Goal: Task Accomplishment & Management: Manage account settings

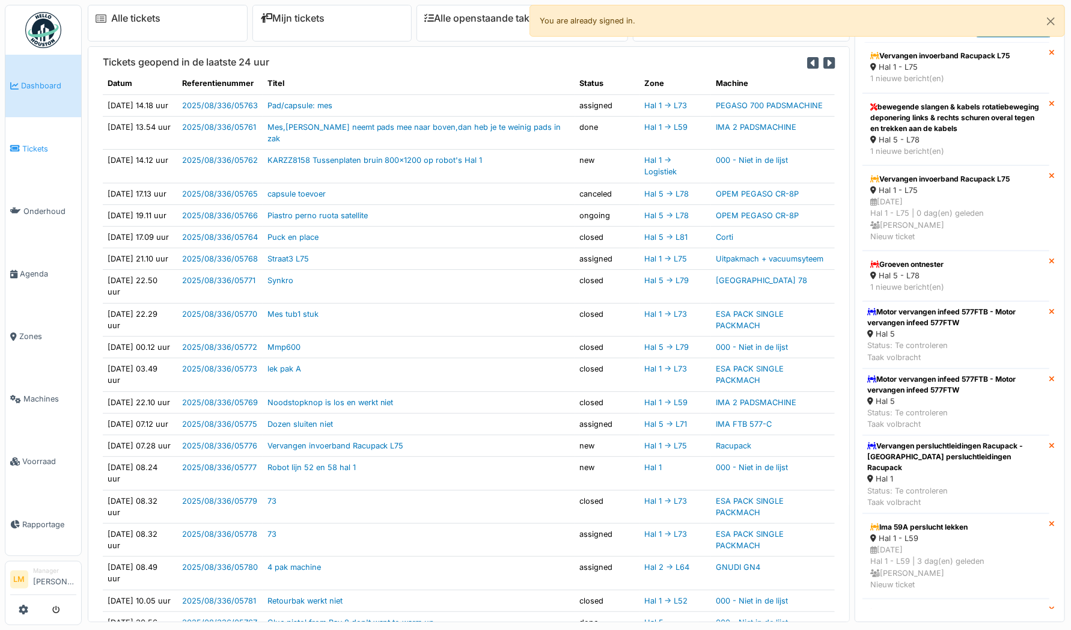
click at [28, 144] on span "Tickets" at bounding box center [49, 148] width 54 height 11
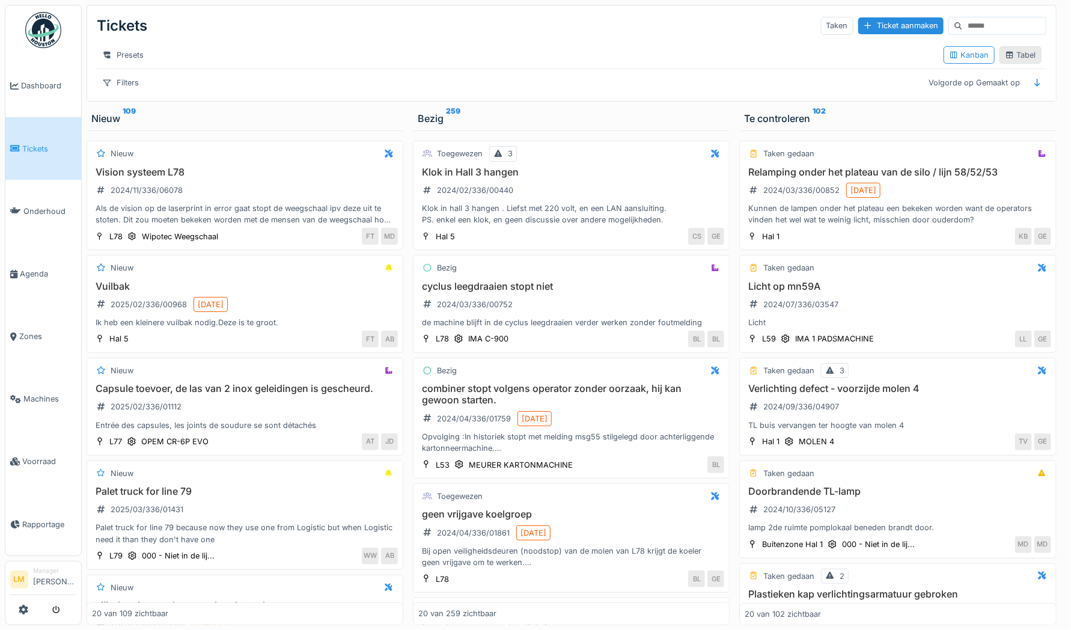
click at [1005, 58] on icon at bounding box center [1010, 55] width 10 height 8
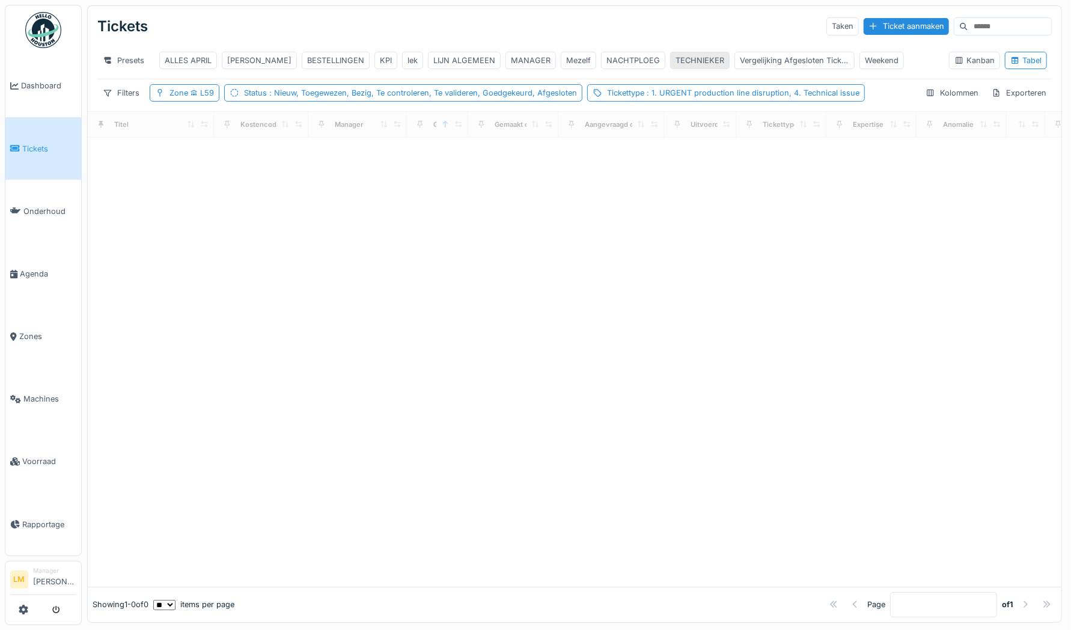
click at [683, 61] on div "TECHNIEKER" at bounding box center [699, 60] width 49 height 11
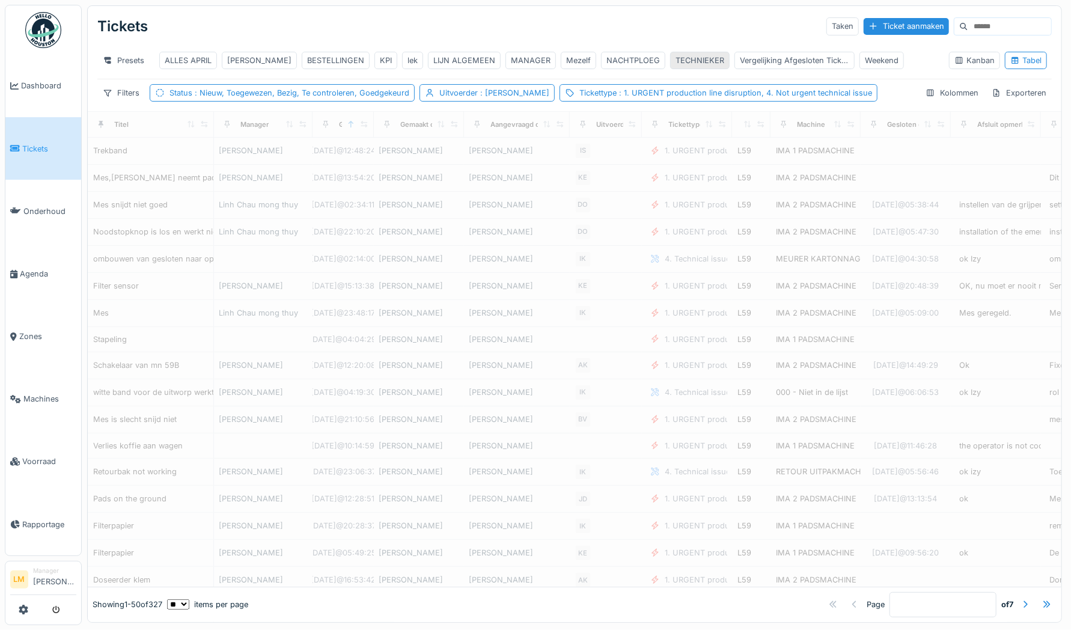
click at [683, 61] on div "TECHNIEKER" at bounding box center [699, 60] width 49 height 11
click at [490, 97] on span ": [PERSON_NAME]" at bounding box center [514, 92] width 72 height 9
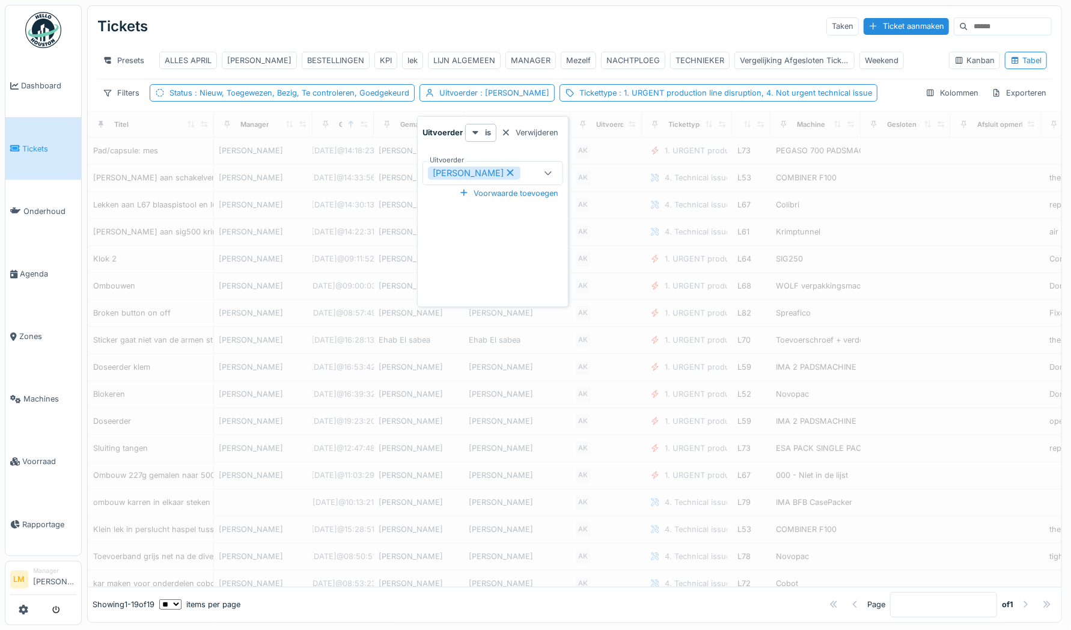
click at [505, 173] on icon at bounding box center [510, 172] width 11 height 8
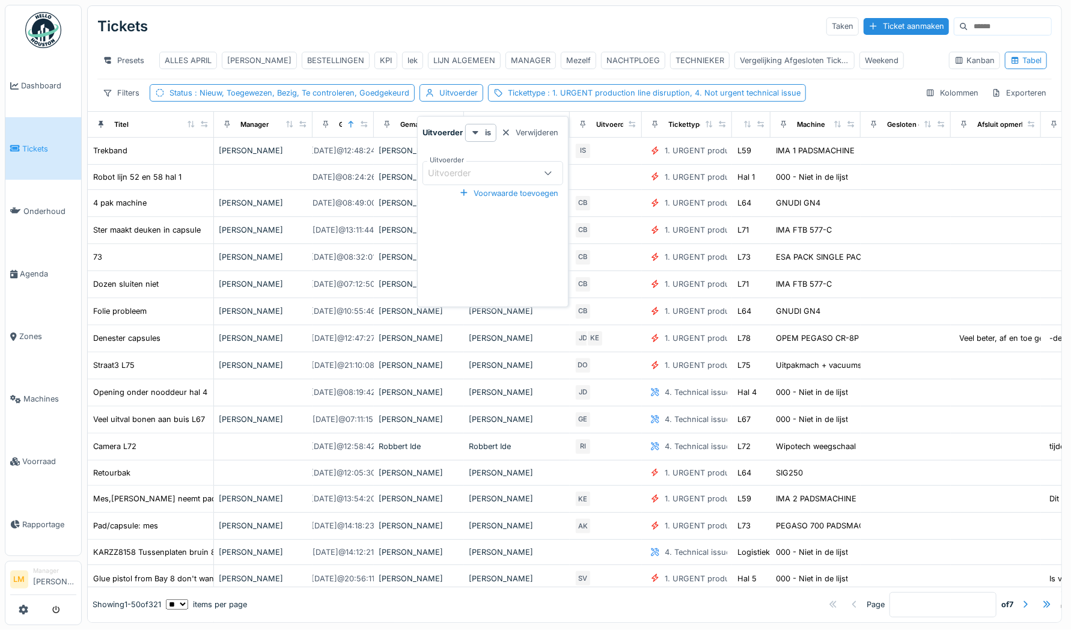
click at [481, 169] on div "Uitvoerder" at bounding box center [457, 172] width 59 height 13
type input "*******"
click at [466, 263] on div "Robbert Ide" at bounding box center [492, 264] width 149 height 24
type input "*****"
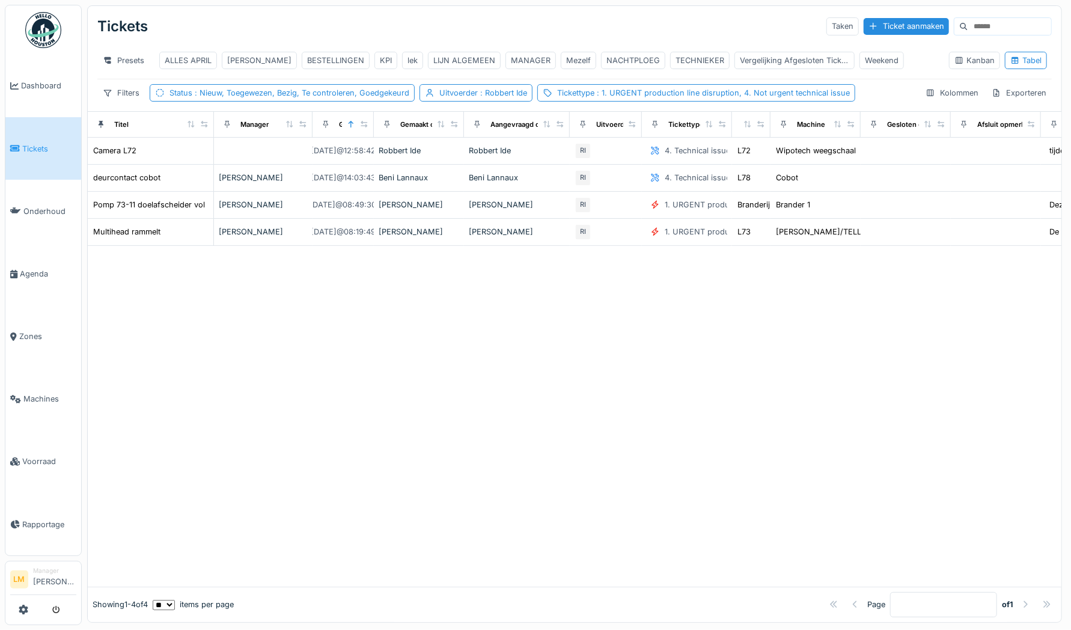
click at [315, 308] on div at bounding box center [574, 416] width 973 height 341
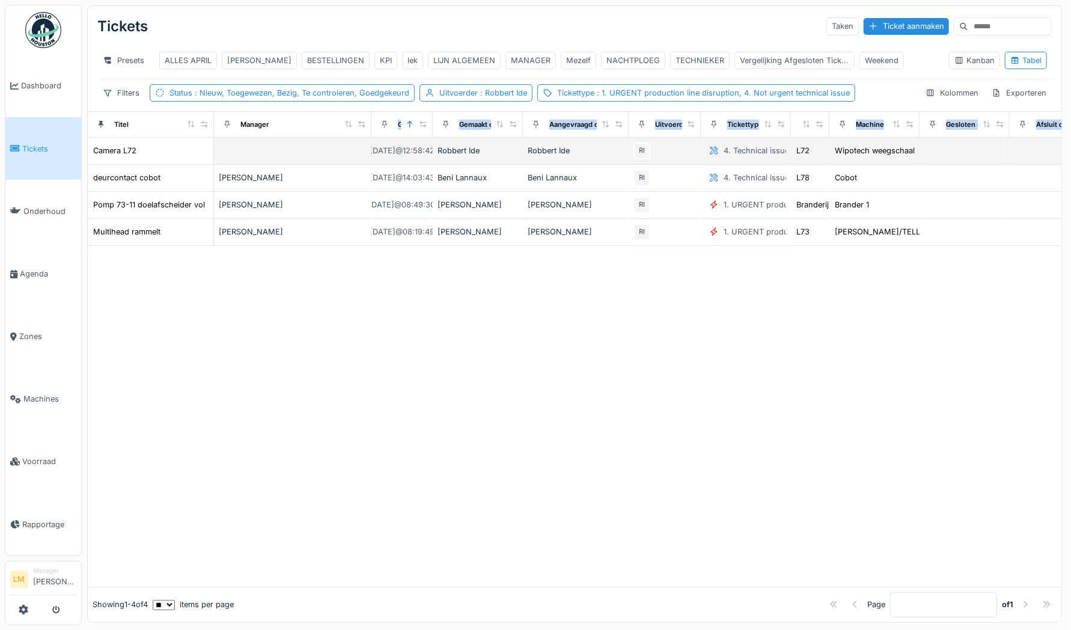
drag, startPoint x: 304, startPoint y: 135, endPoint x: 358, endPoint y: 155, distance: 57.2
click at [358, 155] on table "Titel Manager Gemaakt op Gemaakt door Aangevraagd door Uitvoerder Tickettype Zo…" at bounding box center [684, 178] width 1192 height 134
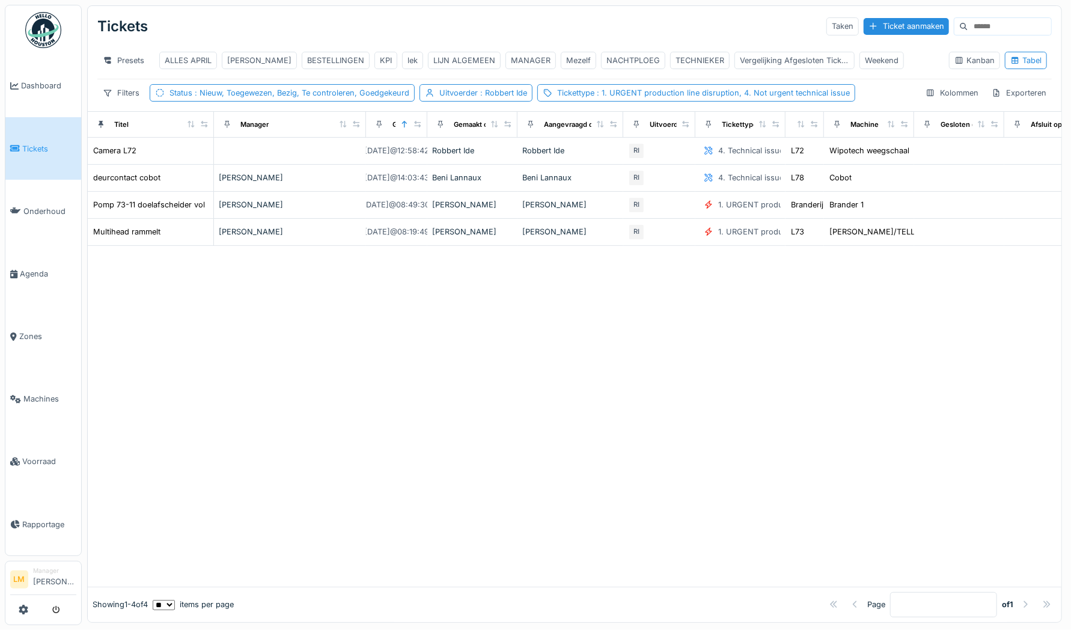
click at [180, 270] on div at bounding box center [574, 416] width 973 height 341
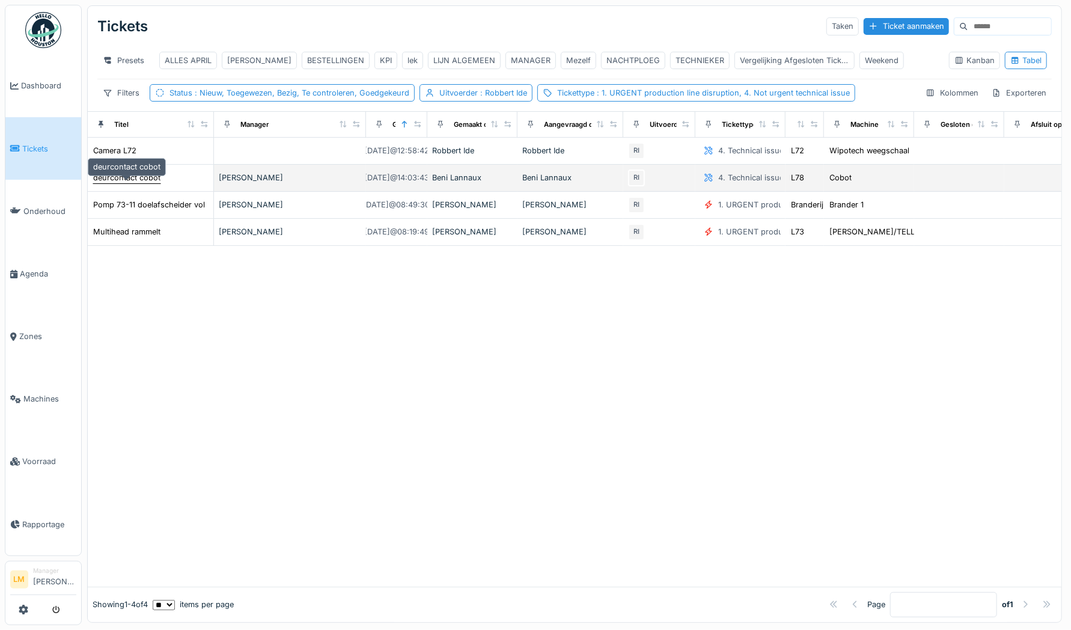
click at [105, 183] on div "deurcontact cobot" at bounding box center [126, 177] width 67 height 11
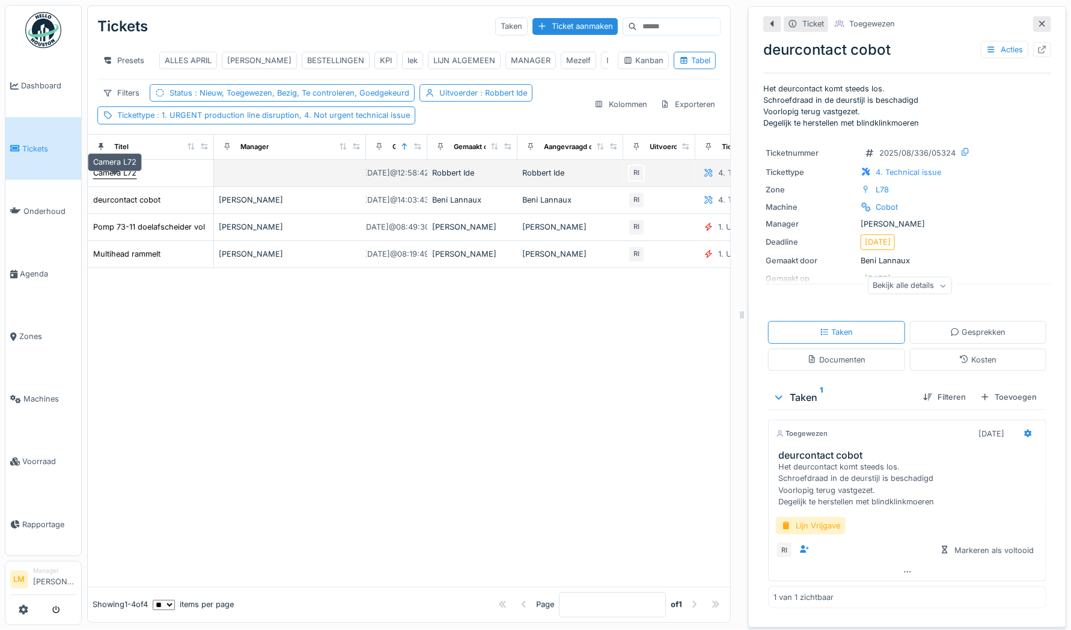
click at [123, 178] on div "Camera L72" at bounding box center [114, 172] width 43 height 11
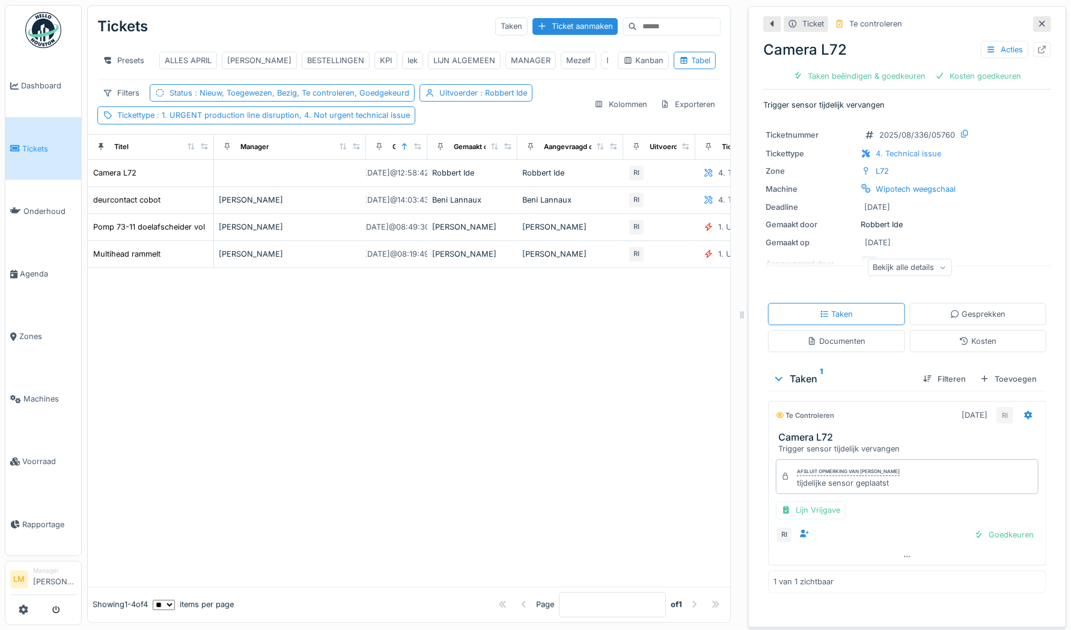
drag, startPoint x: 979, startPoint y: 540, endPoint x: 979, endPoint y: 521, distance: 19.2
click at [979, 521] on div "Afsluit opmerking van Robbert Ide tijdelijke sensor geplaatst Lijn Vrijgave RI …" at bounding box center [907, 501] width 278 height 94
click at [832, 75] on div "Taken beëindigen & goedkeuren" at bounding box center [859, 76] width 142 height 16
click at [942, 75] on div "Taken beëindigen & goedkeuren Kosten goedkeuren" at bounding box center [906, 76] width 237 height 16
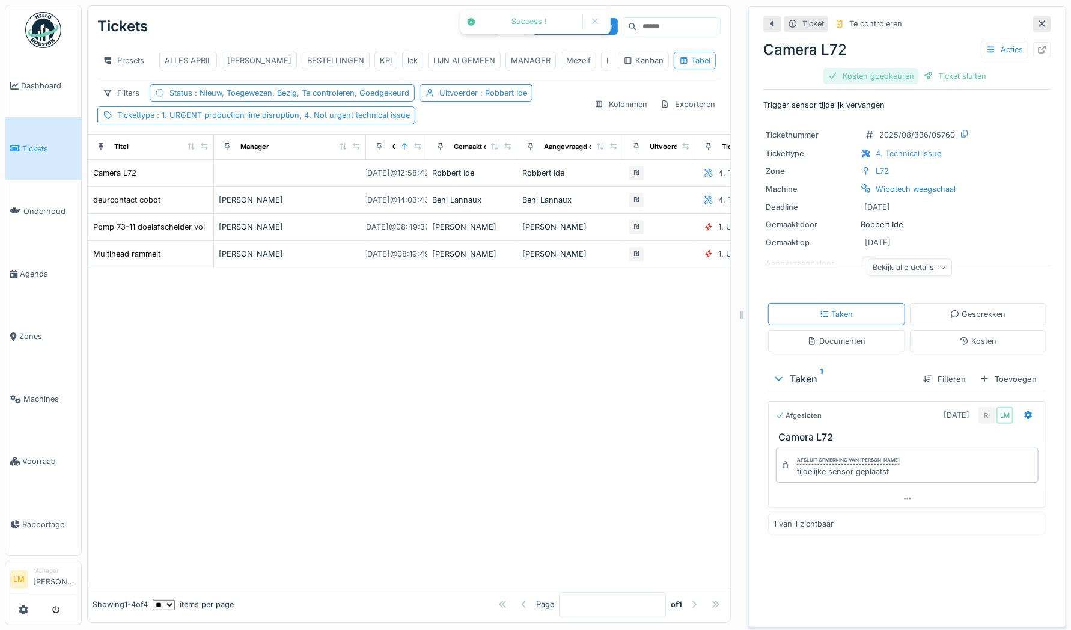
click at [878, 75] on div "Kosten goedkeuren" at bounding box center [871, 76] width 96 height 16
click at [889, 76] on div "Ticket sluiten" at bounding box center [907, 76] width 72 height 16
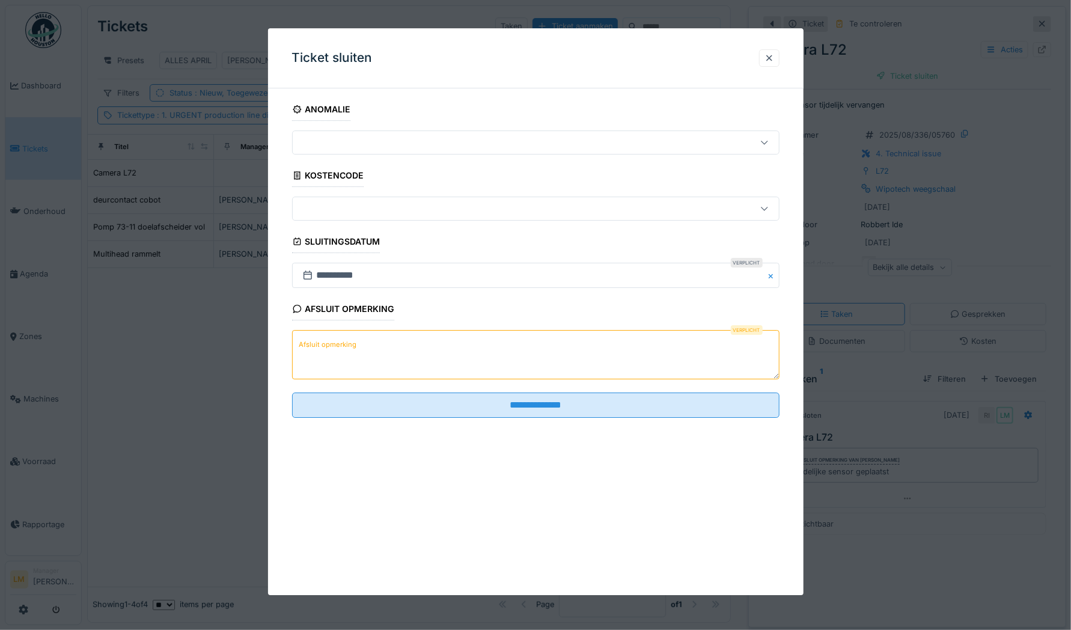
click at [604, 338] on textarea "Afsluit opmerking" at bounding box center [535, 354] width 487 height 49
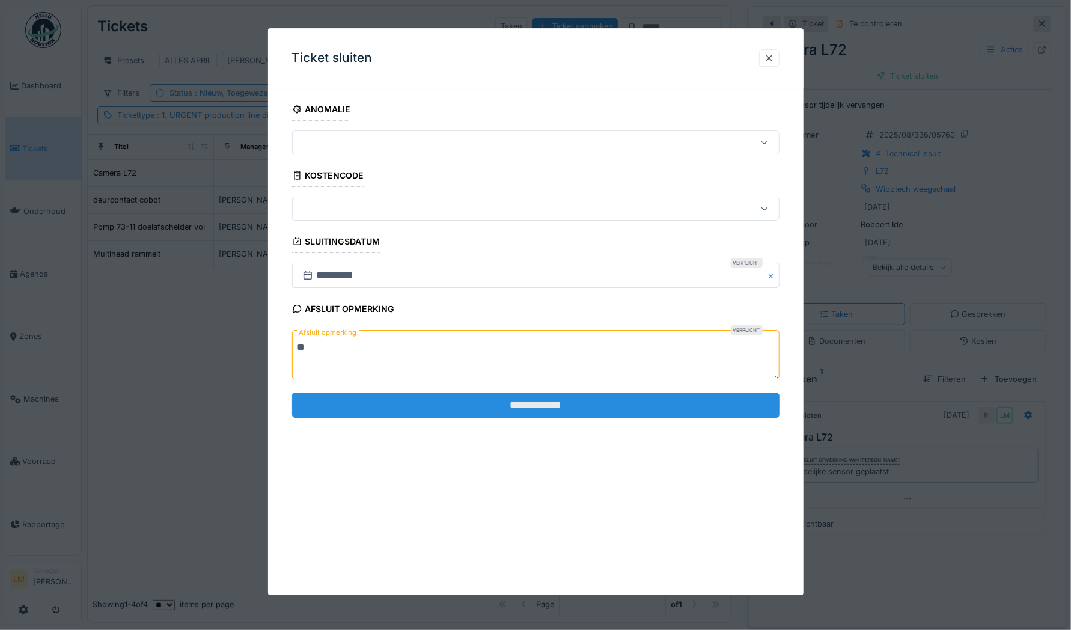
type textarea "**"
click at [565, 400] on input "**********" at bounding box center [535, 404] width 487 height 25
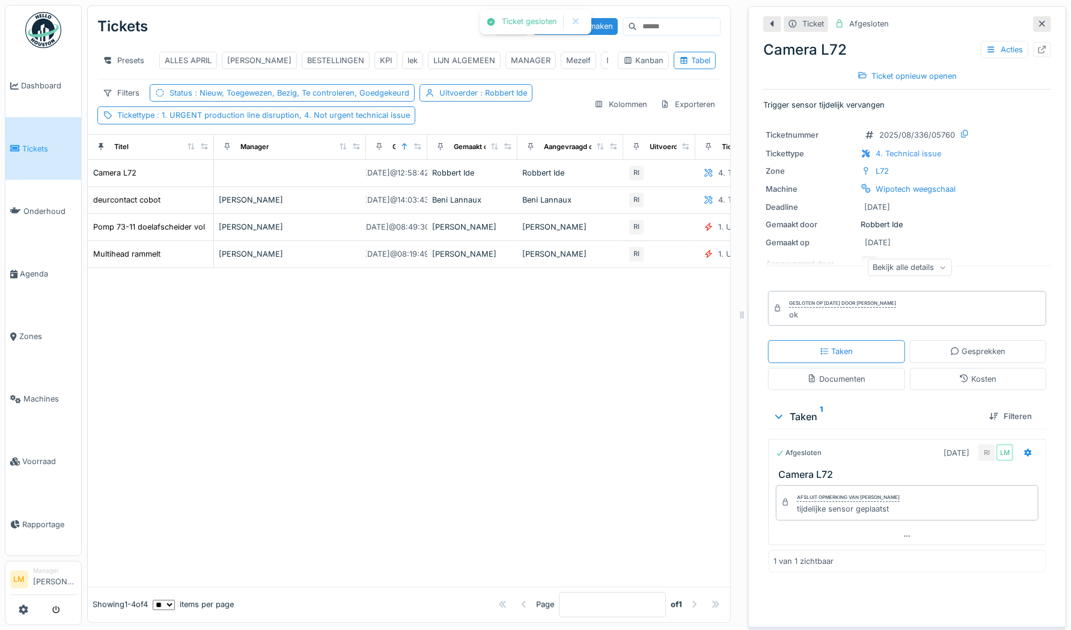
click at [275, 361] on div at bounding box center [409, 427] width 642 height 318
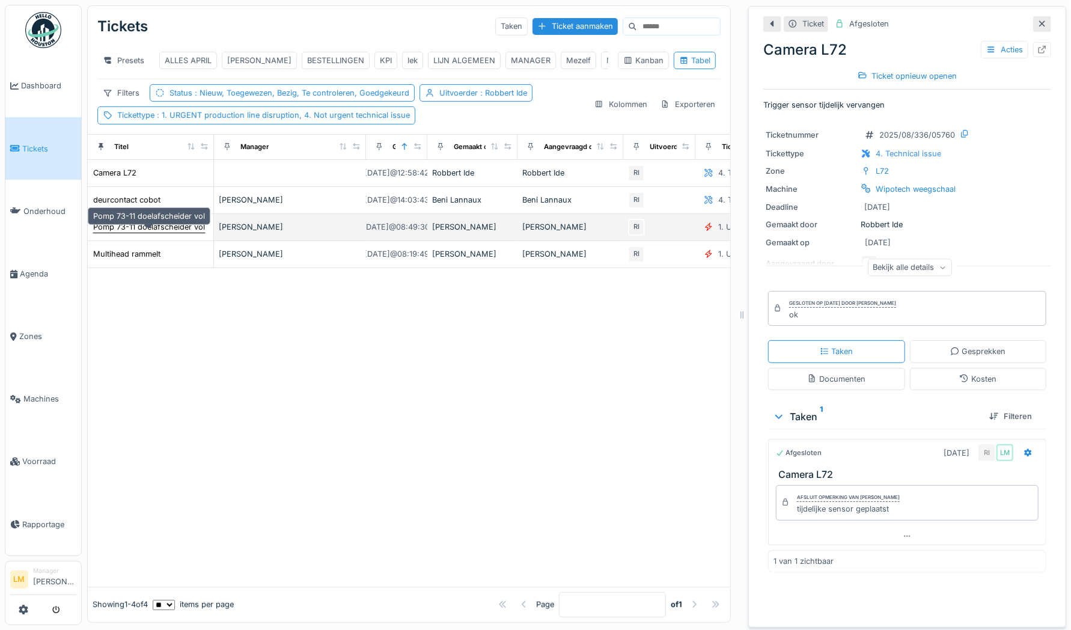
click at [183, 232] on div "Pomp 73-11 doelafscheider vol" at bounding box center [149, 226] width 112 height 11
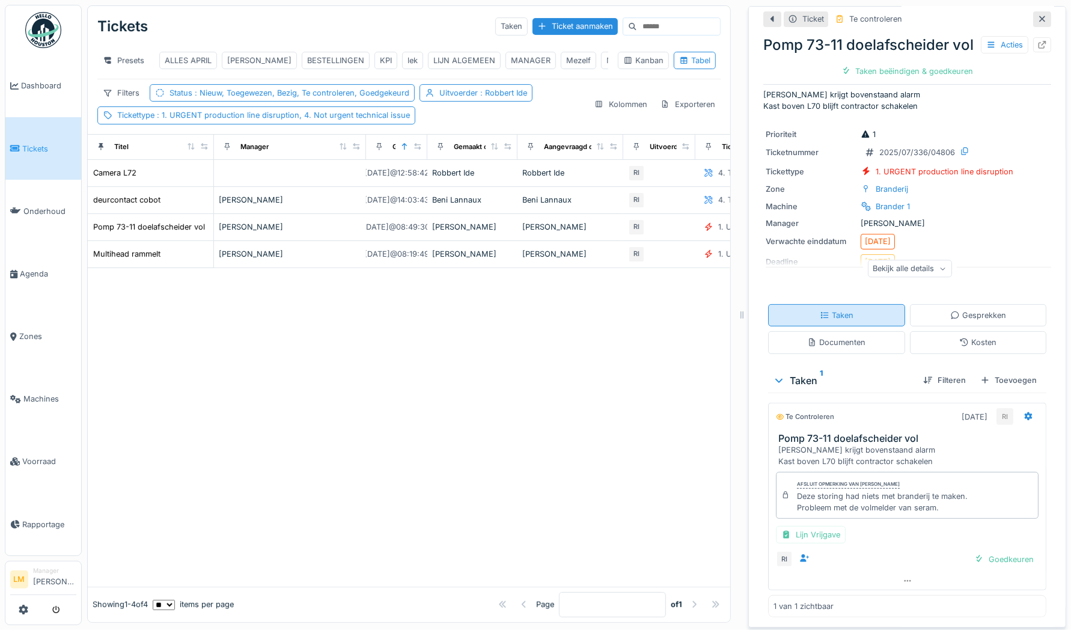
click at [887, 352] on div "Ticket Te controleren Pomp 73-11 doelafscheider vol Acties Taken beëindigen & g…" at bounding box center [907, 311] width 288 height 630
click at [808, 532] on div "Lijn Vrijgave" at bounding box center [811, 534] width 70 height 17
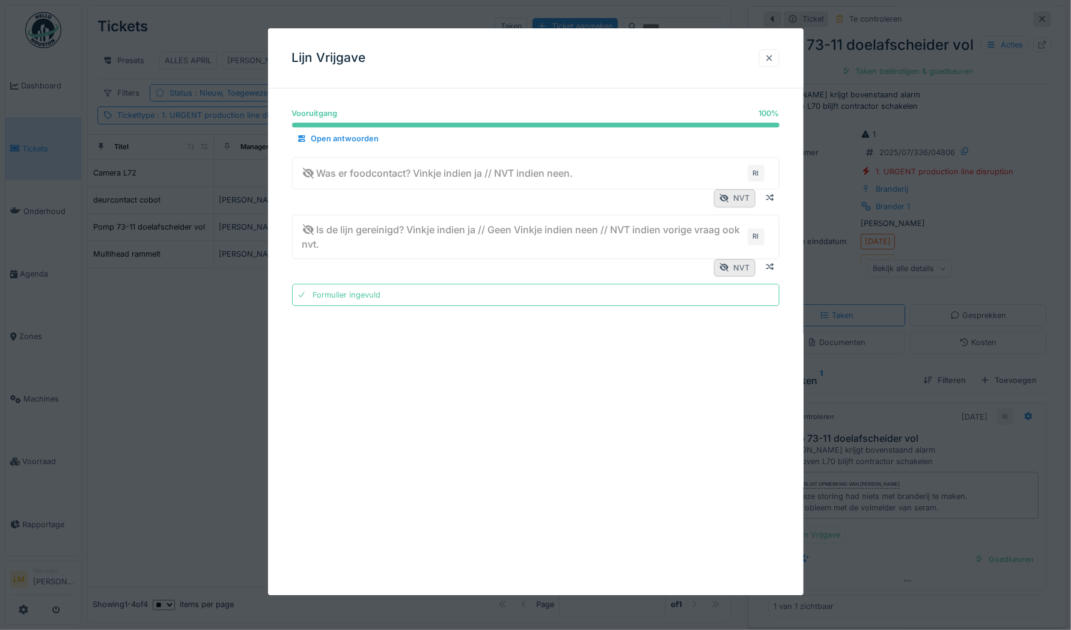
click at [768, 62] on div at bounding box center [769, 57] width 20 height 17
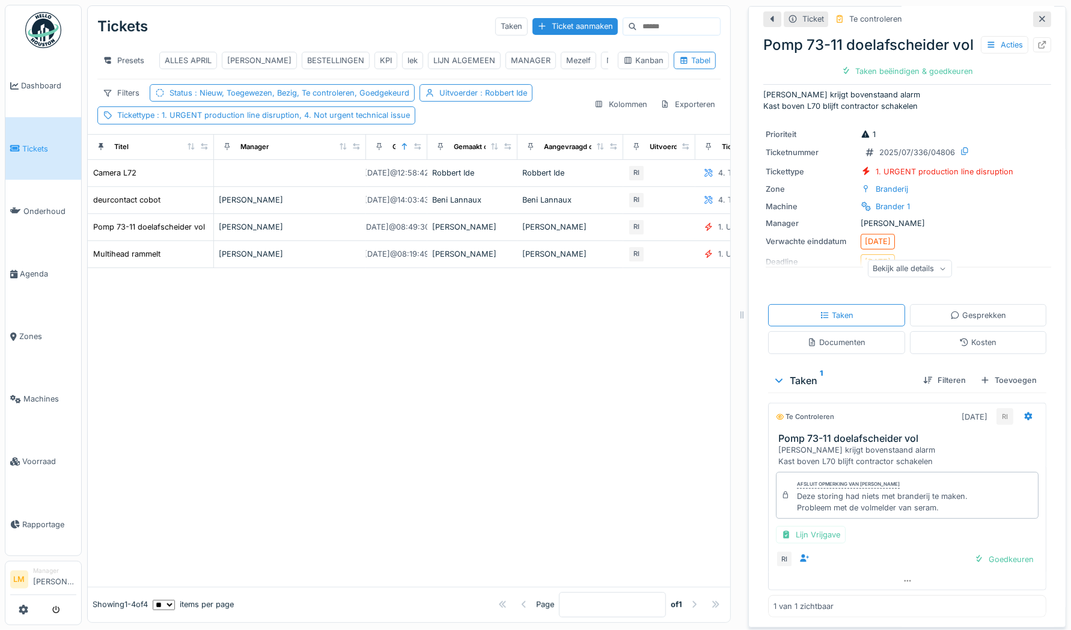
click at [430, 484] on div at bounding box center [409, 427] width 642 height 318
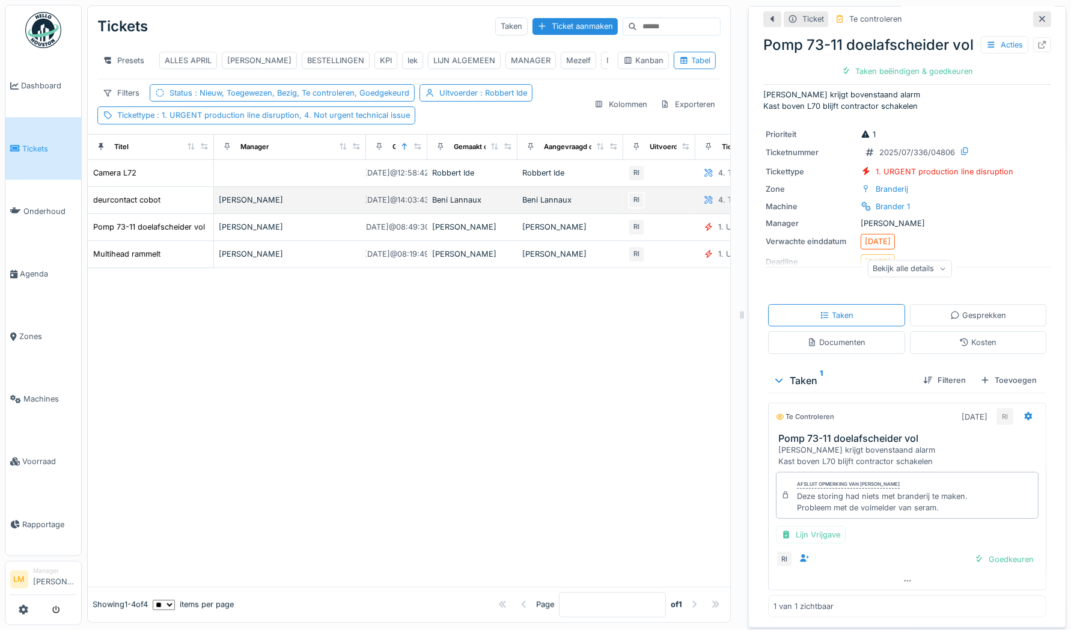
click at [133, 214] on td "deurcontact cobot" at bounding box center [151, 200] width 126 height 27
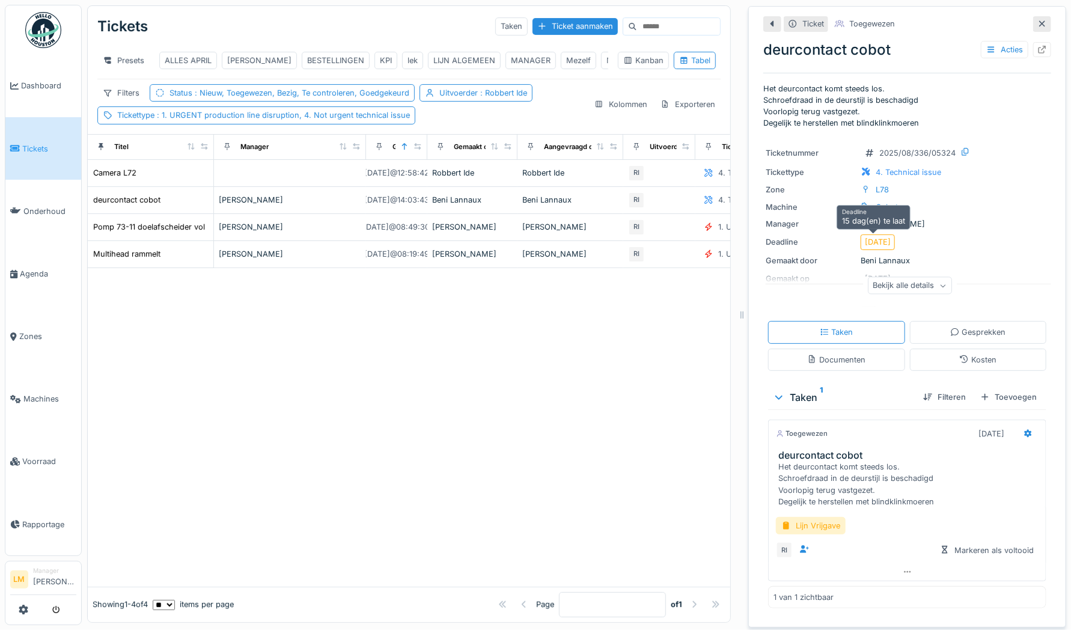
click at [872, 248] on div "[DATE]" at bounding box center [877, 241] width 34 height 15
click at [884, 286] on div "Bekijk alle details" at bounding box center [910, 285] width 84 height 17
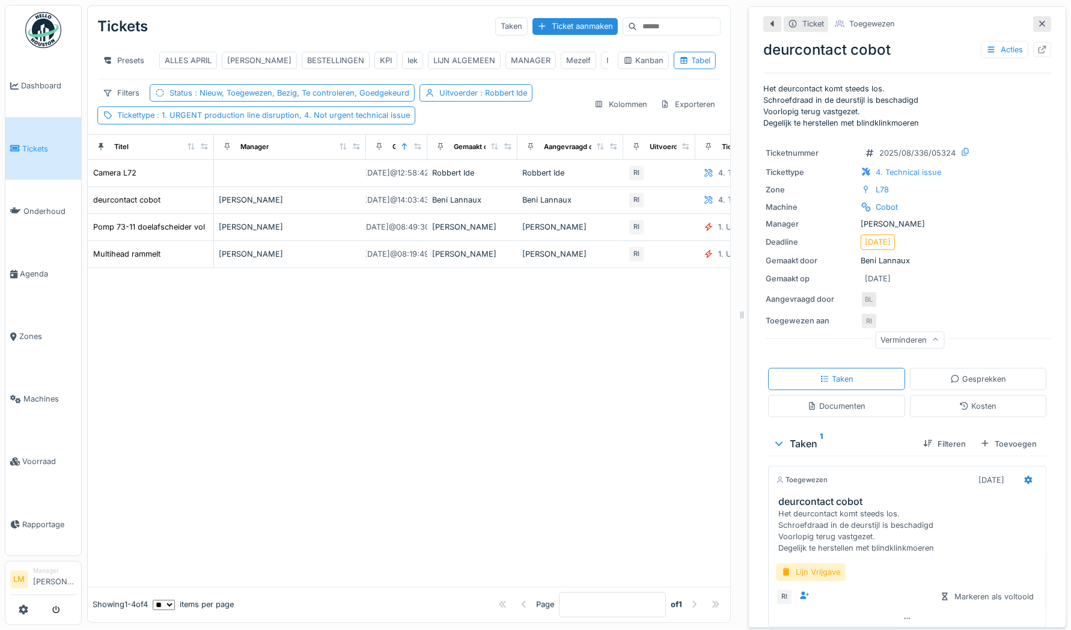
click at [1037, 23] on icon at bounding box center [1042, 24] width 10 height 8
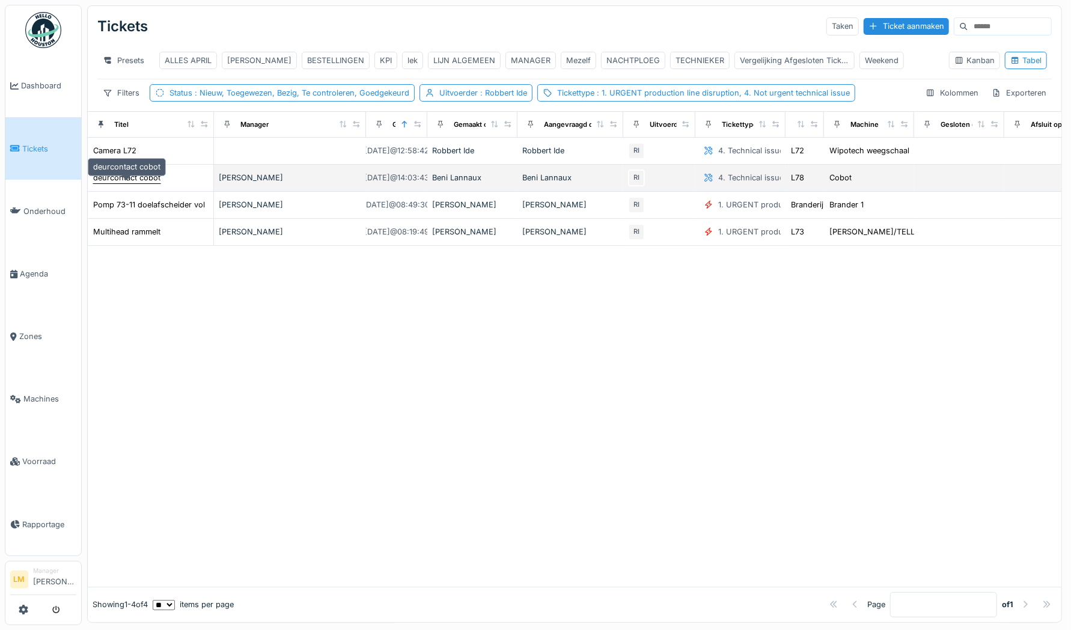
click at [137, 183] on div "deurcontact cobot" at bounding box center [126, 177] width 67 height 11
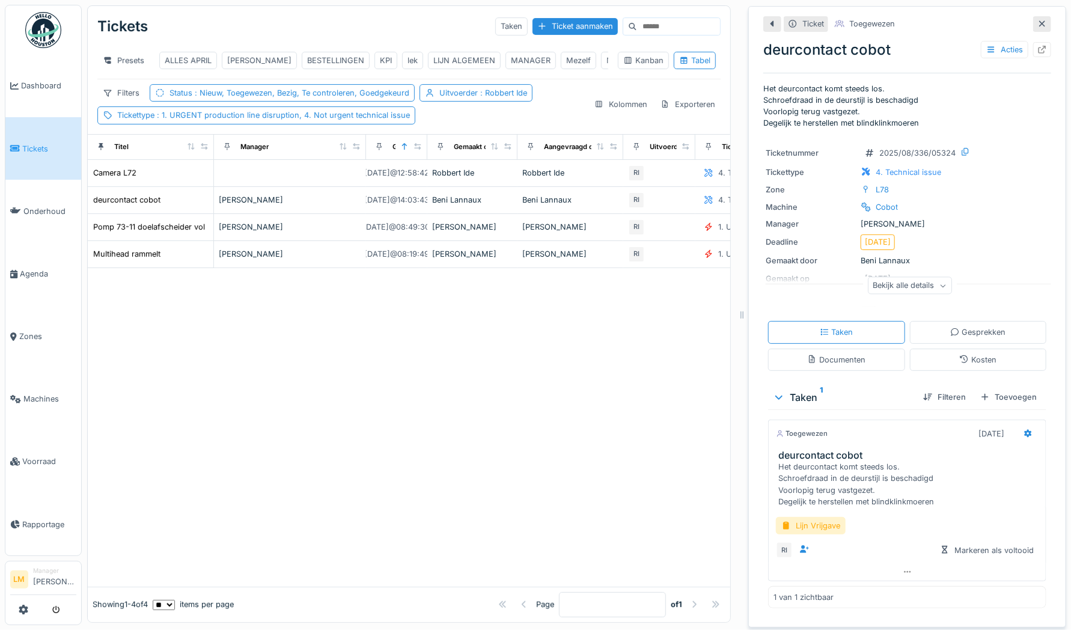
click at [415, 421] on div at bounding box center [409, 427] width 642 height 318
click at [304, 53] on div "BESTELLINGEN" at bounding box center [336, 60] width 68 height 17
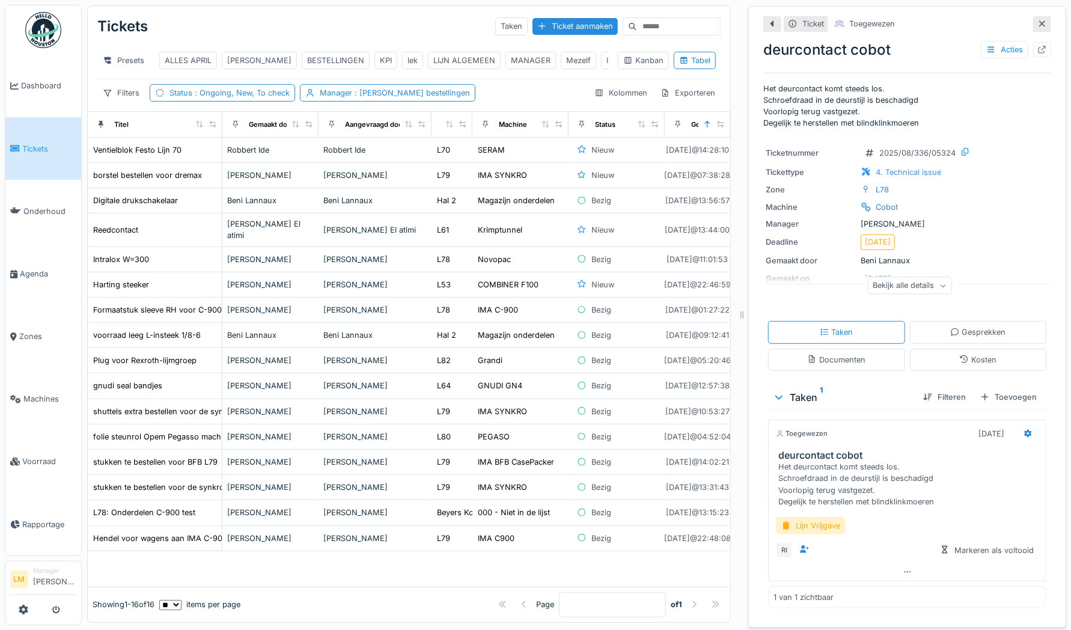
click at [1037, 18] on div at bounding box center [1042, 23] width 10 height 11
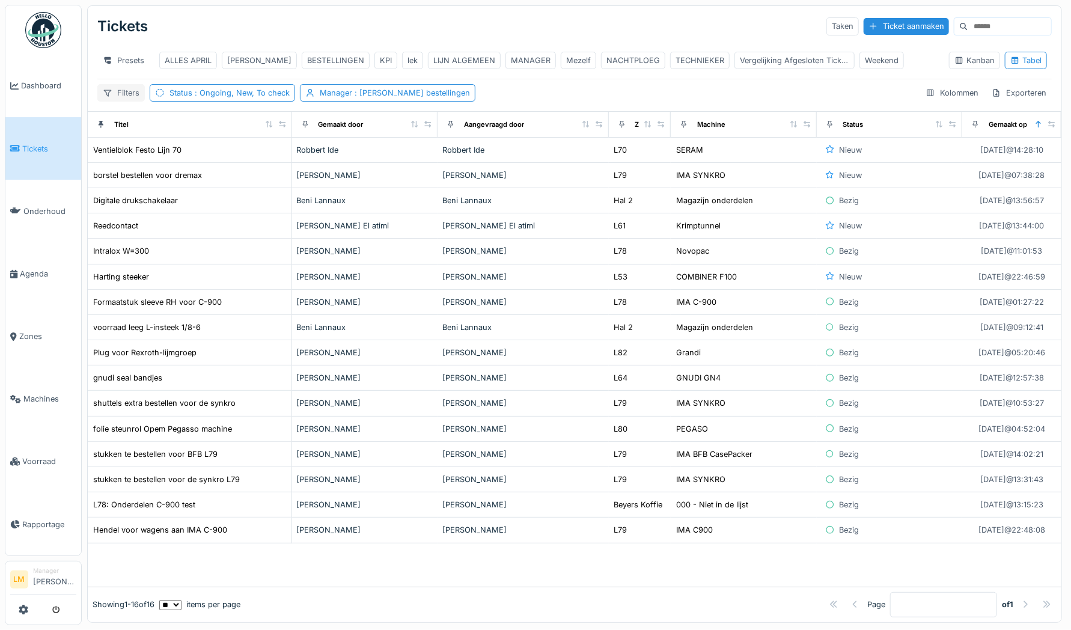
click at [123, 96] on div "Filters" at bounding box center [120, 92] width 47 height 17
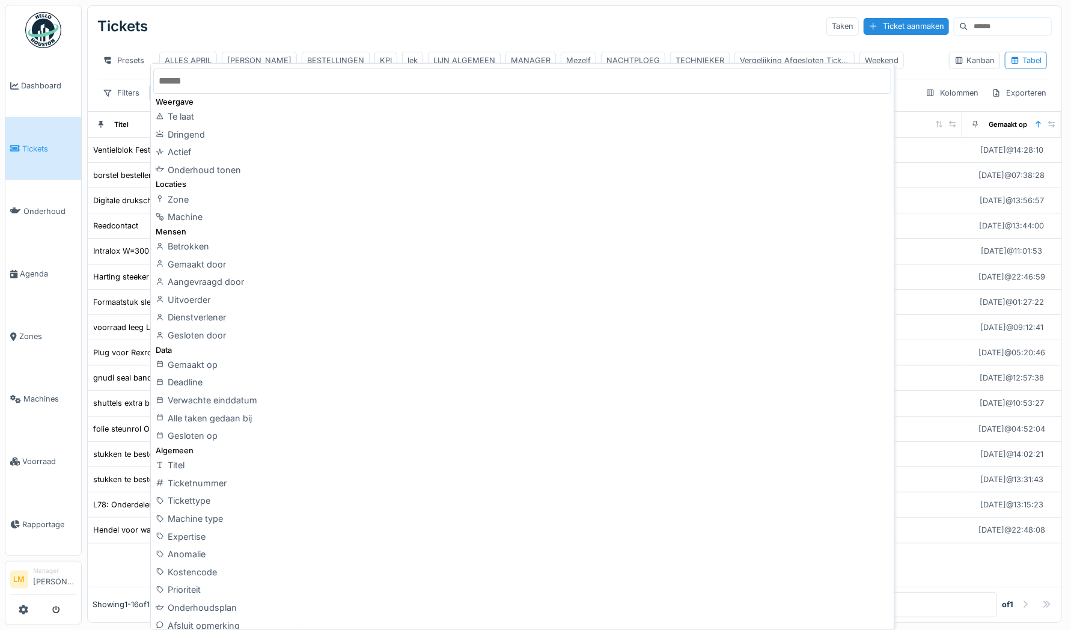
click at [215, 87] on input "text" at bounding box center [521, 80] width 737 height 25
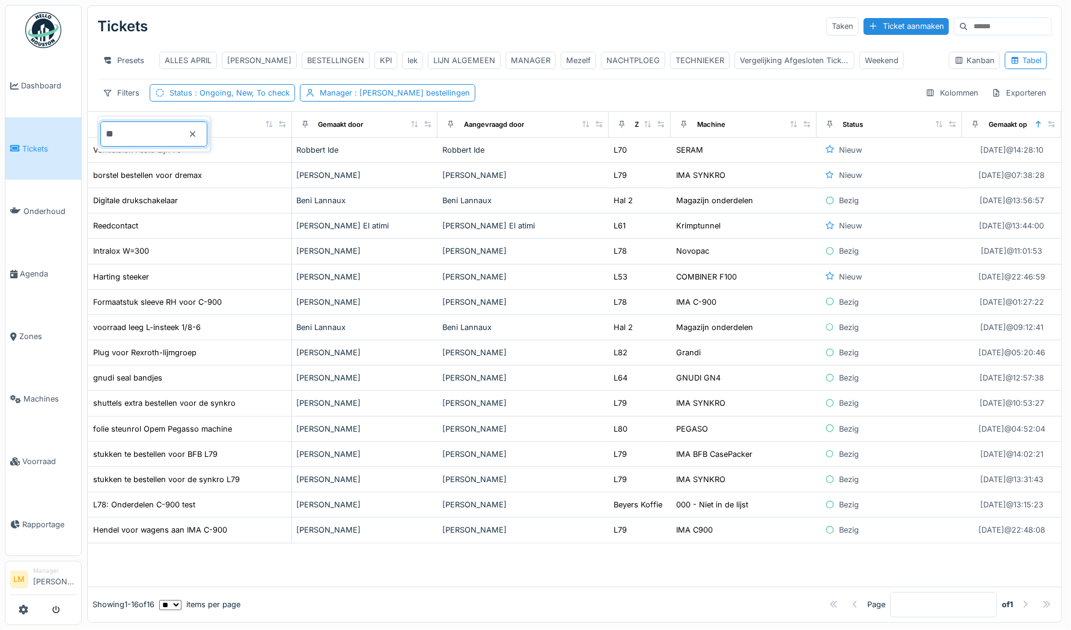
type input "*"
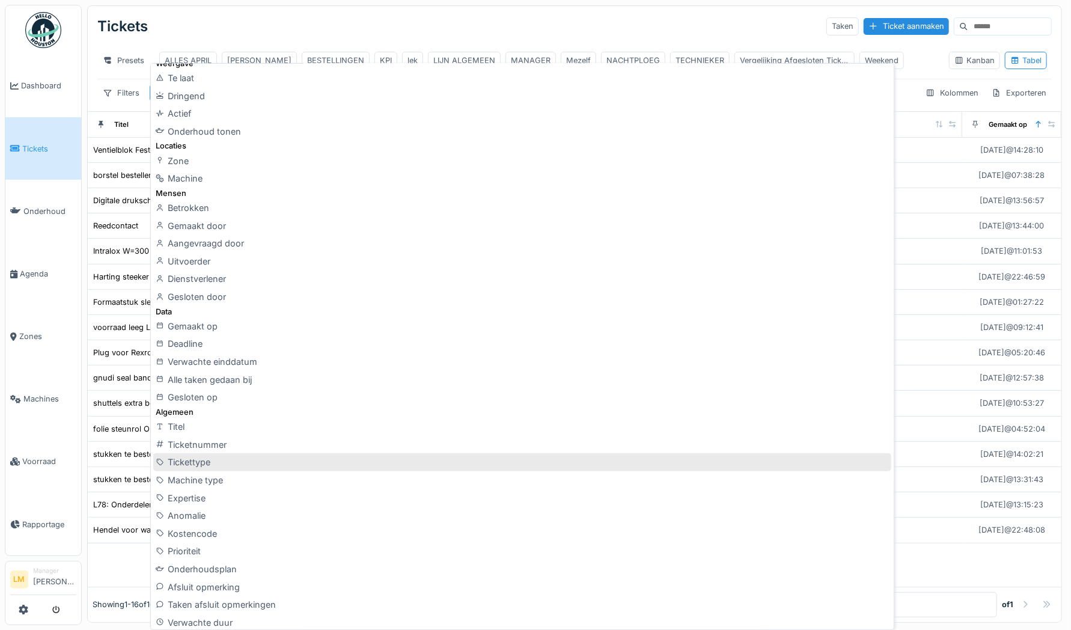
scroll to position [36, 0]
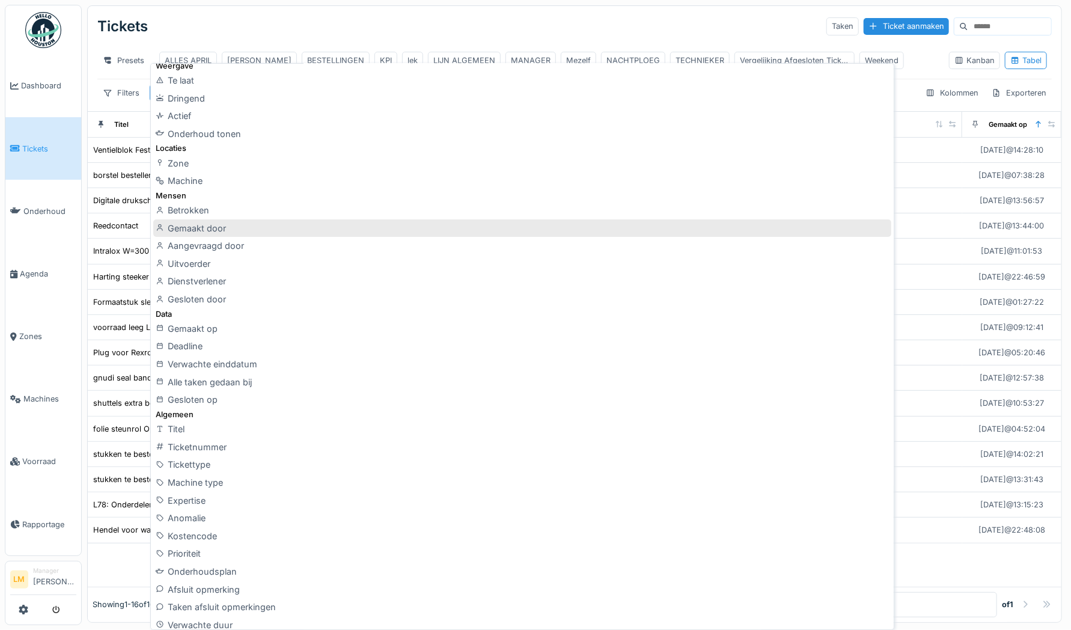
click at [240, 226] on div "Gemaakt door" at bounding box center [521, 228] width 737 height 18
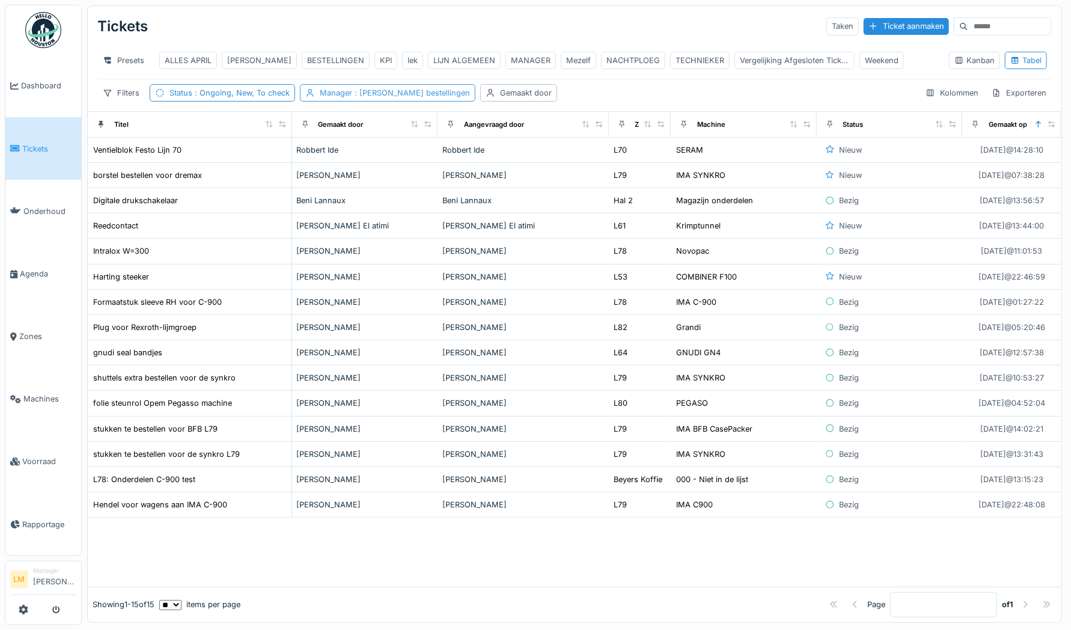
click at [461, 97] on span ": [PERSON_NAME] bestellingen" at bounding box center [411, 92] width 118 height 9
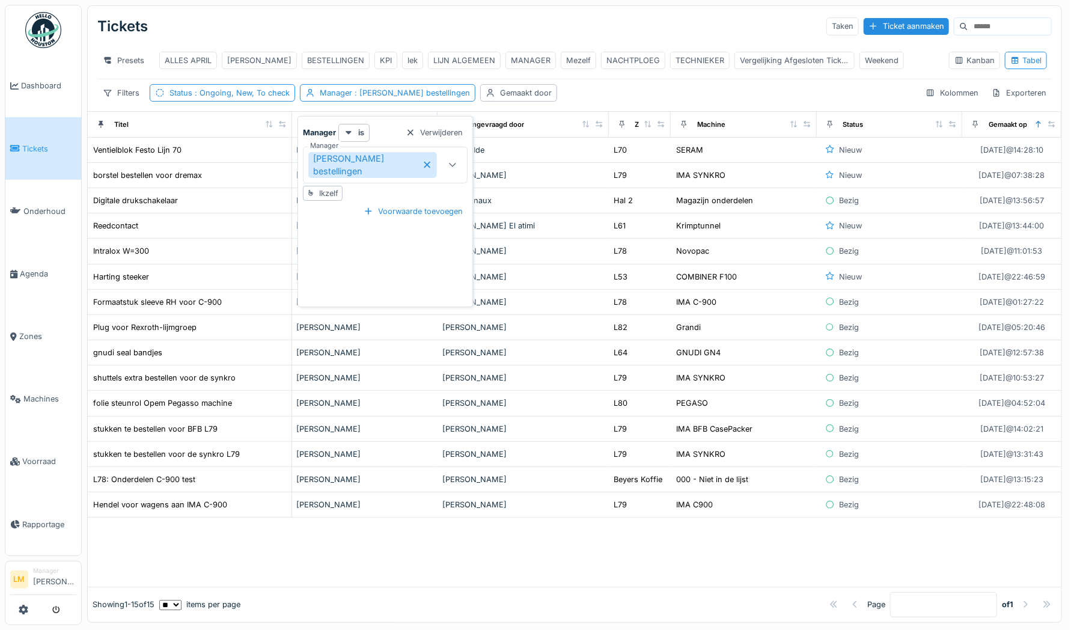
click at [431, 166] on icon at bounding box center [427, 164] width 10 height 8
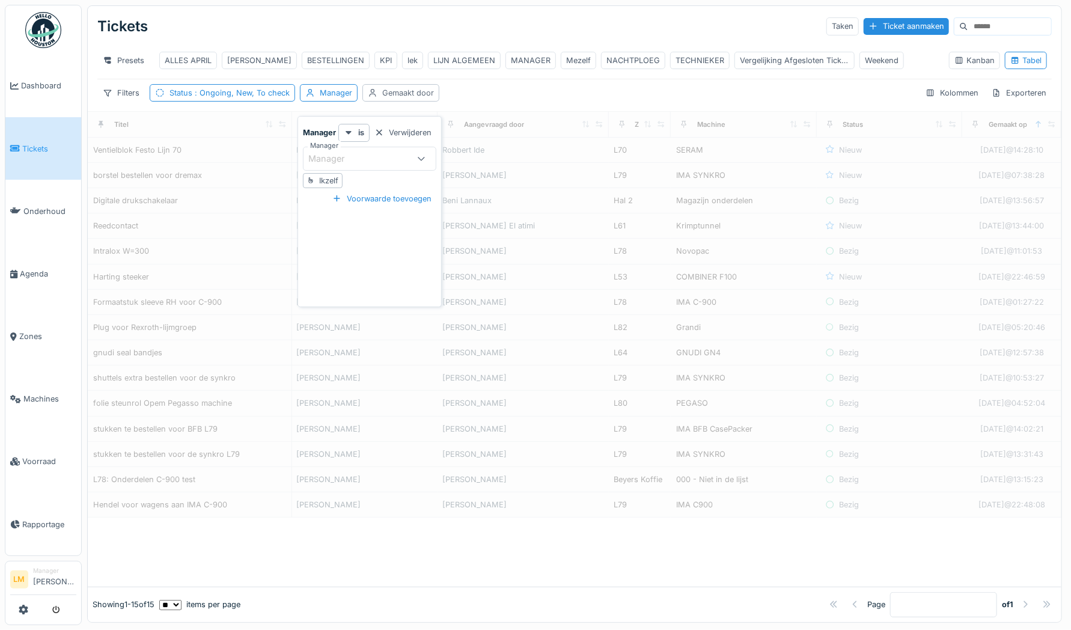
click at [428, 96] on div "Gemaakt door" at bounding box center [408, 92] width 52 height 11
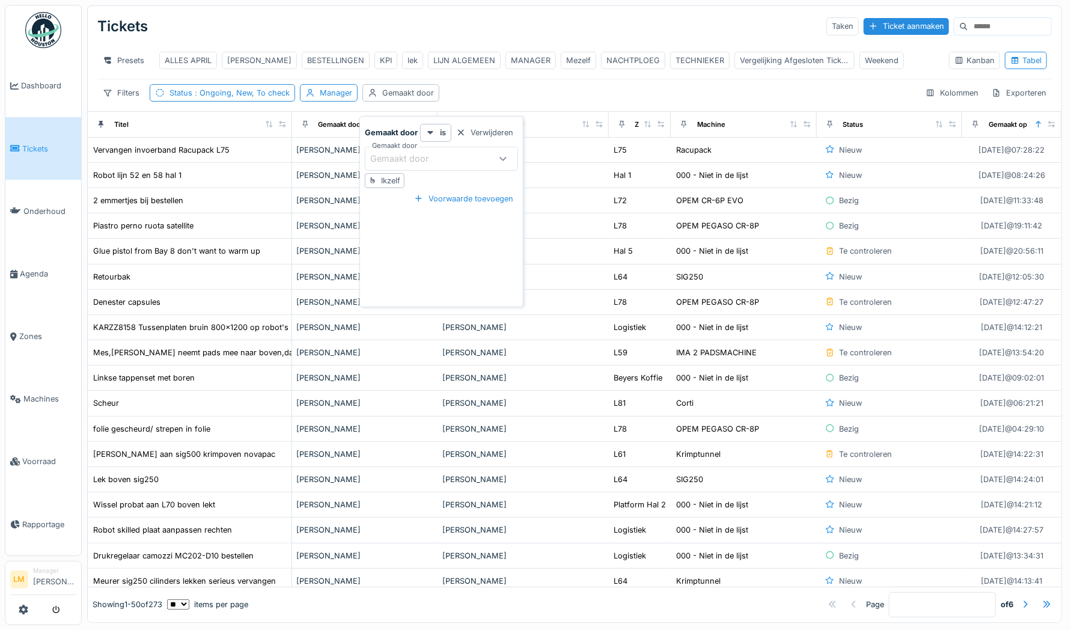
click at [419, 158] on div "Gemaakt door" at bounding box center [407, 158] width 75 height 13
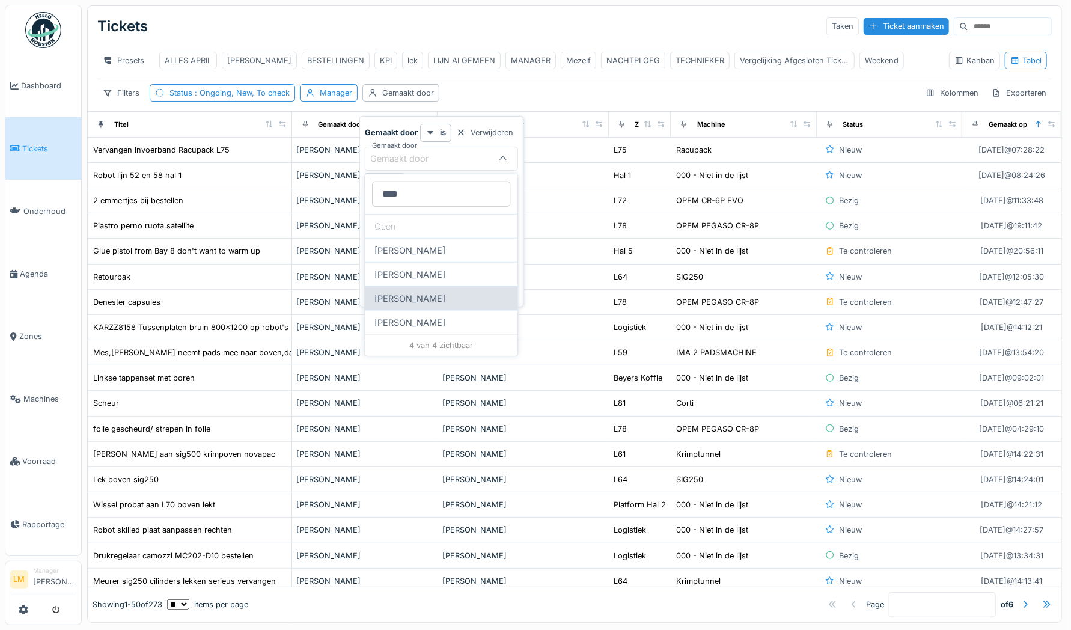
type door_cyOTQ "****"
click at [409, 302] on div "[PERSON_NAME]" at bounding box center [441, 298] width 153 height 24
type input "****"
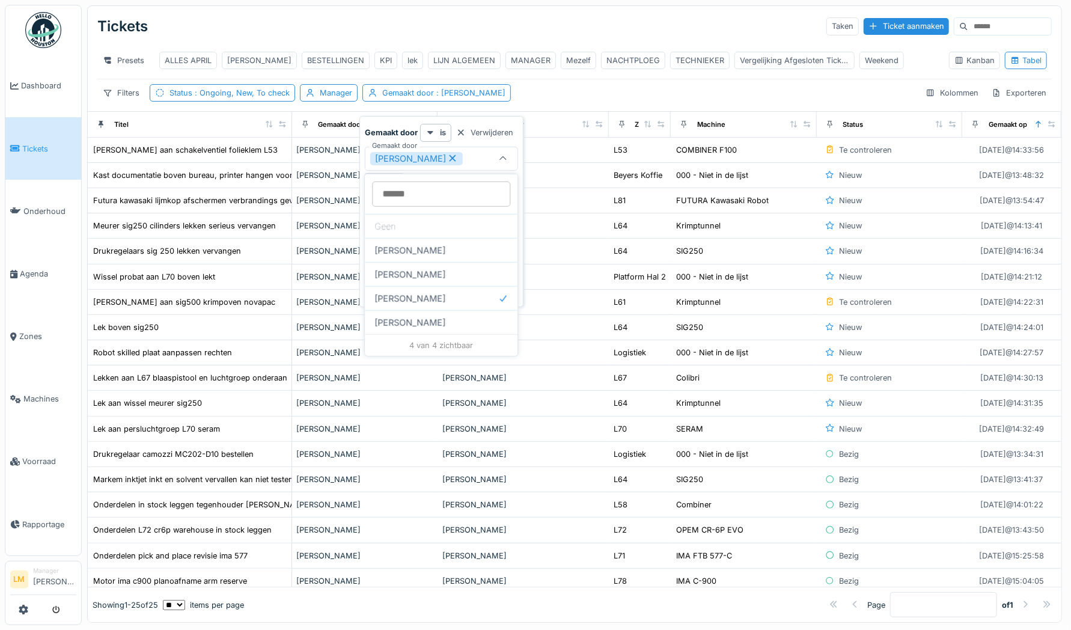
click at [565, 96] on div "Filters Status : Ongoing, New, To check Manager Gemaakt door : [PERSON_NAME] Ex…" at bounding box center [574, 92] width 954 height 17
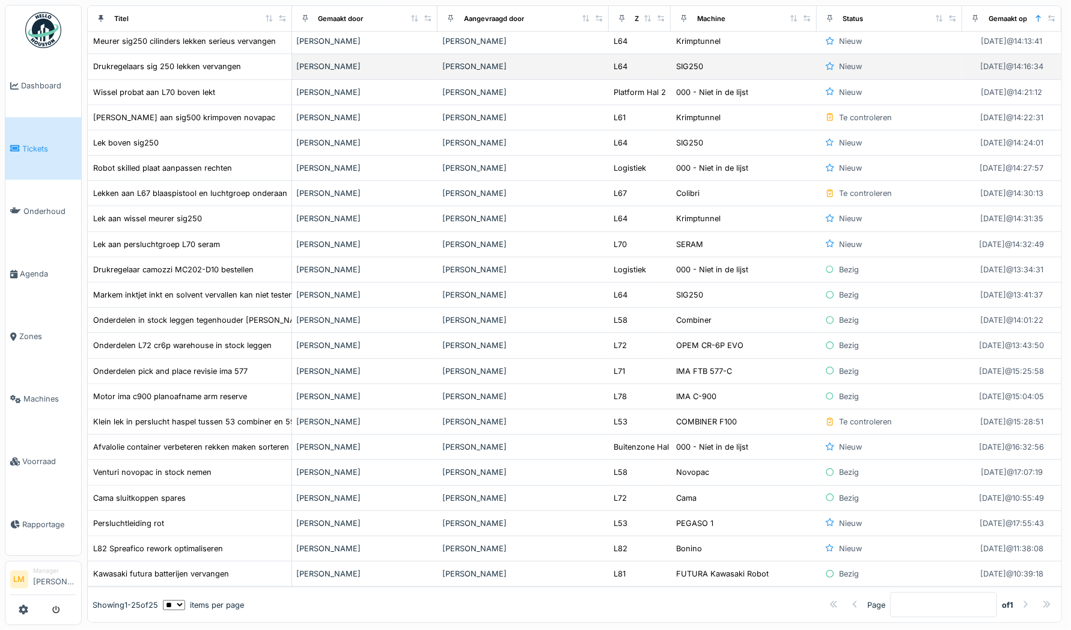
scroll to position [0, 0]
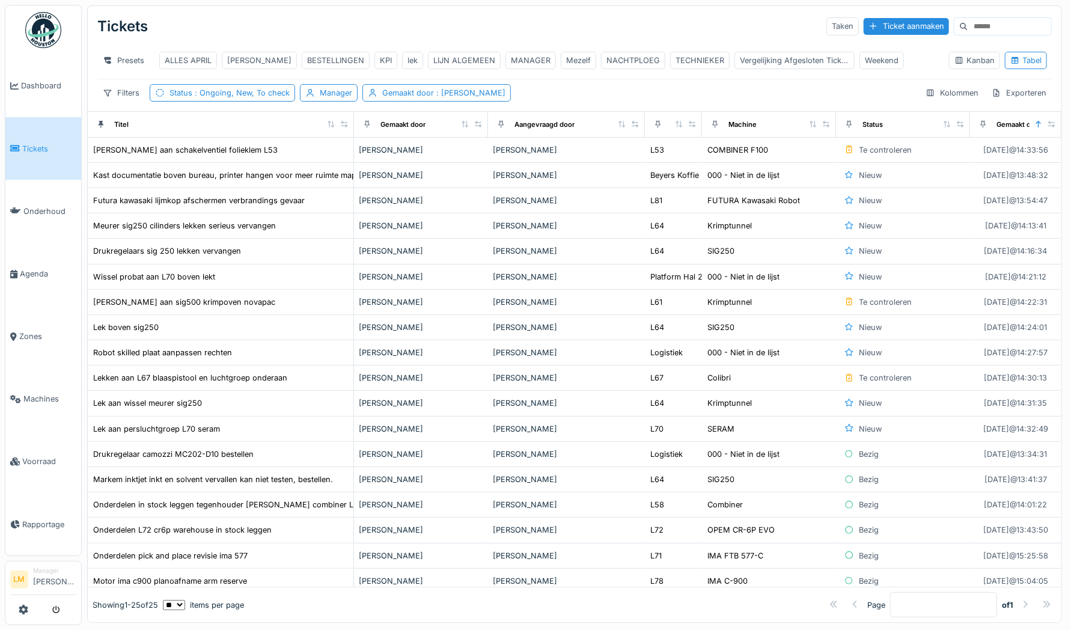
drag, startPoint x: 281, startPoint y: 133, endPoint x: 333, endPoint y: 138, distance: 53.1
click at [333, 132] on div "Titel" at bounding box center [221, 124] width 256 height 15
click at [921, 102] on div "Kolommen" at bounding box center [952, 92] width 64 height 17
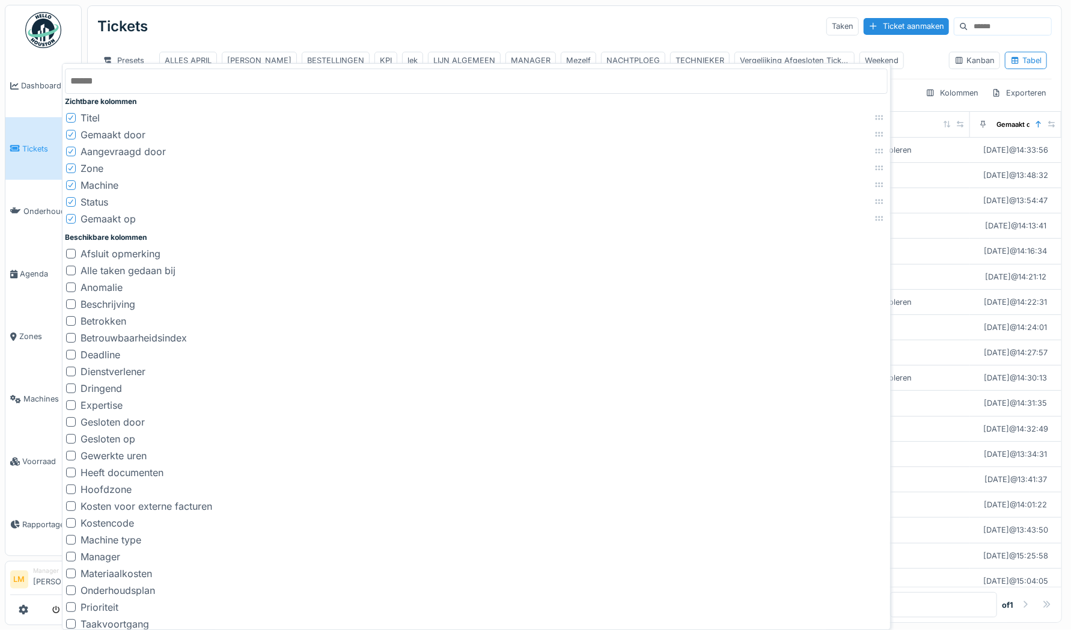
scroll to position [43, 0]
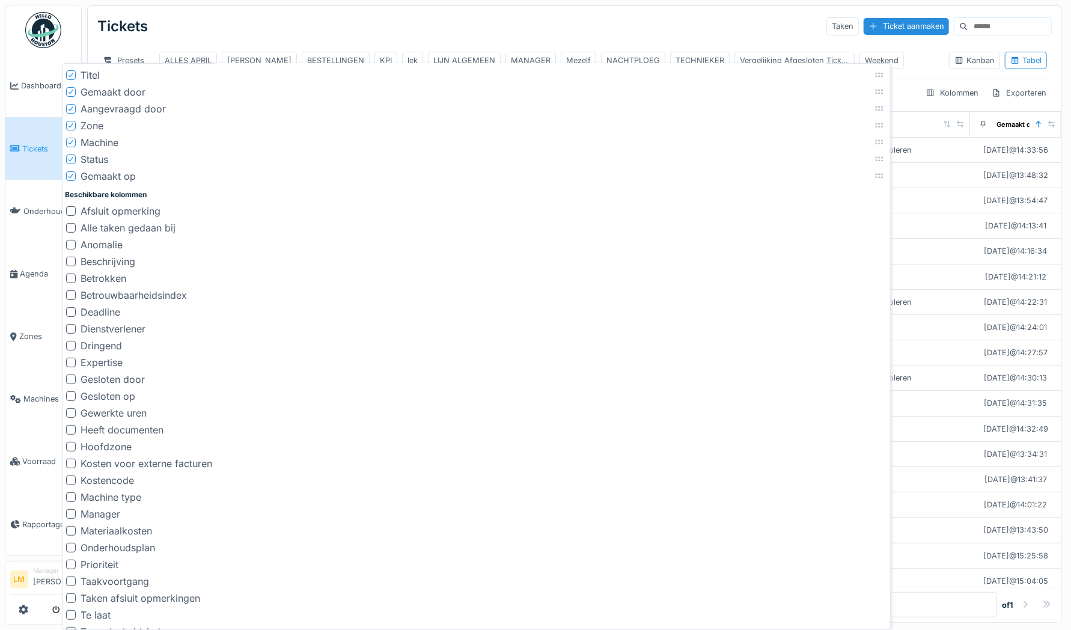
click at [70, 513] on div at bounding box center [71, 514] width 10 height 10
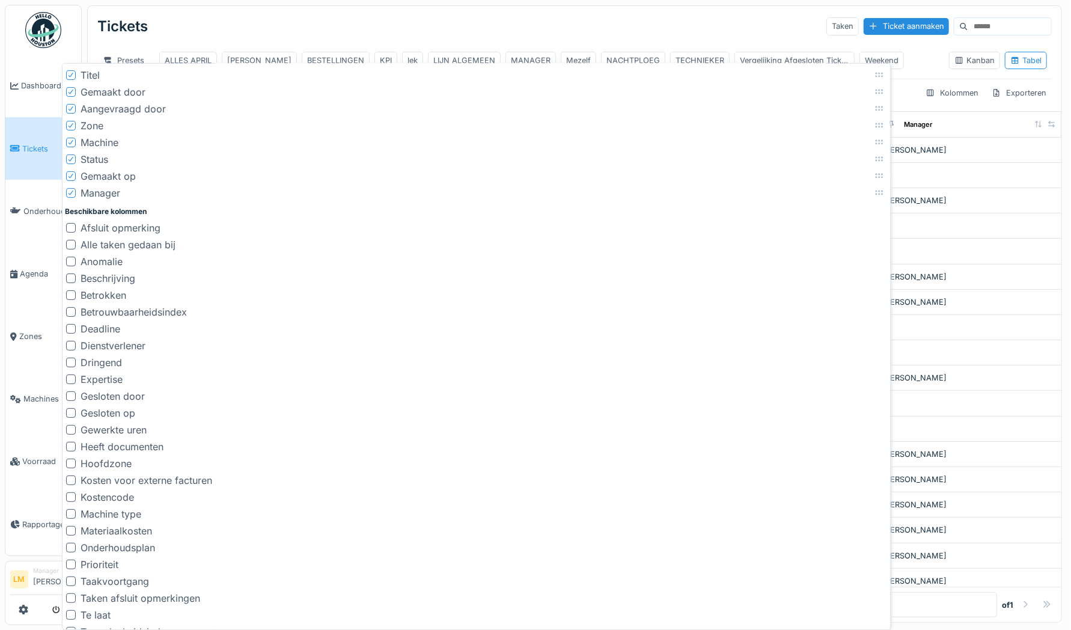
click at [498, 25] on div "Tickets Taken Ticket aanmaken" at bounding box center [574, 26] width 954 height 31
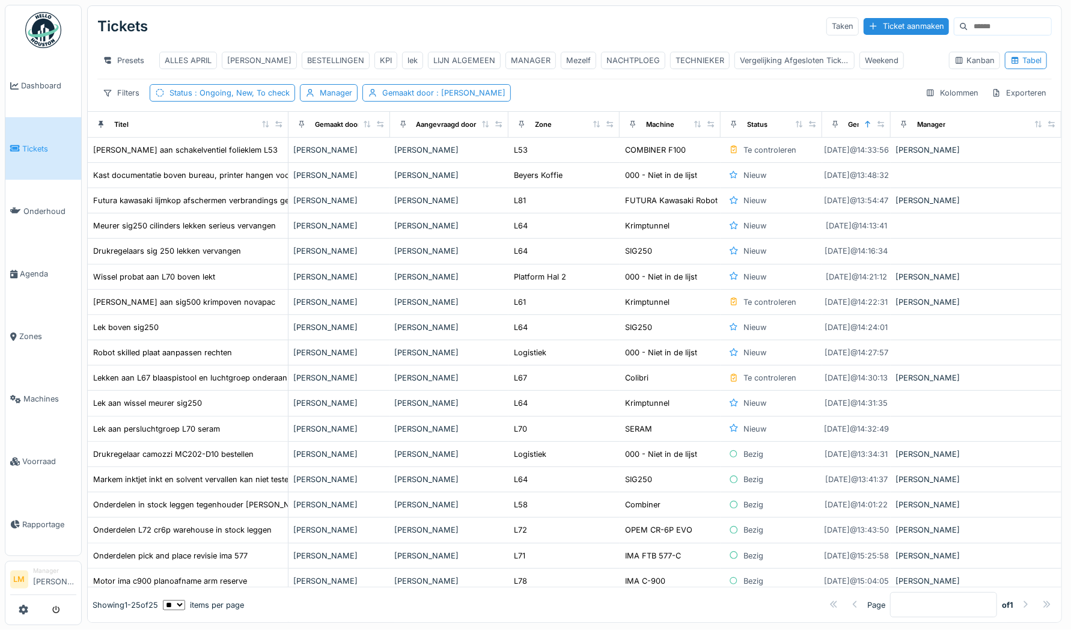
drag, startPoint x: 570, startPoint y: 135, endPoint x: 631, endPoint y: 133, distance: 60.7
click at [631, 133] on tr "Titel Gemaakt door Aangevraagd door Zone Machine Status Gemaakt op Manager" at bounding box center [574, 124] width 973 height 26
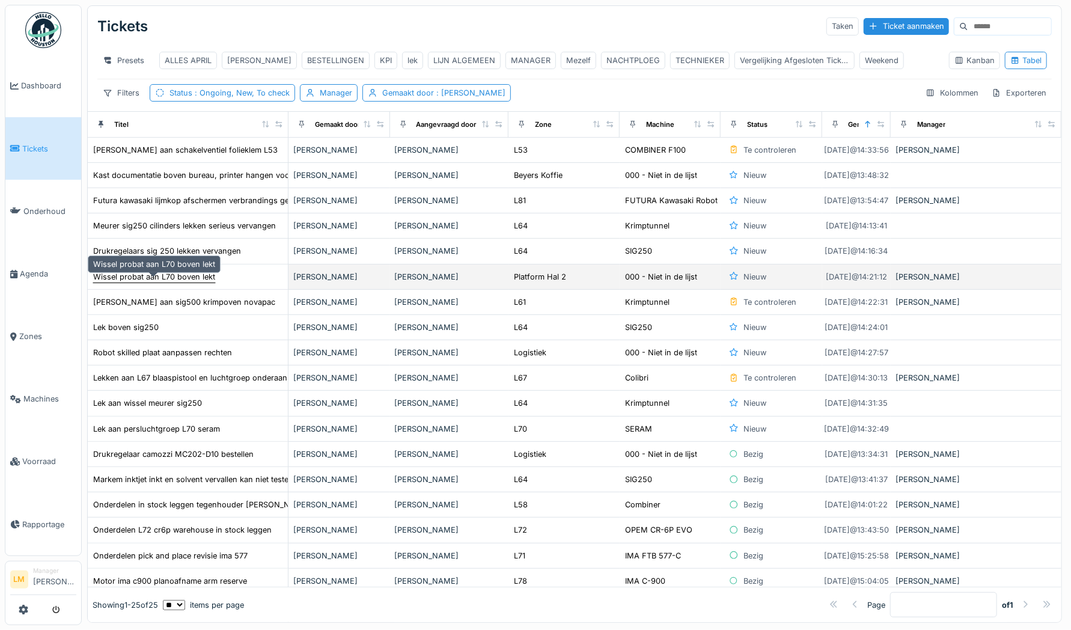
click at [204, 280] on div "Wissel probat aan L70 boven lekt" at bounding box center [154, 276] width 122 height 11
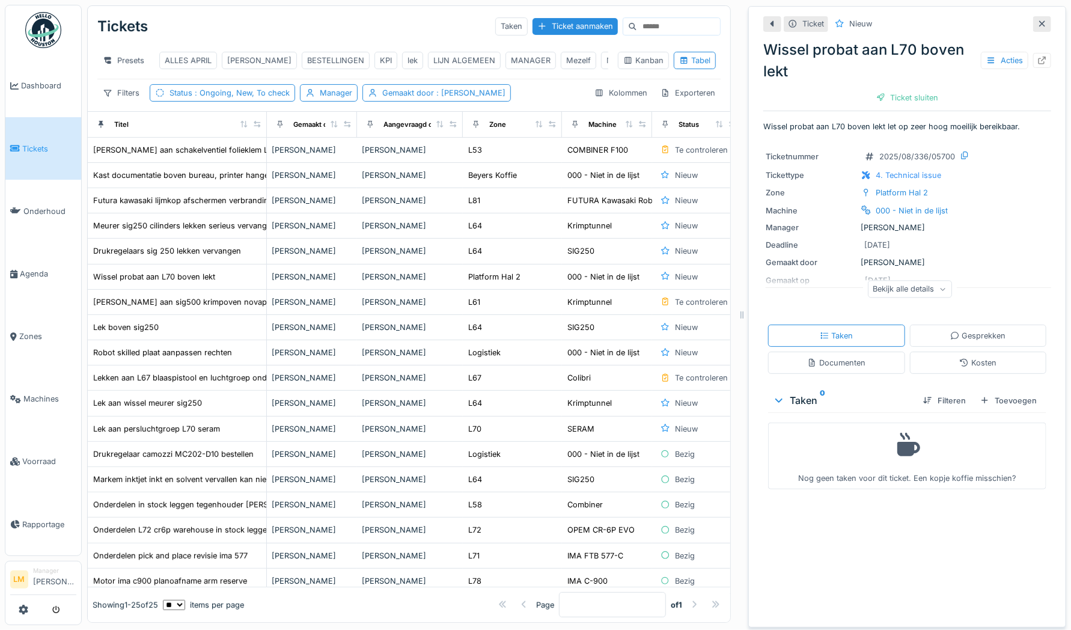
scroll to position [1, 0]
click at [1037, 20] on icon at bounding box center [1042, 24] width 10 height 8
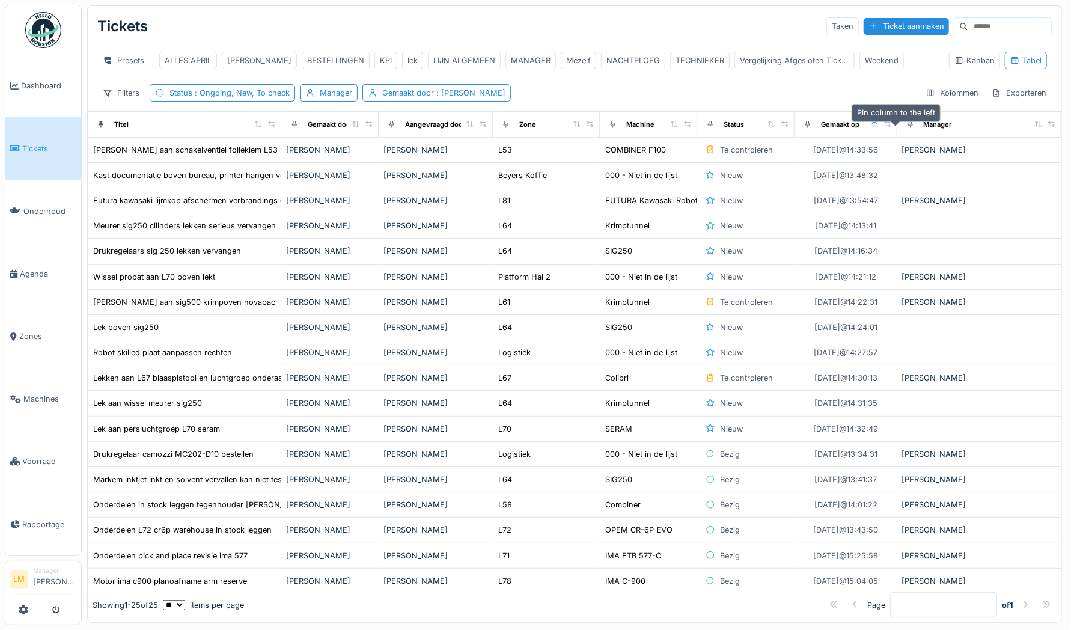
drag, startPoint x: 866, startPoint y: 132, endPoint x: 899, endPoint y: 136, distance: 33.9
click at [899, 136] on tr "Titel Gemaakt door Aangevraagd door Zone Machine Status Gemaakt op Manager" at bounding box center [574, 124] width 973 height 26
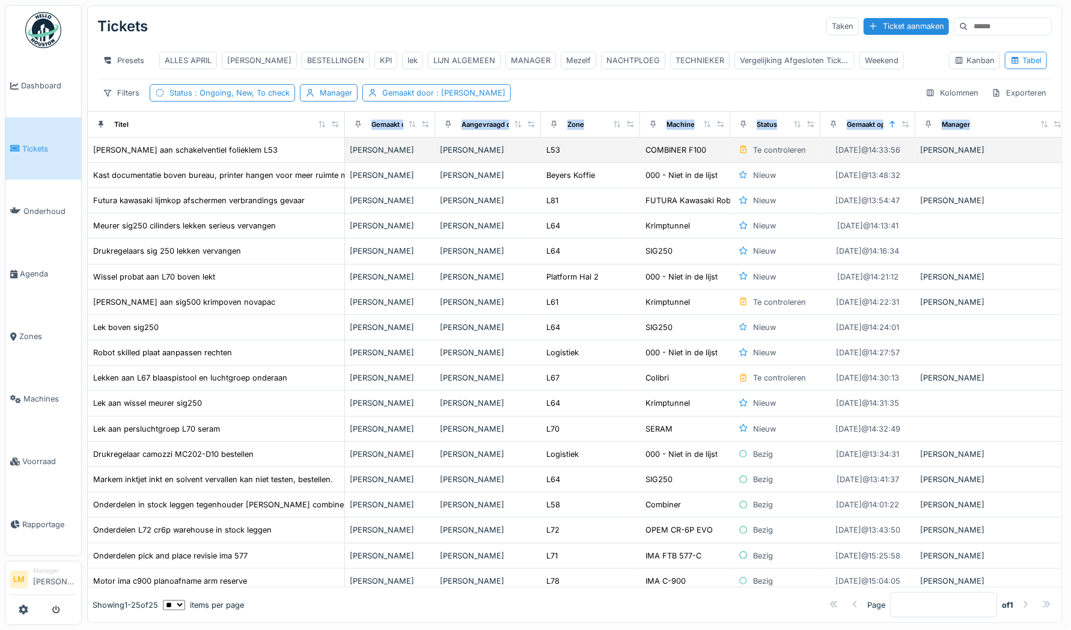
drag, startPoint x: 270, startPoint y: 135, endPoint x: 349, endPoint y: 161, distance: 82.5
click at [349, 161] on table "Titel Gemaakt door Aangevraagd door Zone Machine Status Gemaakt op Manager Lek …" at bounding box center [577, 441] width 979 height 660
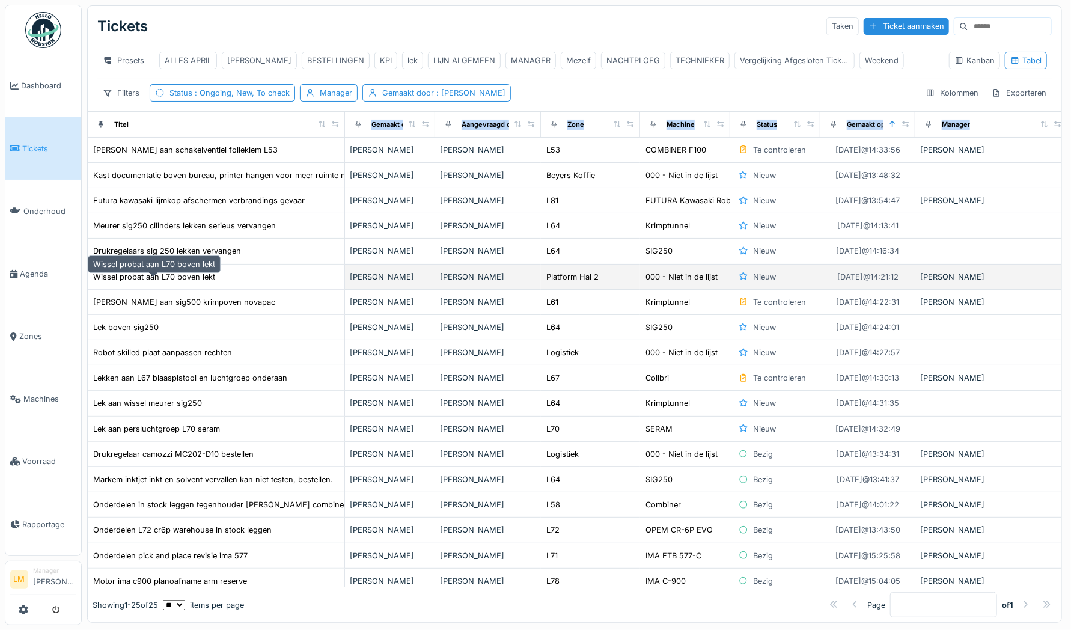
click at [202, 281] on div "Wissel probat aan L70 boven lekt" at bounding box center [154, 276] width 122 height 11
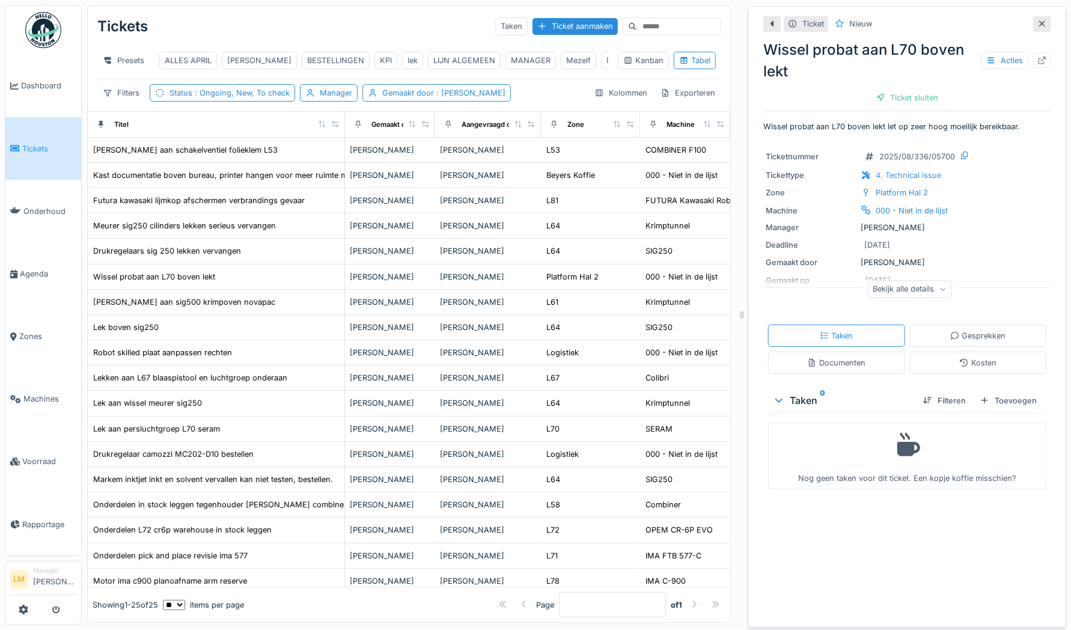
click at [901, 287] on div "Bekijk alle details" at bounding box center [910, 288] width 84 height 17
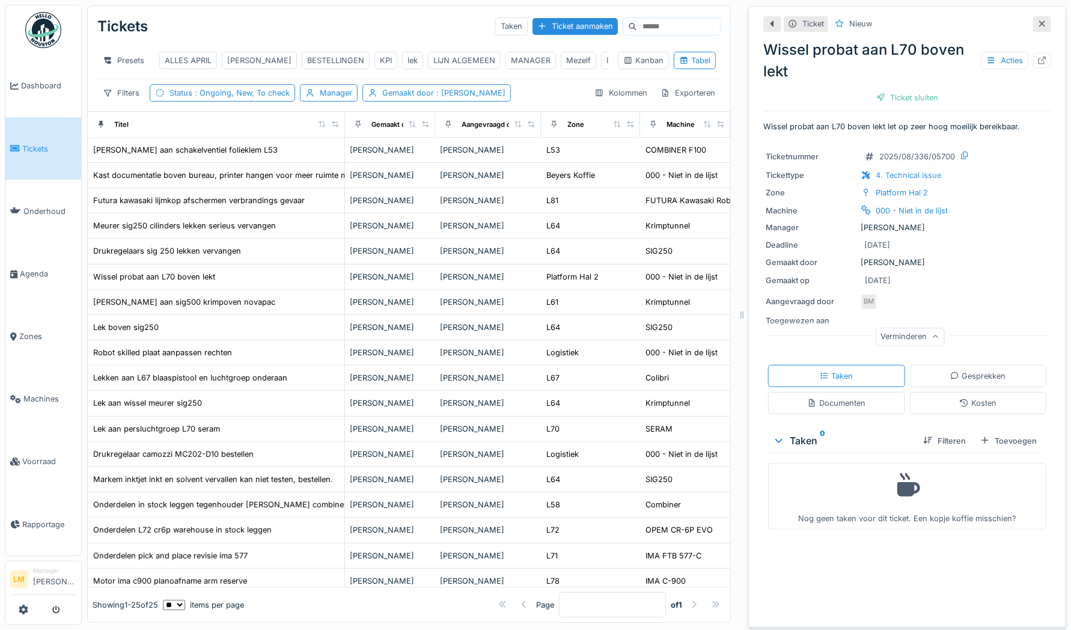
click at [786, 115] on div "Ticket Nieuw Wissel probat aan L70 boven lekt Acties Ticket sluiten Wissel prob…" at bounding box center [907, 275] width 288 height 537
drag, startPoint x: 814, startPoint y: 124, endPoint x: 1009, endPoint y: 112, distance: 195.7
click at [1009, 112] on div "Ticket Nieuw Wissel probat aan L70 boven lekt Acties Ticket sluiten Wissel prob…" at bounding box center [907, 275] width 288 height 537
drag, startPoint x: 1009, startPoint y: 112, endPoint x: 988, endPoint y: 124, distance: 24.5
click at [988, 124] on p "Wissel probat aan L70 boven lekt let op zeer hoog moeilijk bereikbaar." at bounding box center [907, 126] width 288 height 11
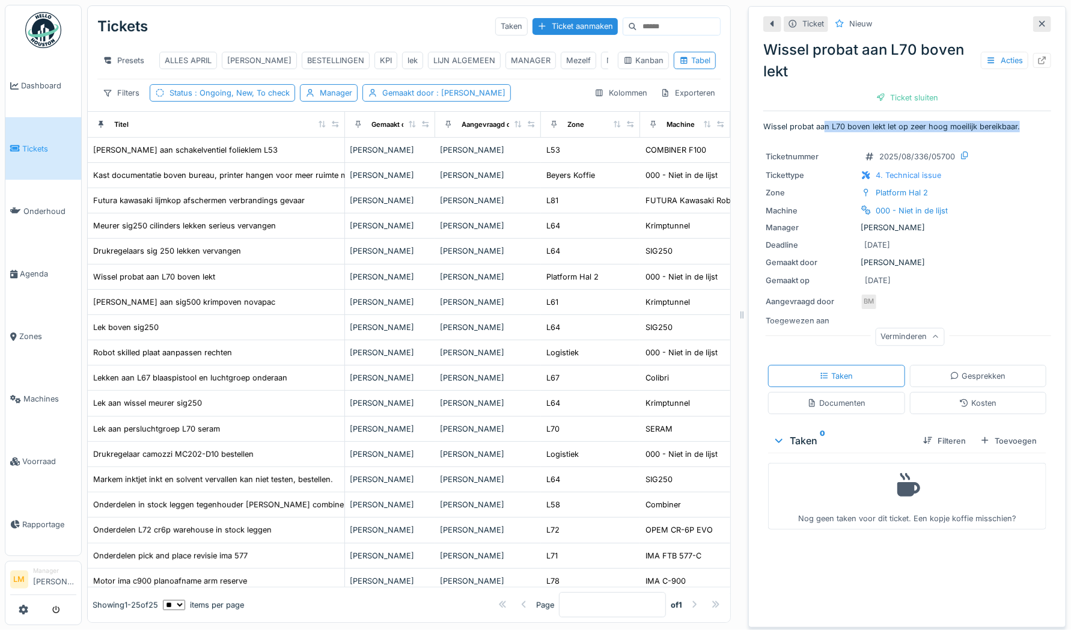
click at [1037, 26] on div at bounding box center [1042, 23] width 10 height 11
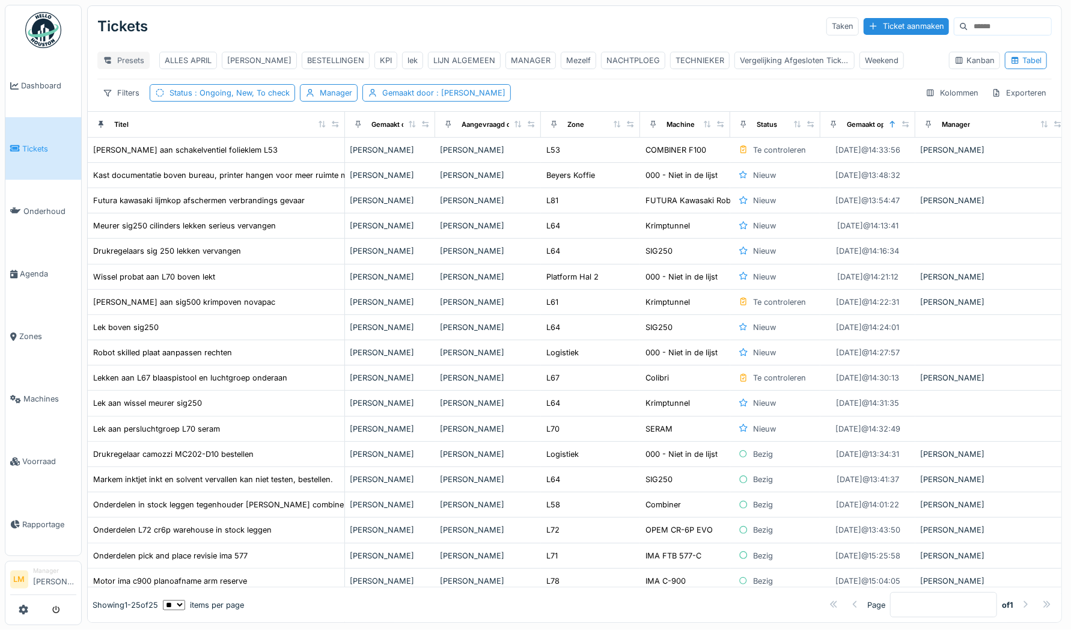
click at [126, 55] on div "Presets" at bounding box center [123, 60] width 52 height 17
click at [158, 105] on div "Weergave vervangen" at bounding box center [153, 105] width 106 height 18
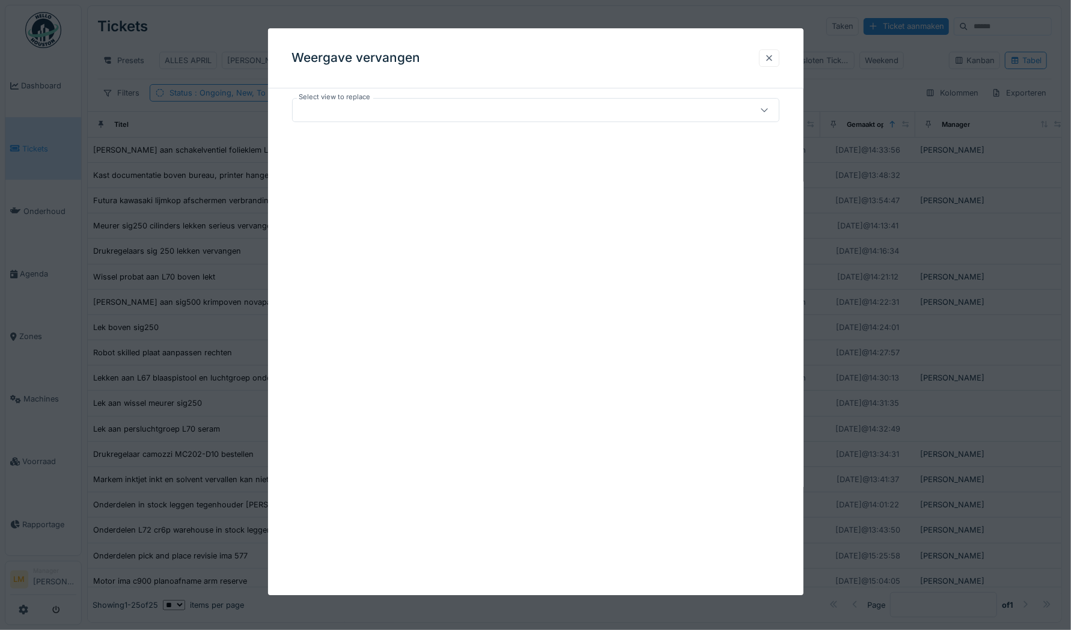
click at [774, 59] on div at bounding box center [769, 57] width 10 height 11
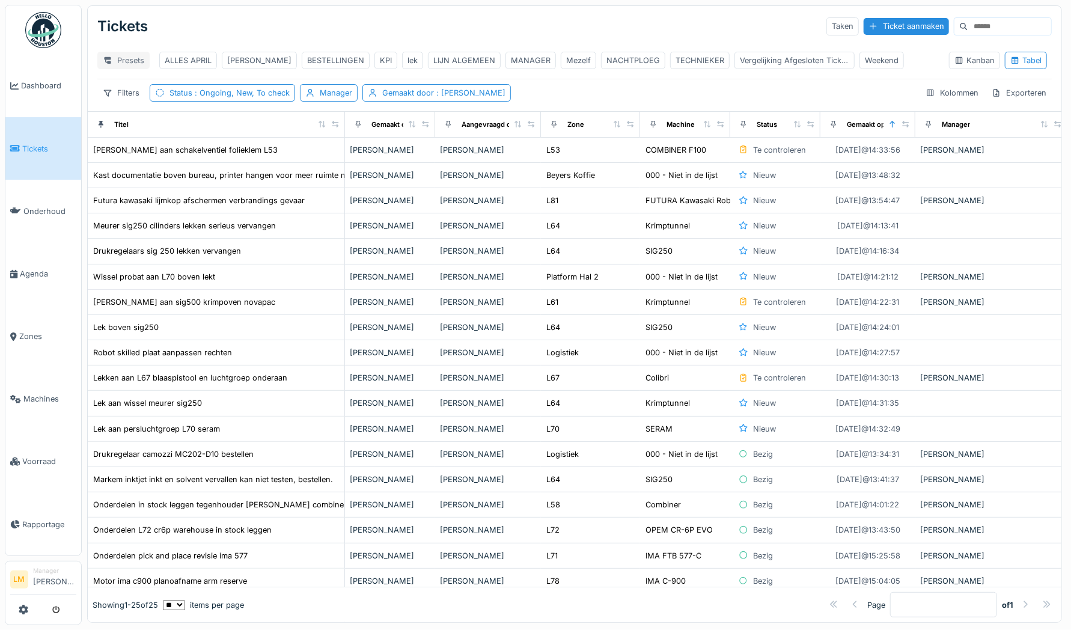
click at [118, 56] on div "Presets" at bounding box center [123, 60] width 52 height 17
click at [162, 84] on div "Nieuwe weergave" at bounding box center [153, 87] width 106 height 18
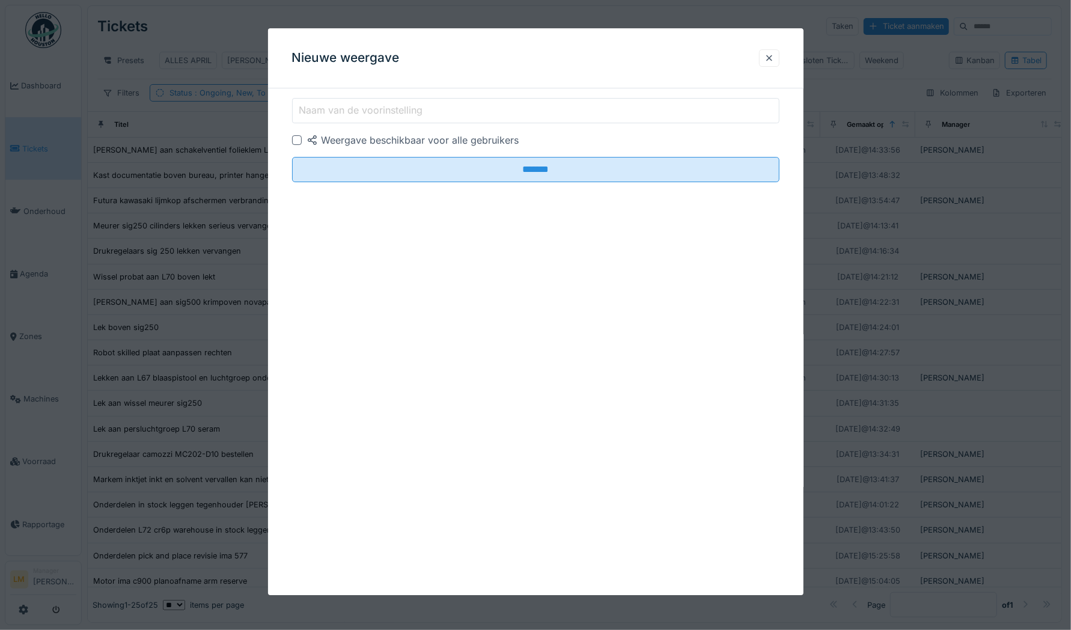
click at [323, 115] on label "Naam van de voorinstelling" at bounding box center [361, 110] width 129 height 14
click at [323, 115] on input "Naam van de voorinstelling" at bounding box center [535, 110] width 487 height 25
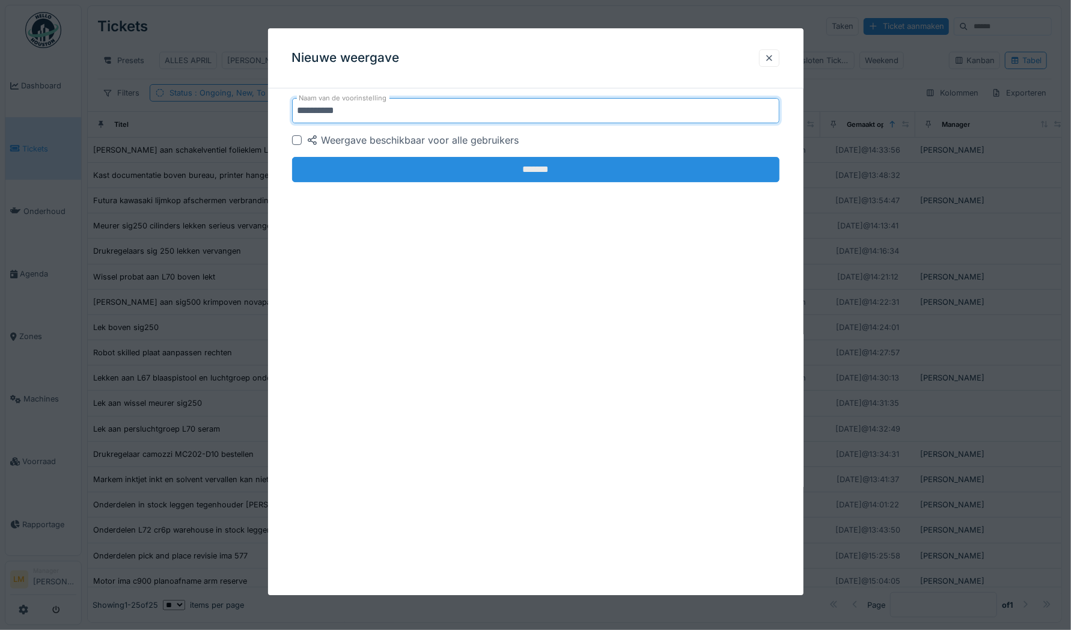
type input "**********"
click at [363, 163] on input "*******" at bounding box center [535, 169] width 487 height 25
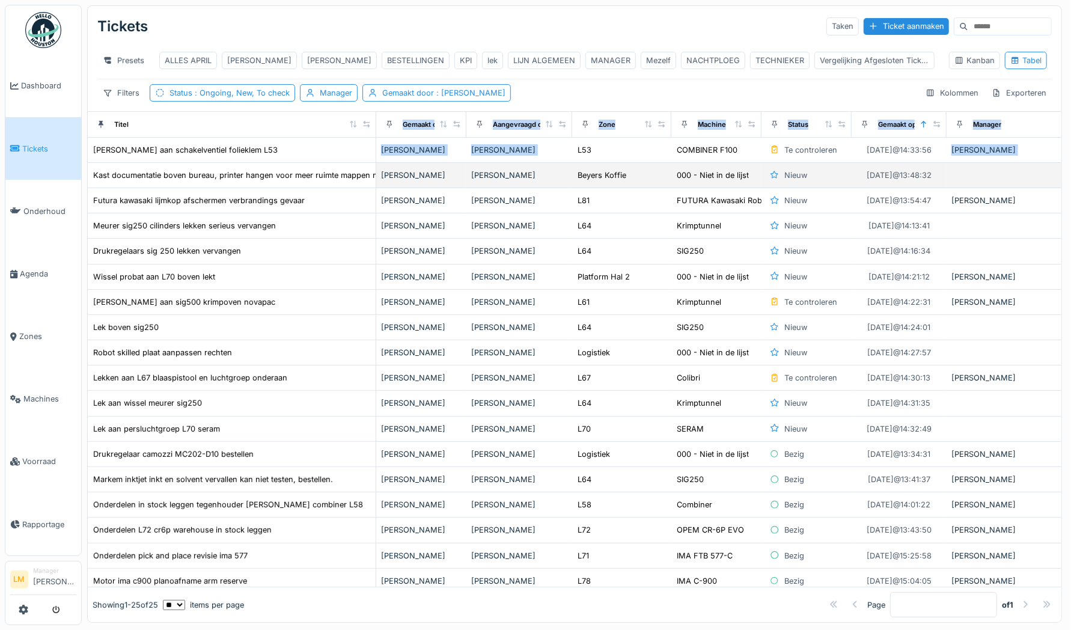
drag, startPoint x: 336, startPoint y: 131, endPoint x: 376, endPoint y: 175, distance: 59.2
click at [376, 175] on table "Titel Gemaakt door Aangevraagd door Zone Machine Status Gemaakt op Manager Lek …" at bounding box center [593, 441] width 1011 height 660
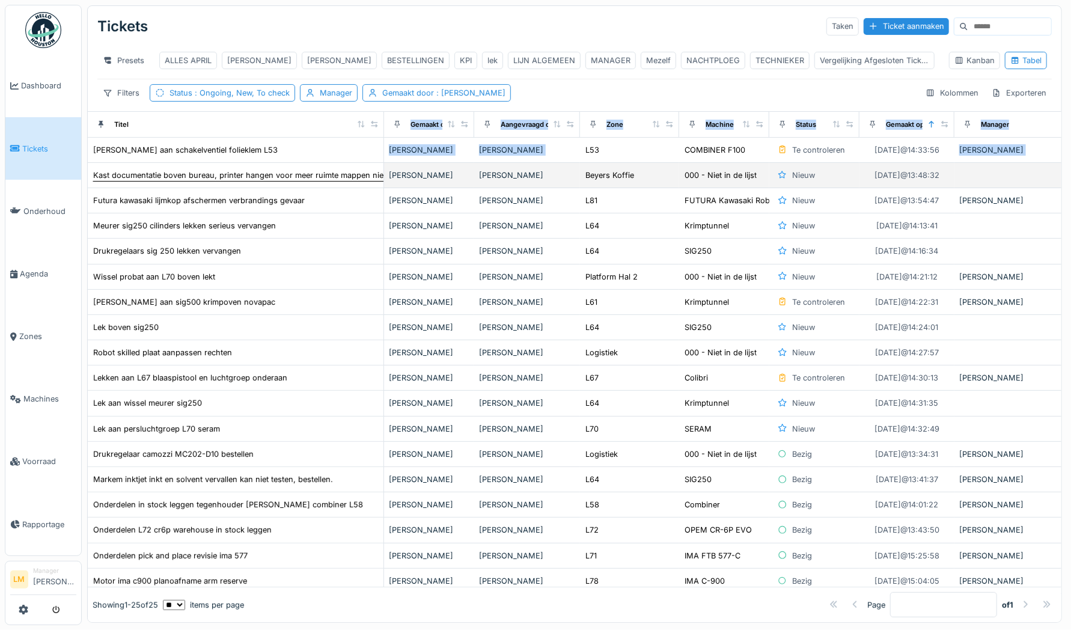
drag, startPoint x: 376, startPoint y: 175, endPoint x: 320, endPoint y: 186, distance: 56.2
click at [320, 181] on div "Kast documentatie boven bureau, printer hangen voor meer ruimte mappen nieuwe l…" at bounding box center [257, 174] width 329 height 11
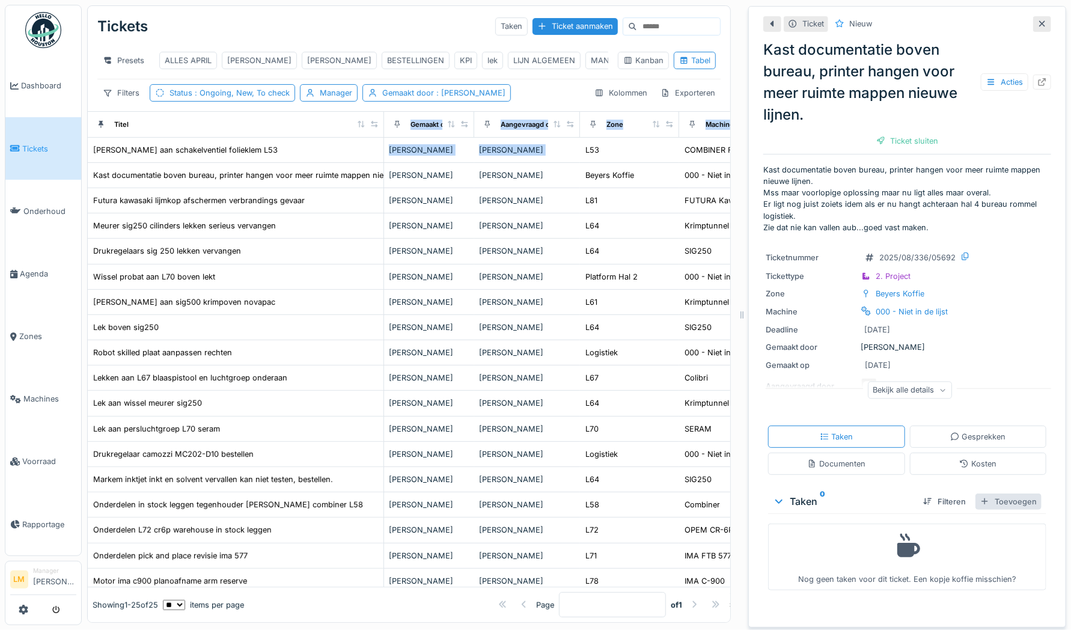
click at [980, 498] on div "Toevoegen" at bounding box center [1008, 501] width 66 height 16
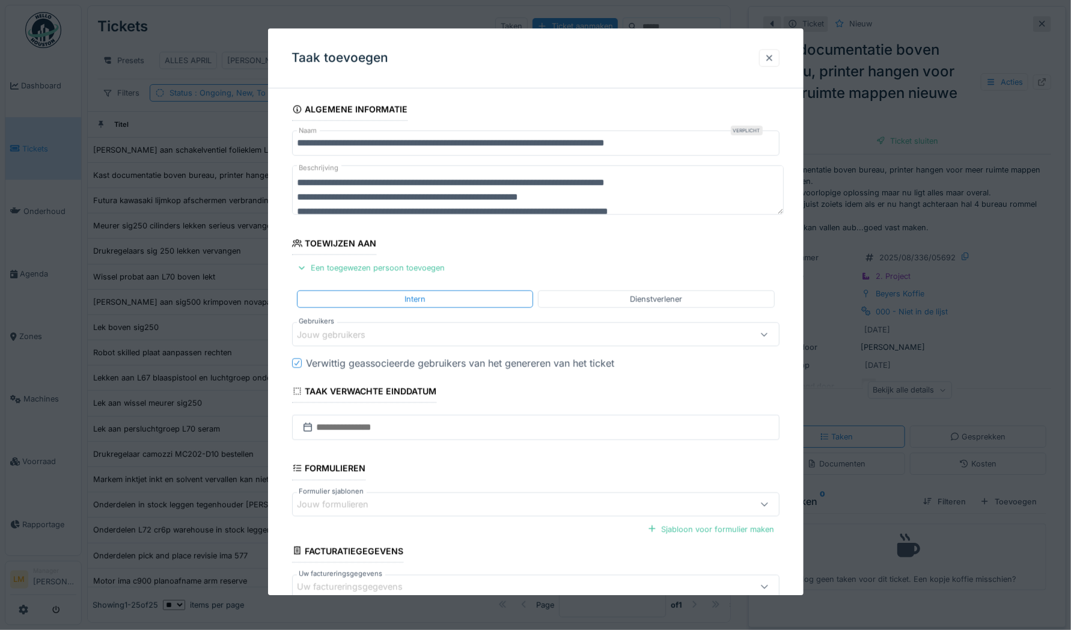
click at [774, 60] on div at bounding box center [769, 57] width 10 height 11
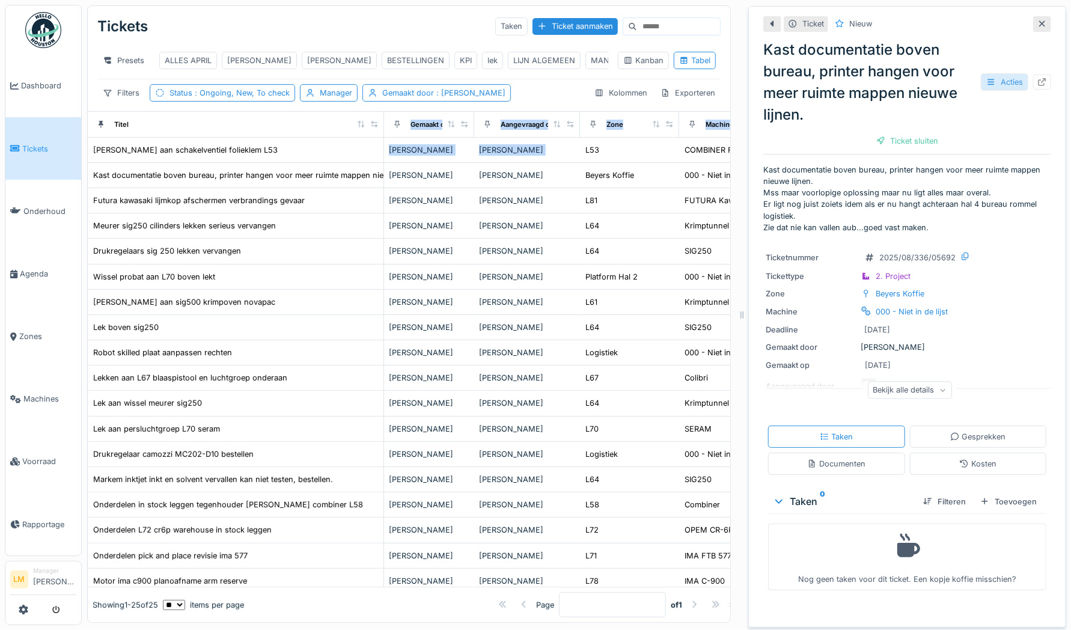
click at [981, 78] on div "Acties" at bounding box center [1004, 81] width 47 height 17
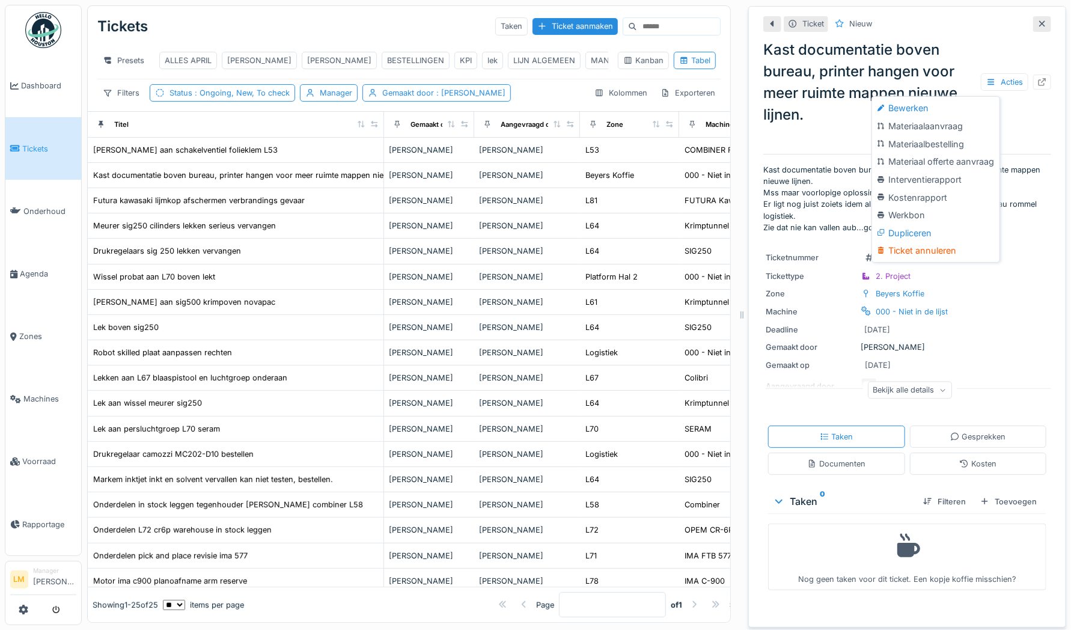
click at [1026, 103] on div "Kast documentatie boven bureau, printer hangen voor meer ruimte mappen nieuwe l…" at bounding box center [907, 82] width 288 height 87
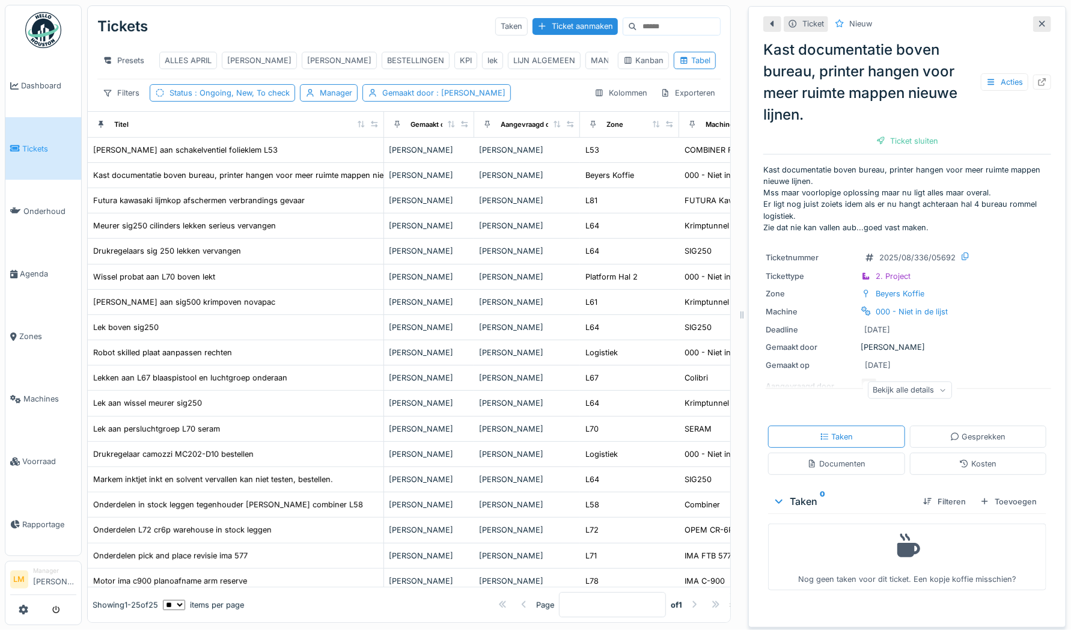
scroll to position [9, 0]
click at [1033, 75] on div at bounding box center [1042, 82] width 18 height 15
click at [1037, 20] on icon at bounding box center [1042, 24] width 10 height 8
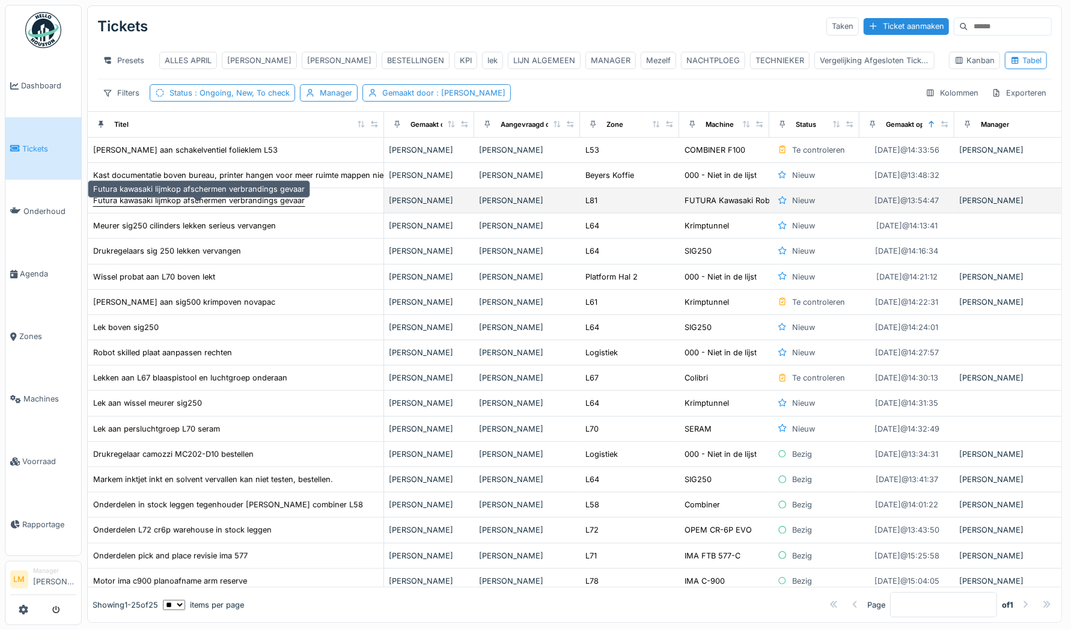
click at [297, 198] on div "Futura kawasaki lijmkop afschermen verbrandings gevaar" at bounding box center [199, 200] width 212 height 11
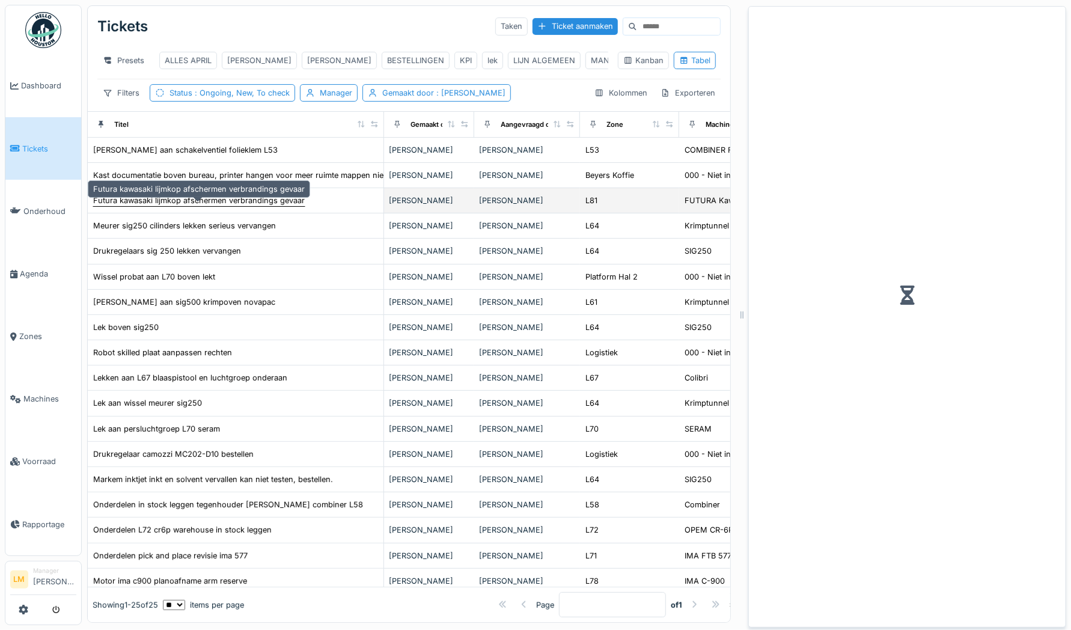
scroll to position [9, 0]
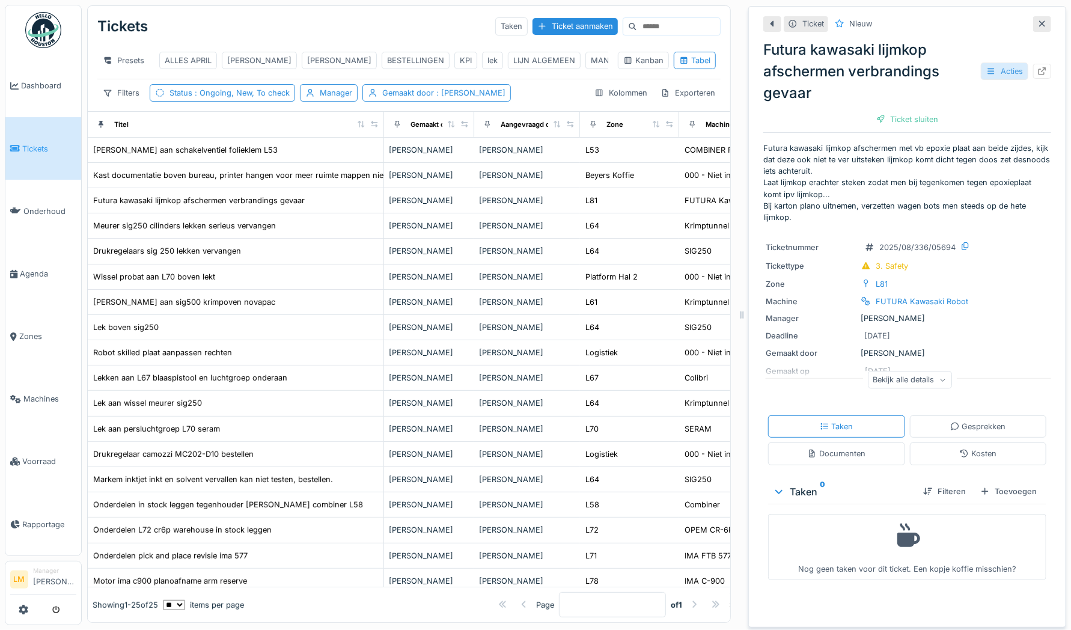
click at [988, 62] on div "Acties" at bounding box center [1004, 70] width 47 height 17
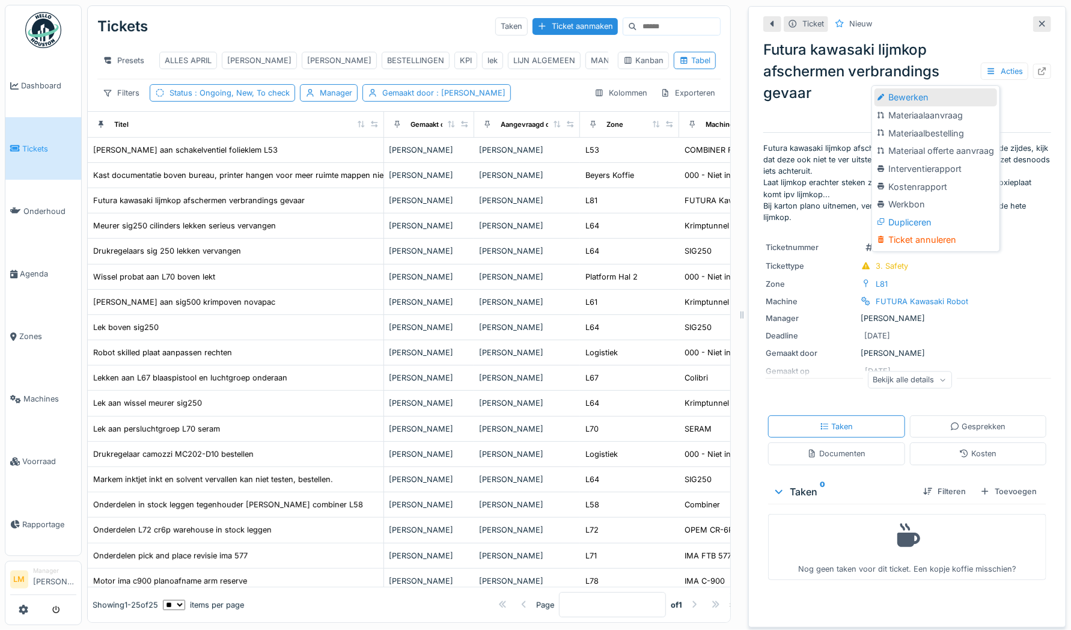
click at [959, 91] on div "Bewerken" at bounding box center [935, 97] width 122 height 18
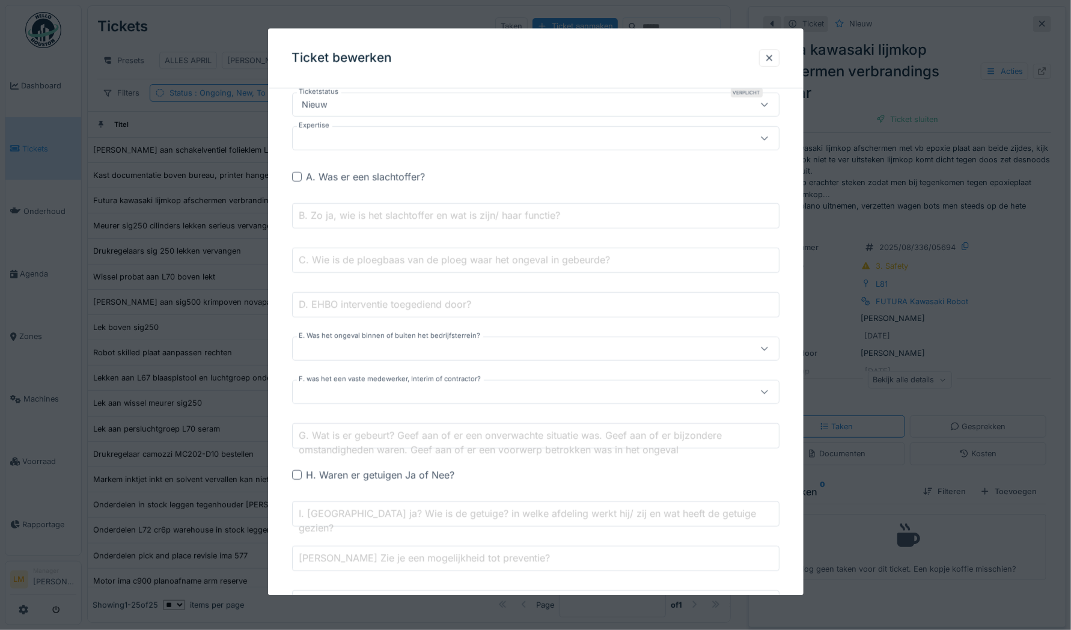
scroll to position [0, 0]
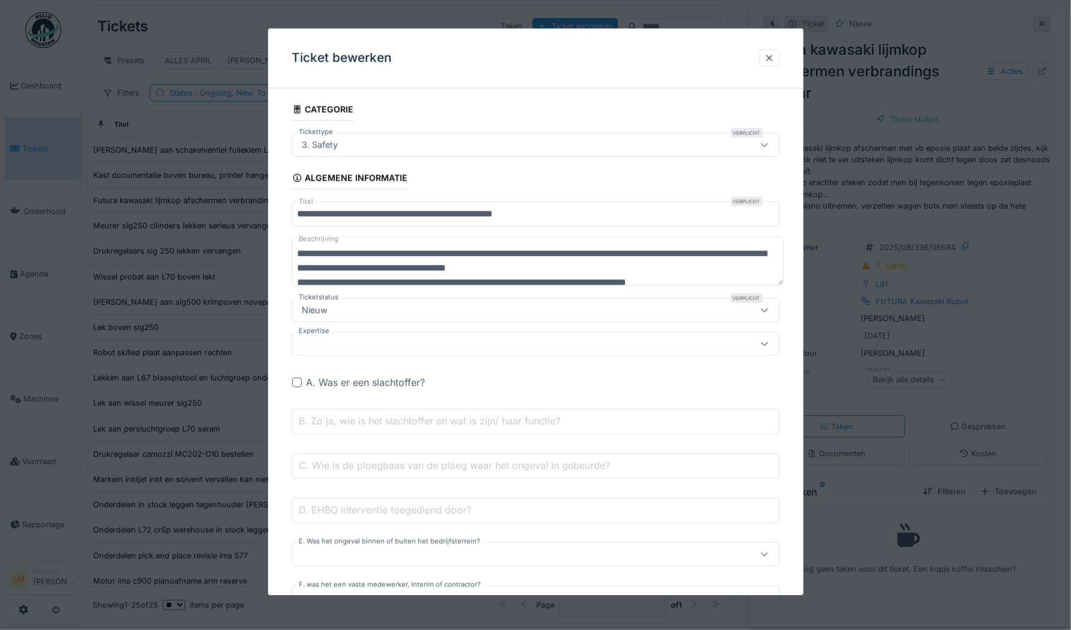
click at [464, 139] on div "3. Safety" at bounding box center [506, 144] width 419 height 13
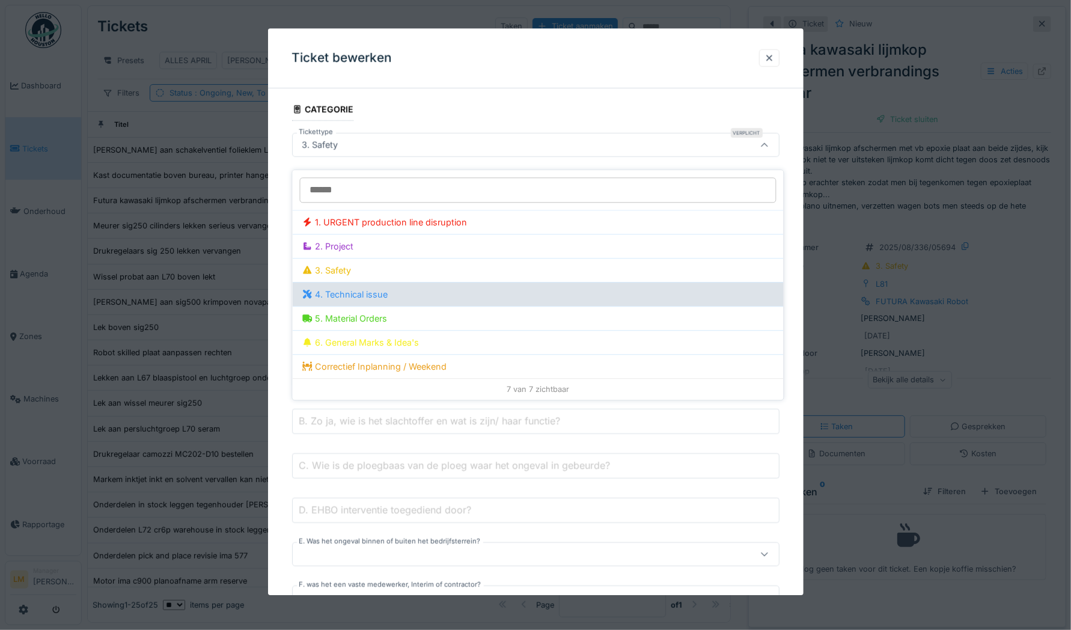
click at [344, 288] on div "4. Technical issue" at bounding box center [345, 294] width 86 height 13
type input "***"
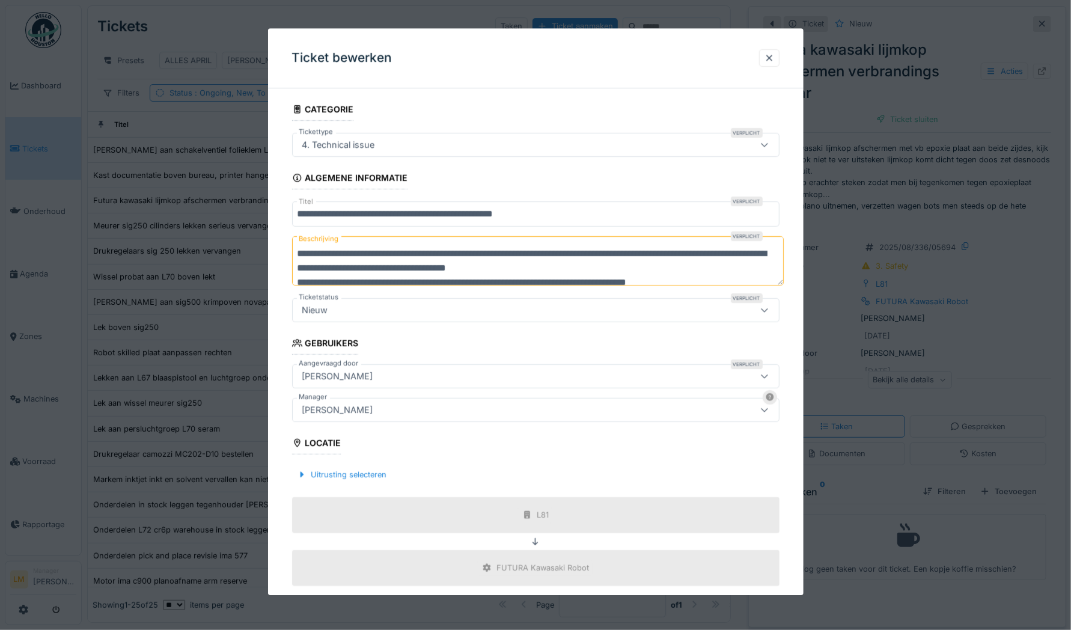
click at [353, 411] on div "[PERSON_NAME]" at bounding box center [337, 409] width 81 height 13
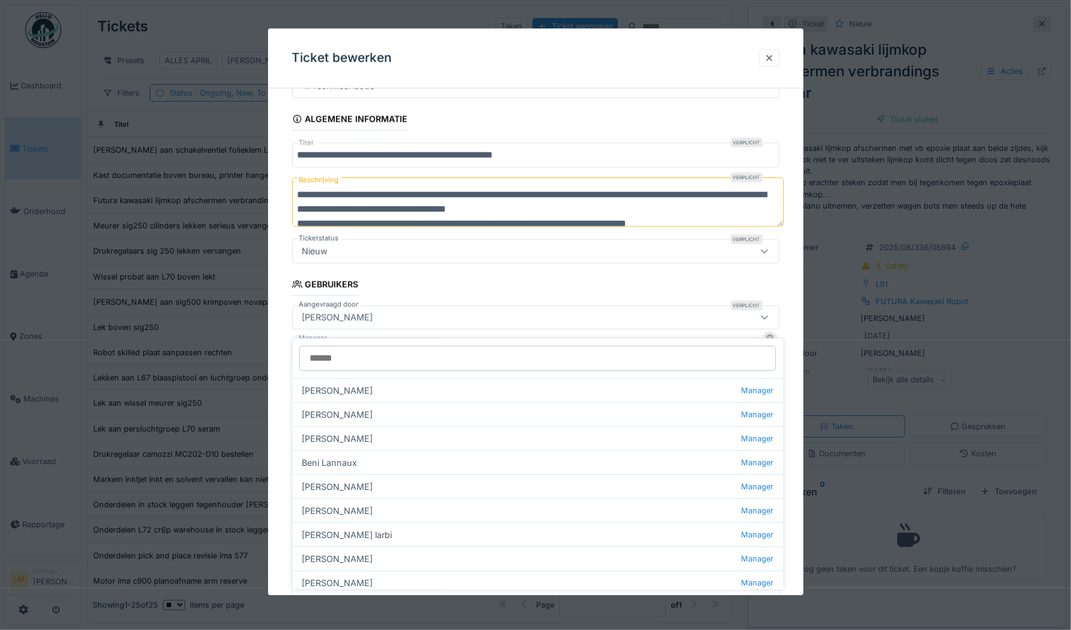
scroll to position [97, 0]
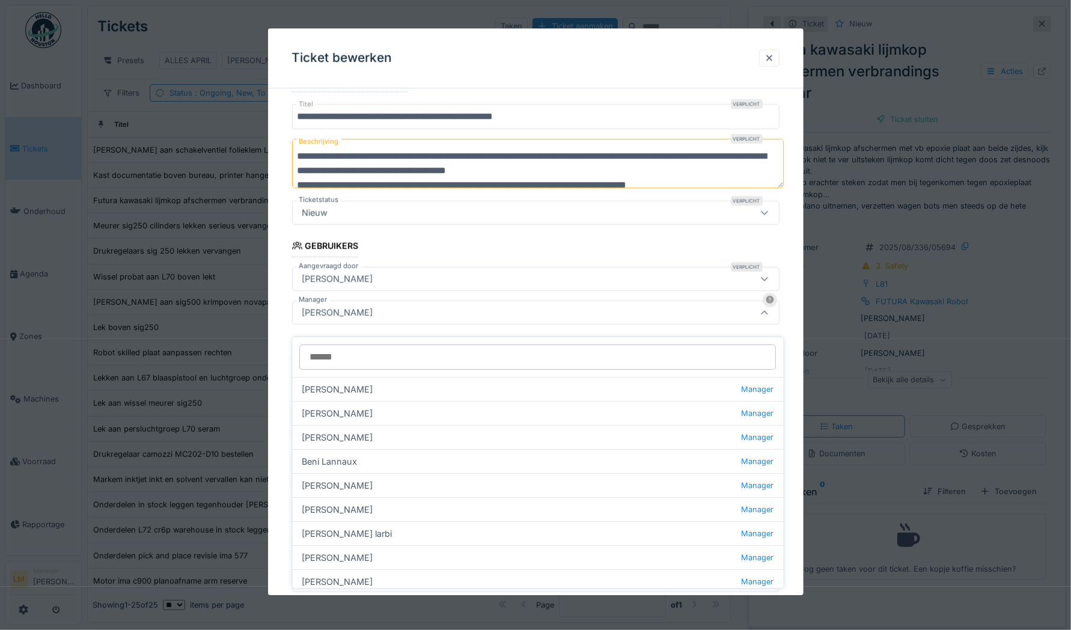
drag, startPoint x: 387, startPoint y: 349, endPoint x: 397, endPoint y: 323, distance: 27.0
click at [397, 323] on body "Dashboard Tickets Onderhoud [GEOGRAPHIC_DATA] Zones Machines Voorraad Rapportag…" at bounding box center [535, 315] width 1071 height 630
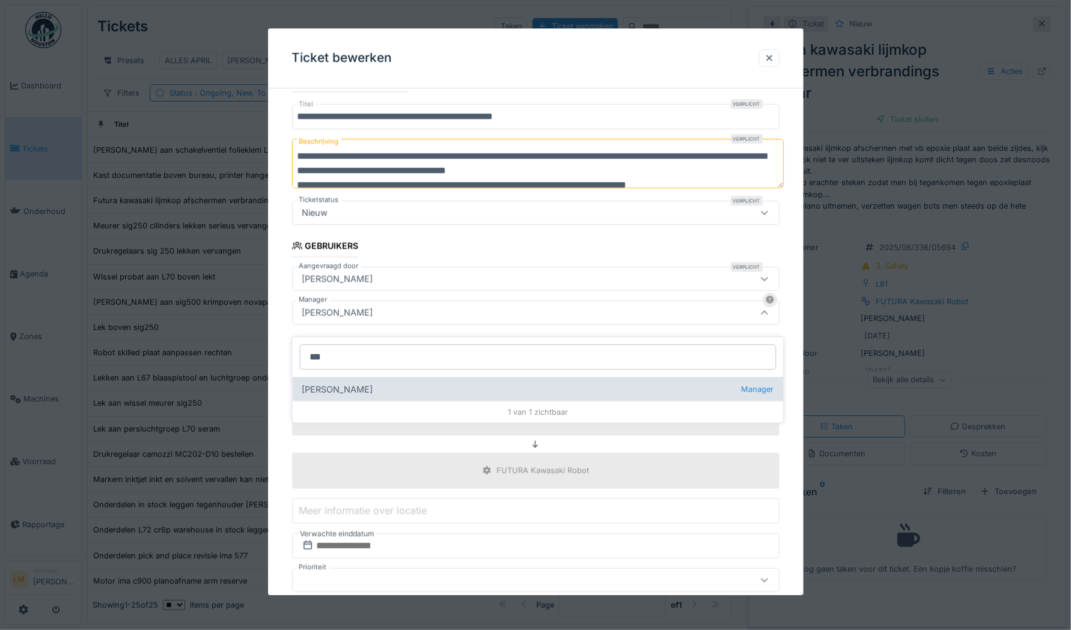
type input "***"
click at [386, 380] on div "[PERSON_NAME] Manager" at bounding box center [538, 389] width 491 height 24
type input "****"
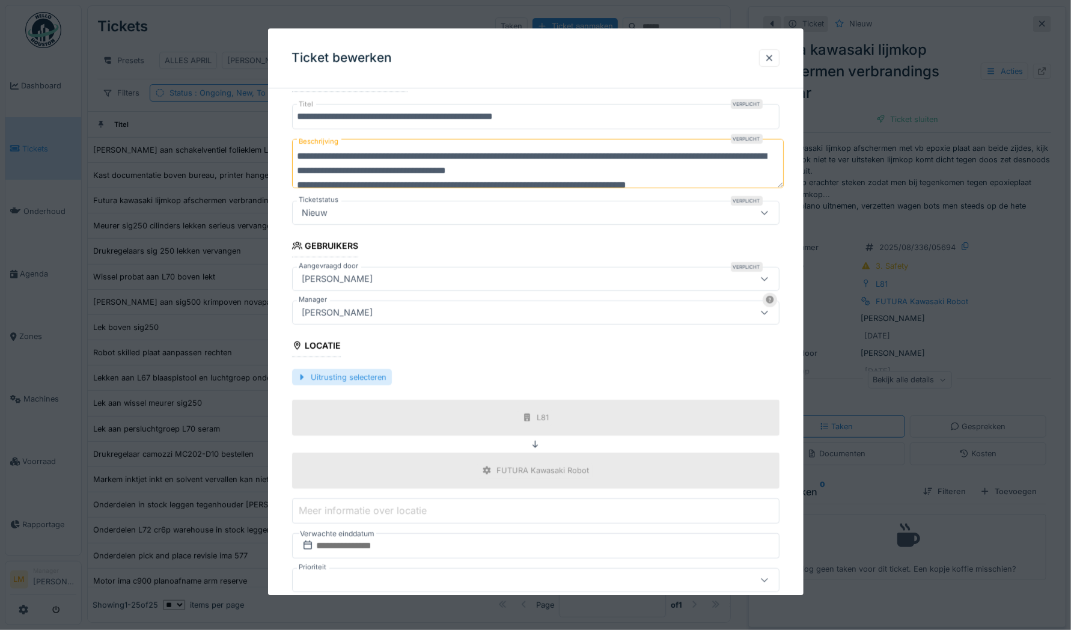
click at [342, 377] on div "Uitrusting selecteren" at bounding box center [342, 377] width 100 height 16
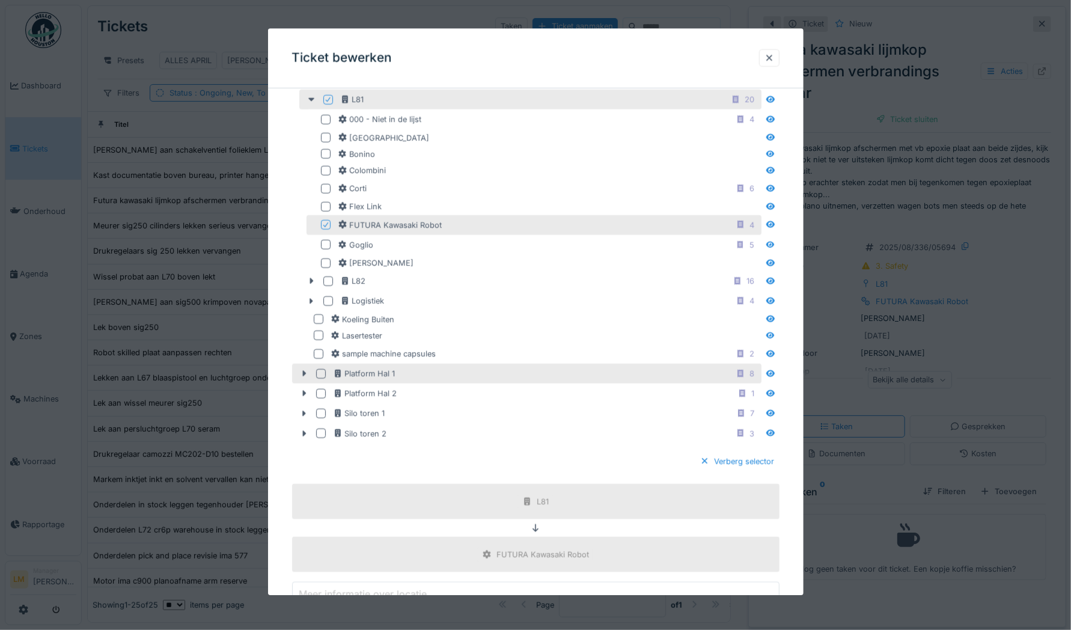
scroll to position [743, 0]
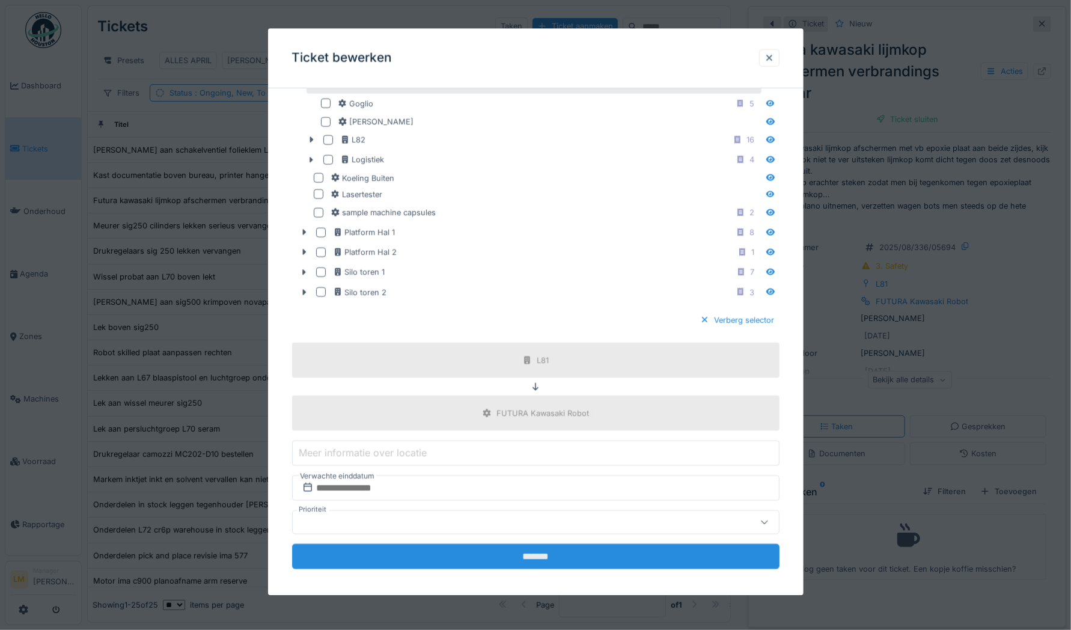
click at [465, 555] on input "*******" at bounding box center [535, 556] width 487 height 25
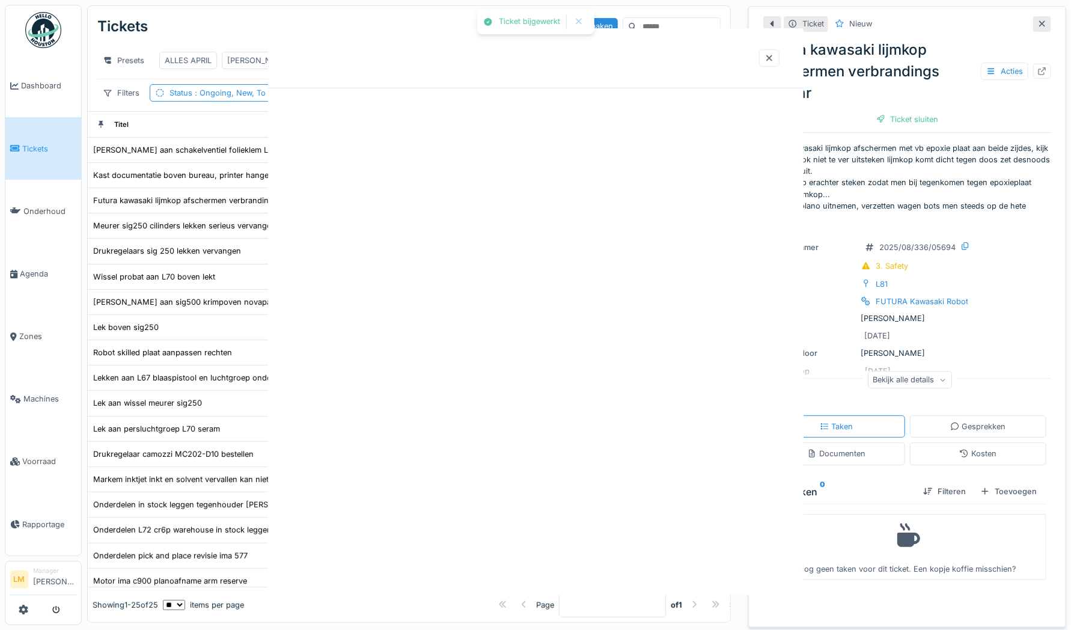
scroll to position [0, 0]
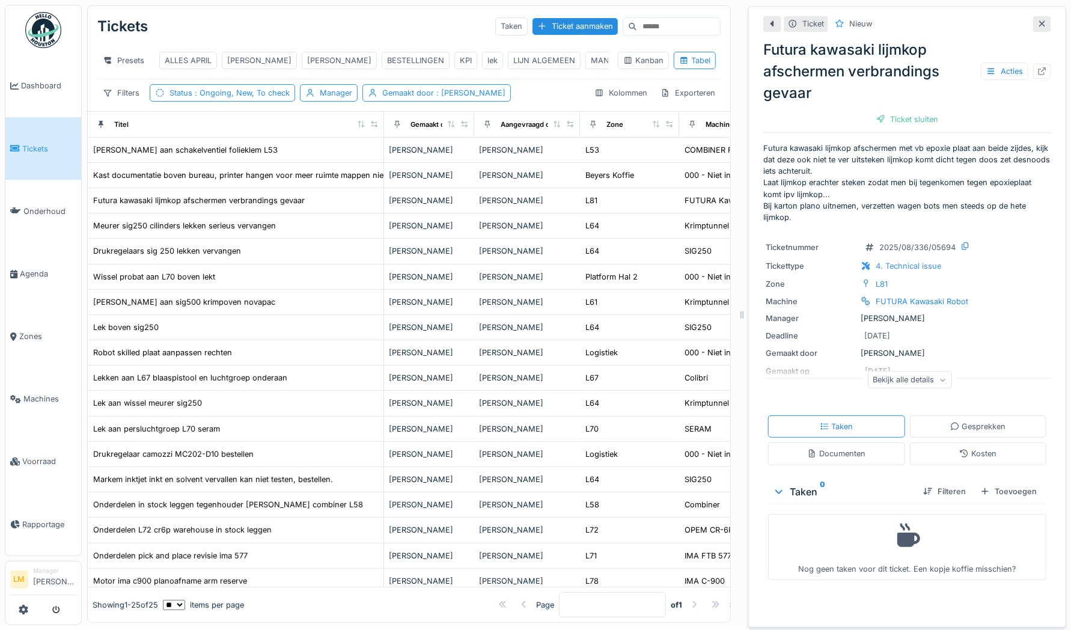
click at [1039, 21] on icon at bounding box center [1042, 24] width 6 height 6
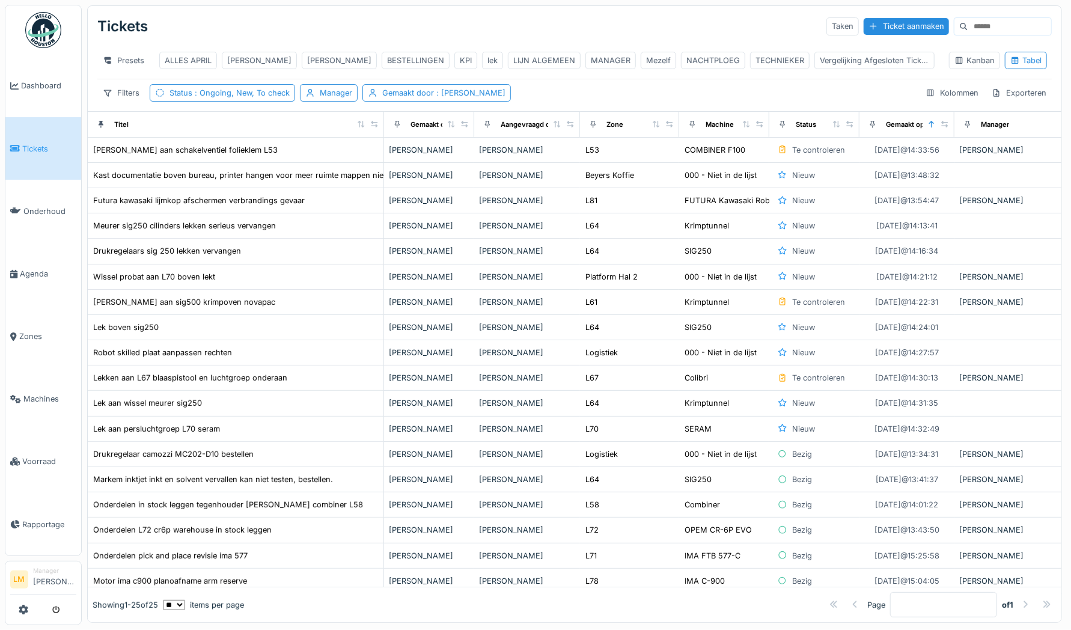
scroll to position [7, 0]
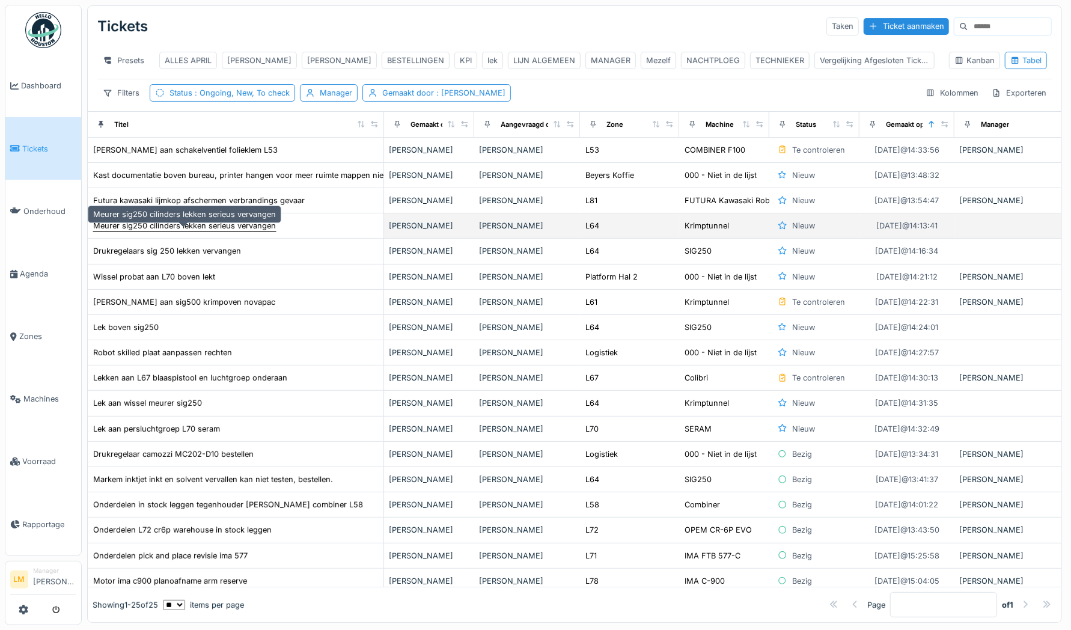
click at [243, 228] on div "Meurer sig250 cilinders lekken serieus vervangen" at bounding box center [184, 225] width 183 height 11
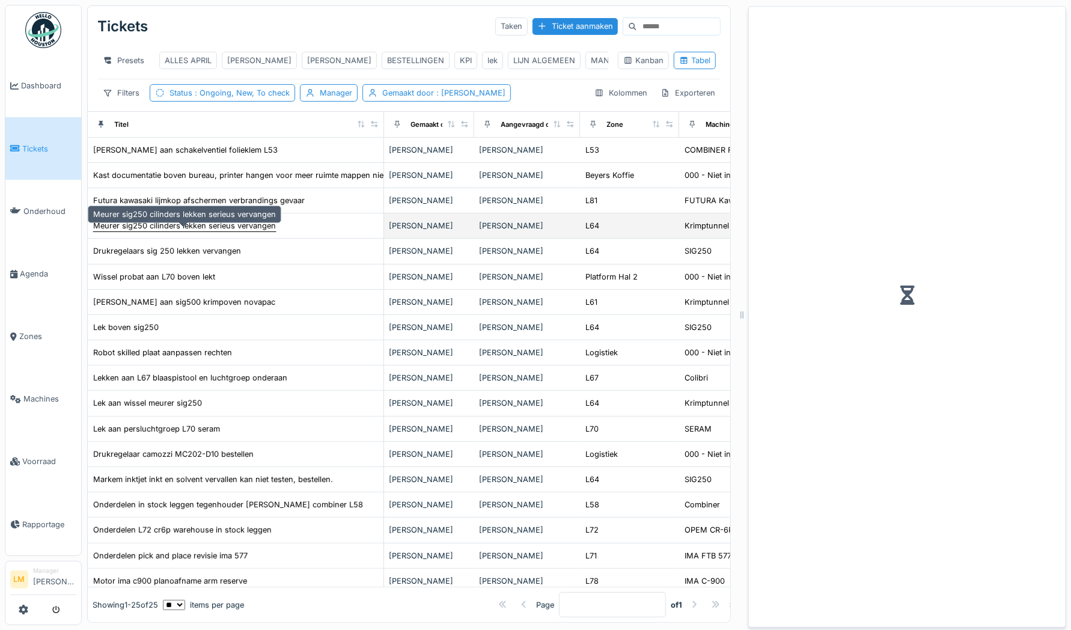
scroll to position [9, 0]
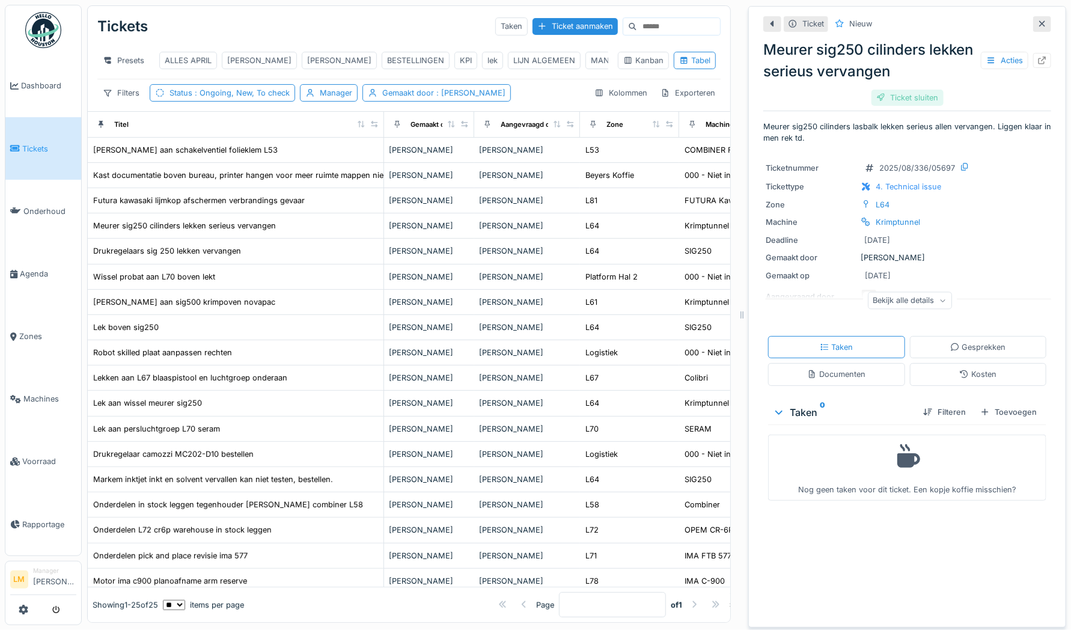
click at [904, 90] on div "Ticket sluiten" at bounding box center [907, 98] width 72 height 16
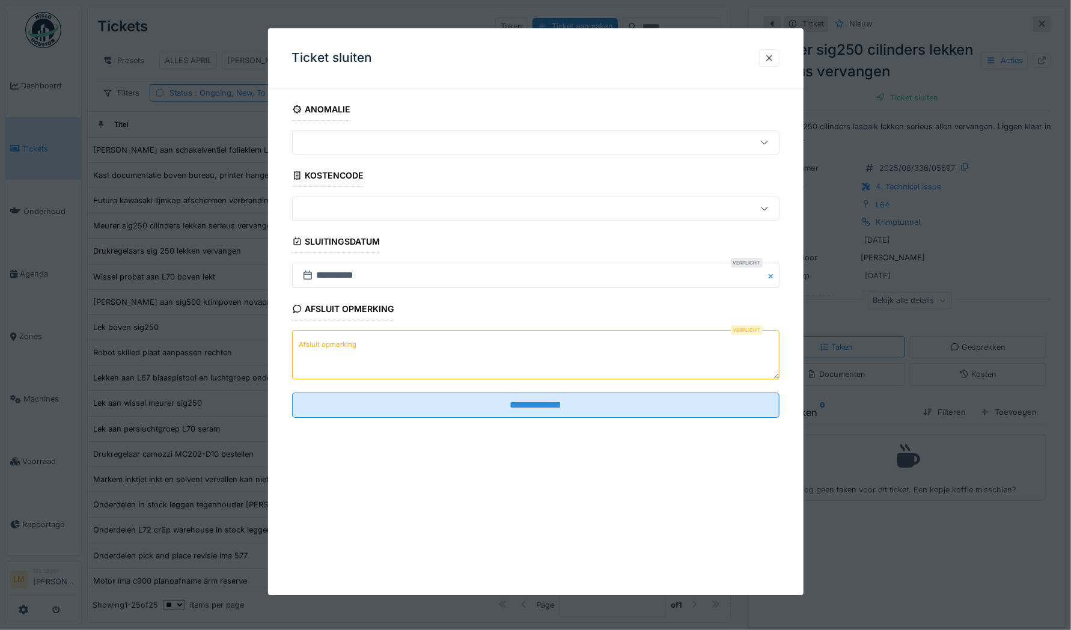
click at [529, 347] on textarea "Afsluit opmerking" at bounding box center [535, 354] width 487 height 49
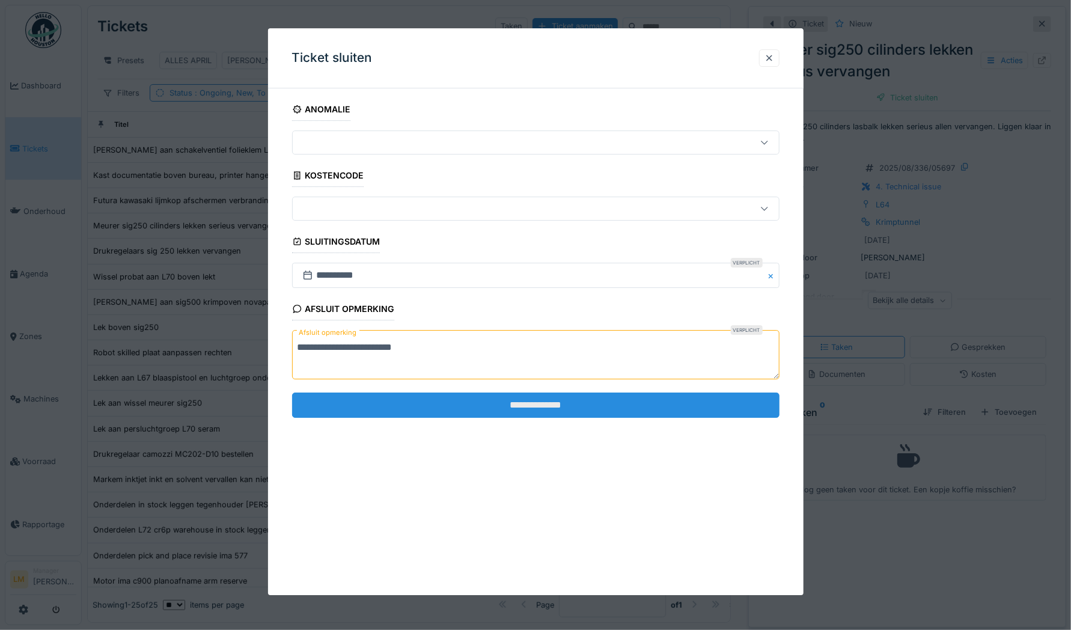
type textarea "**********"
click at [511, 409] on input "**********" at bounding box center [535, 404] width 487 height 25
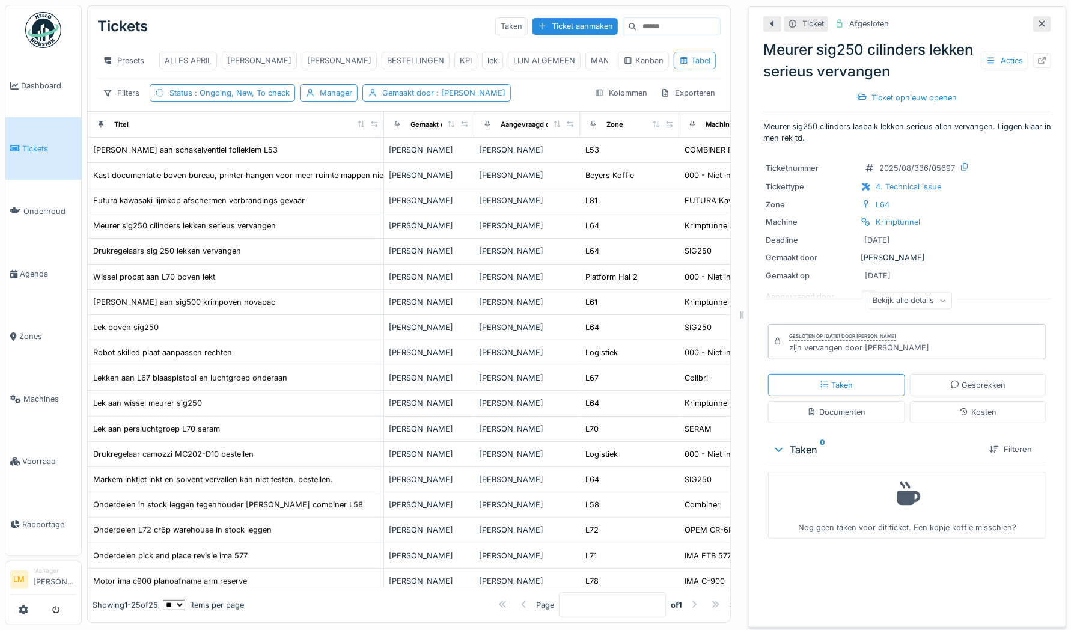
click at [1037, 19] on div at bounding box center [1042, 23] width 10 height 11
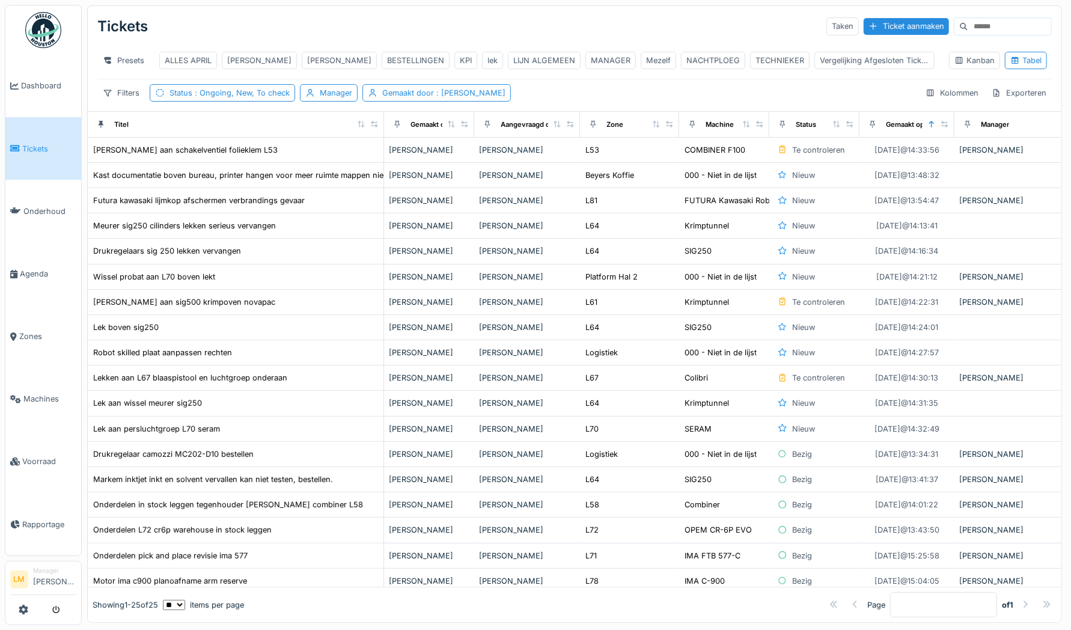
scroll to position [7, 0]
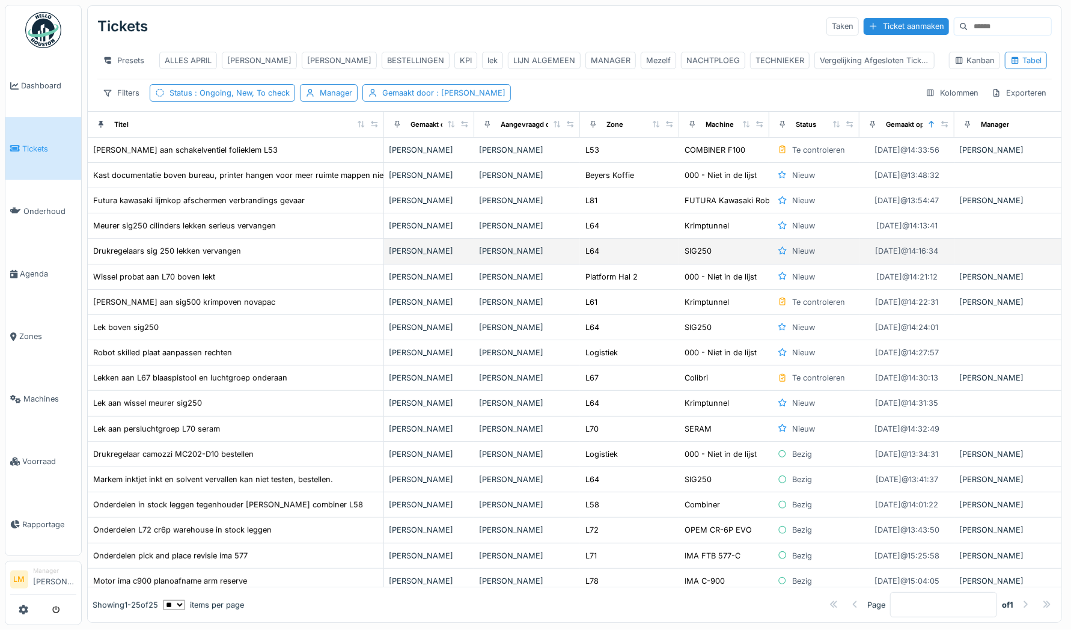
click at [209, 257] on td "Drukregelaars sig 250 lekken vervangen" at bounding box center [236, 251] width 296 height 25
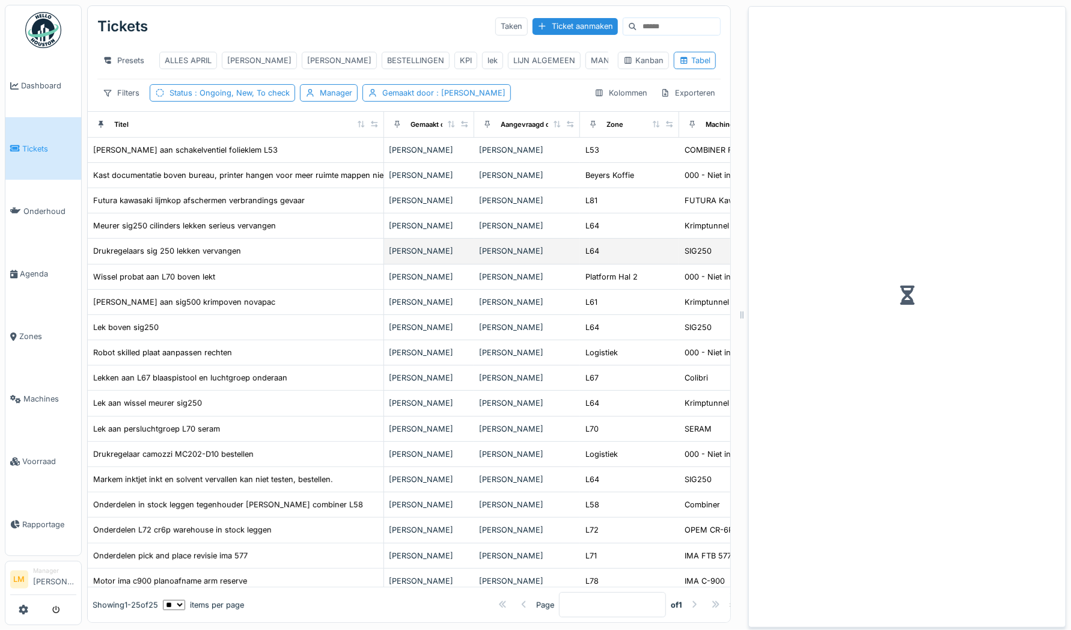
scroll to position [9, 0]
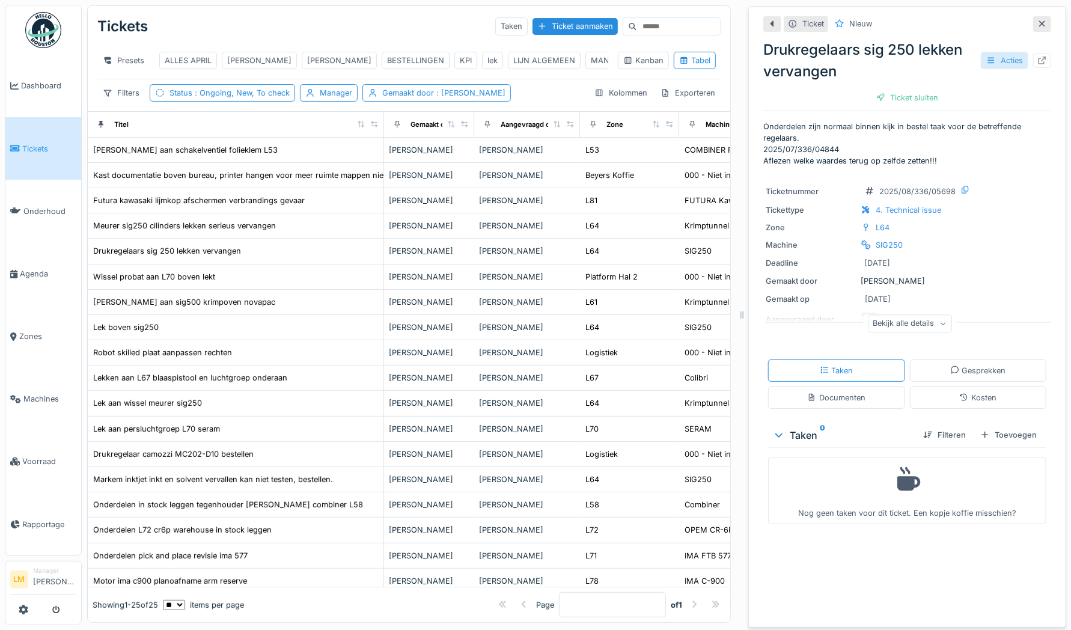
click at [984, 52] on div "Acties" at bounding box center [1004, 60] width 47 height 17
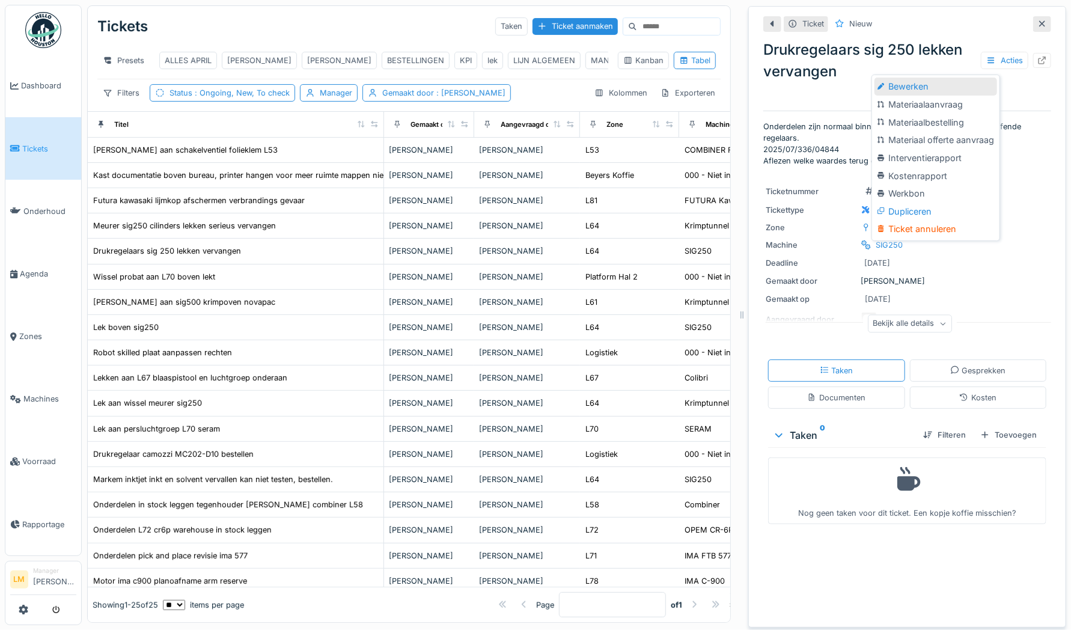
click at [971, 78] on div "Bewerken" at bounding box center [935, 87] width 122 height 18
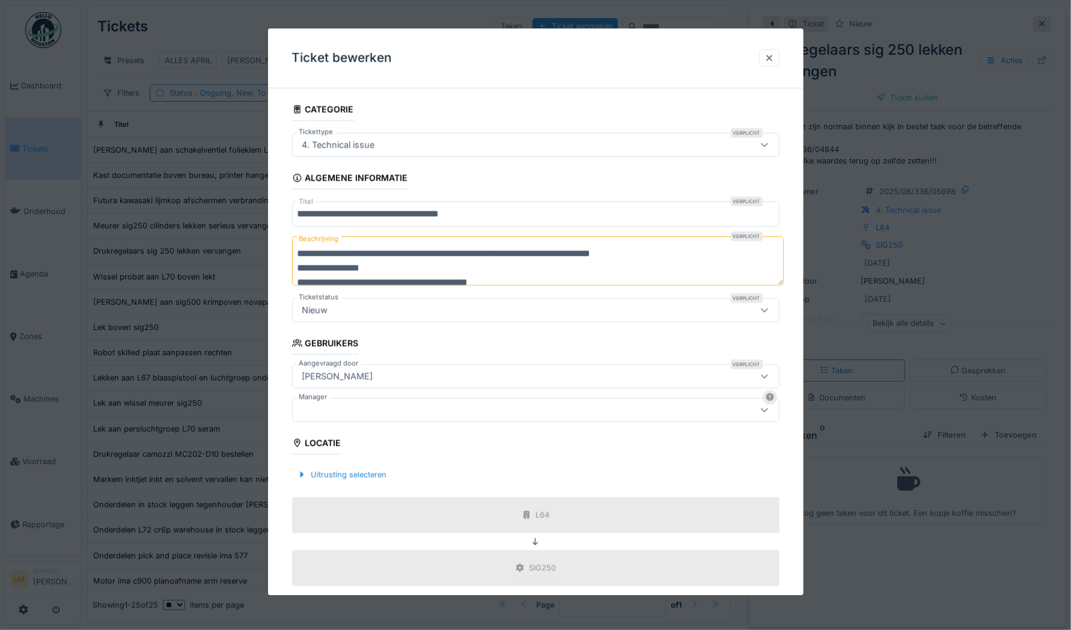
click at [626, 411] on div at bounding box center [506, 409] width 419 height 13
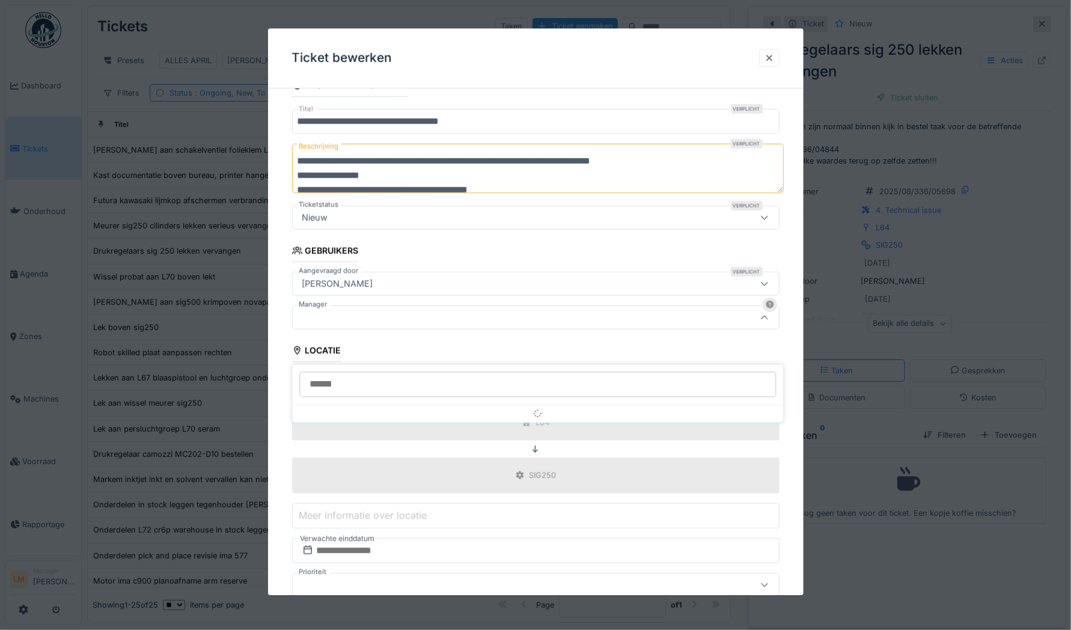
scroll to position [97, 0]
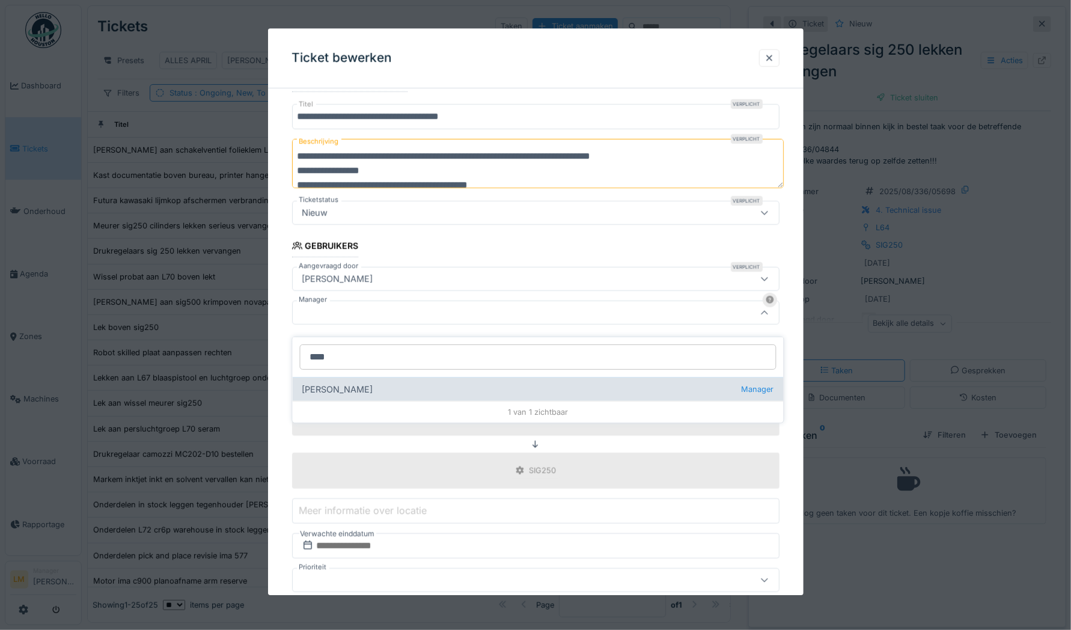
type input "****"
click at [421, 383] on div "[PERSON_NAME] wit Manager" at bounding box center [538, 389] width 491 height 24
type input "****"
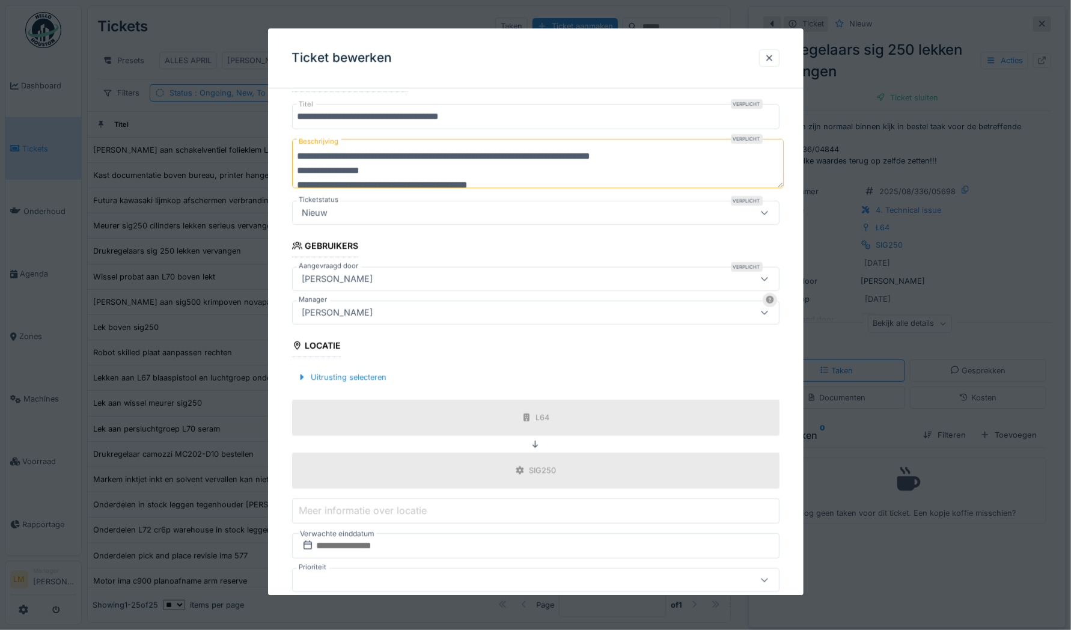
scroll to position [160, 0]
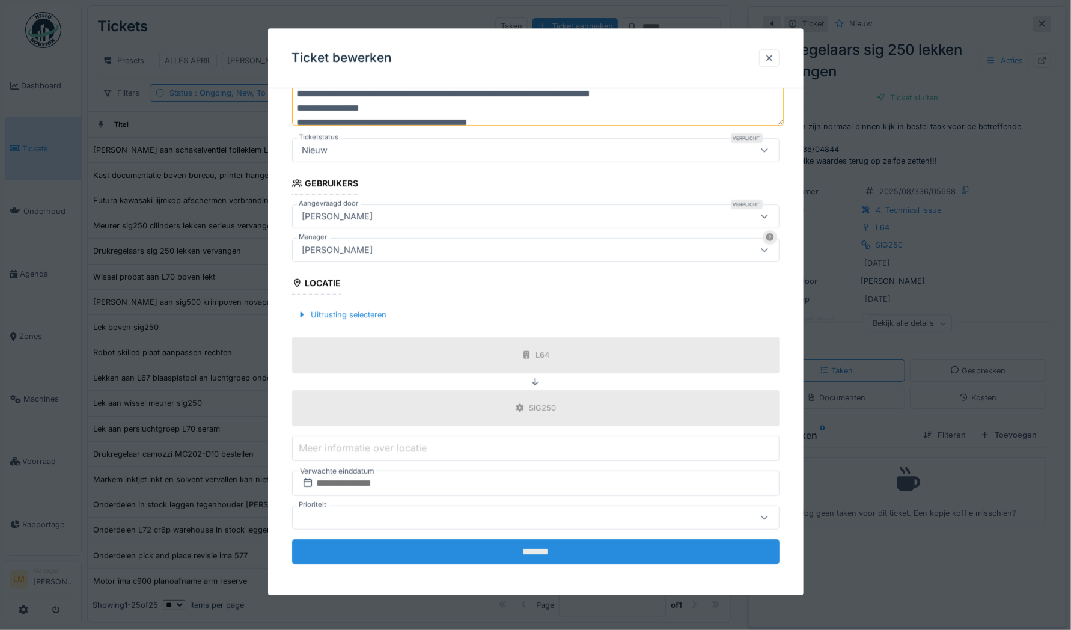
click at [582, 552] on input "*******" at bounding box center [535, 551] width 487 height 25
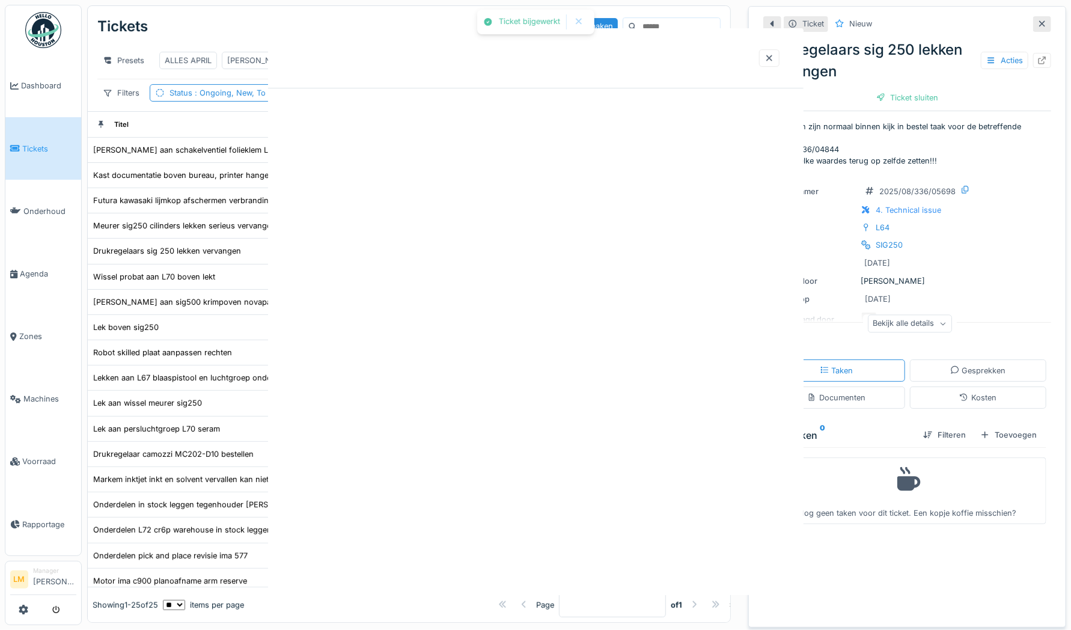
scroll to position [0, 0]
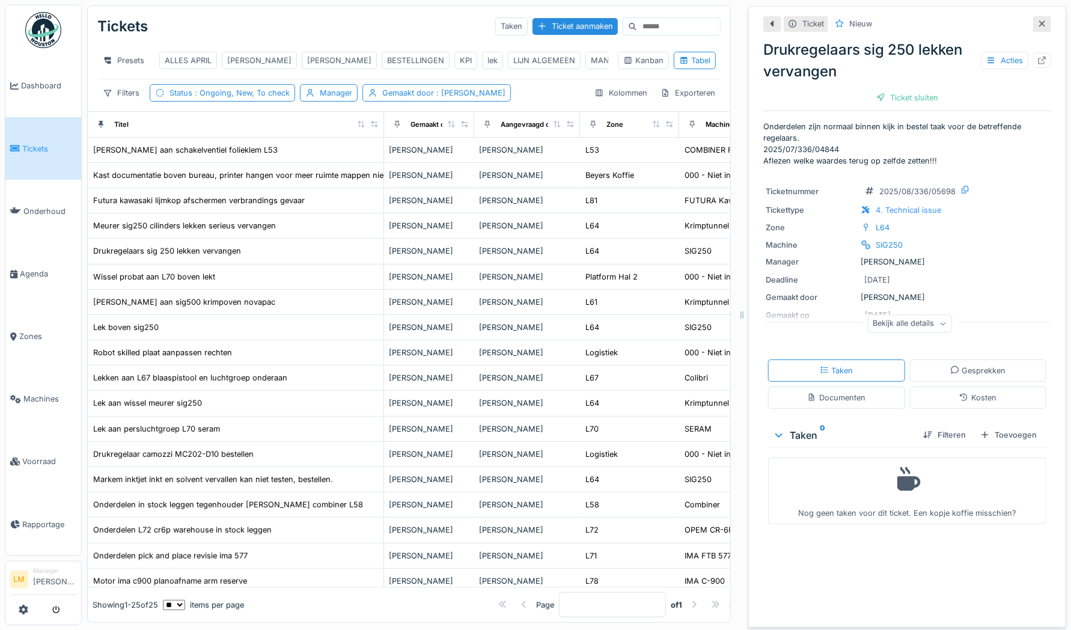
click at [899, 315] on div "Bekijk alle details" at bounding box center [910, 323] width 84 height 17
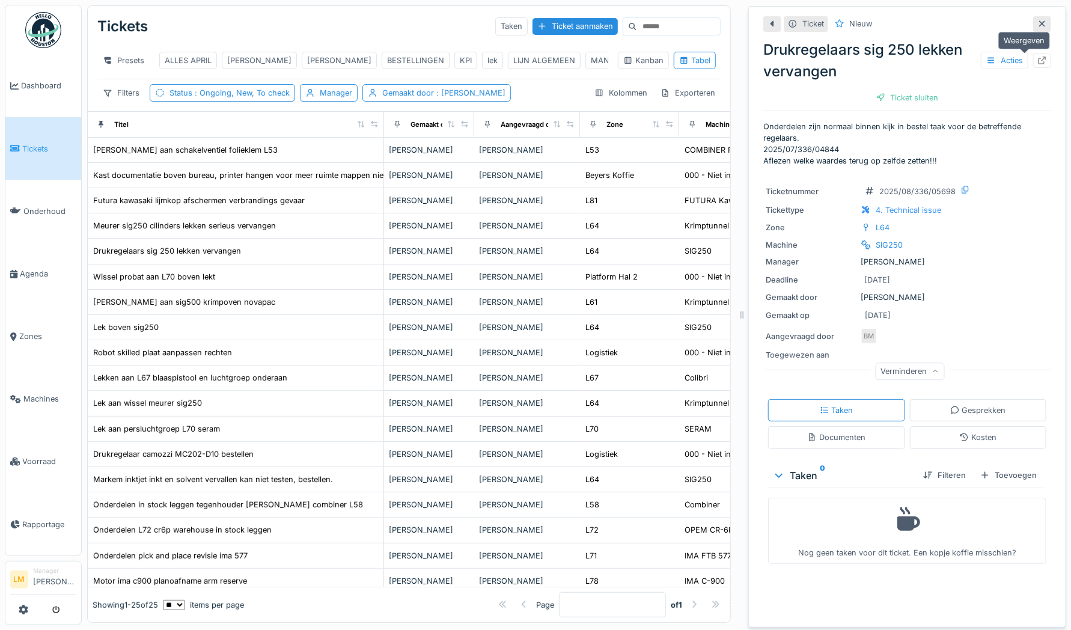
click at [1037, 56] on icon at bounding box center [1042, 60] width 10 height 8
click at [1037, 18] on div at bounding box center [1042, 23] width 10 height 11
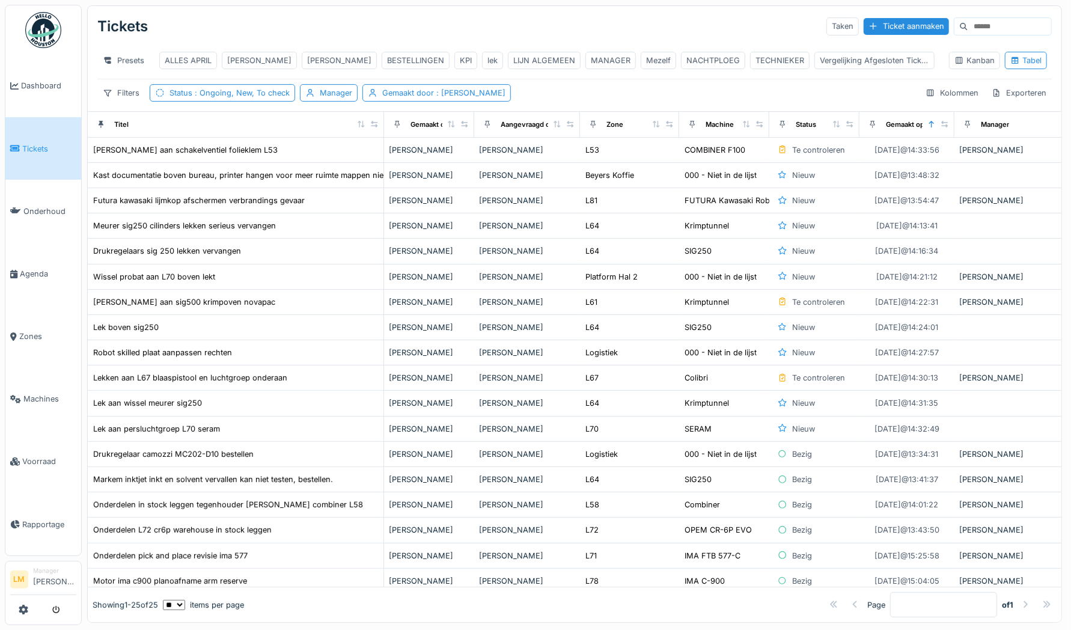
scroll to position [7, 0]
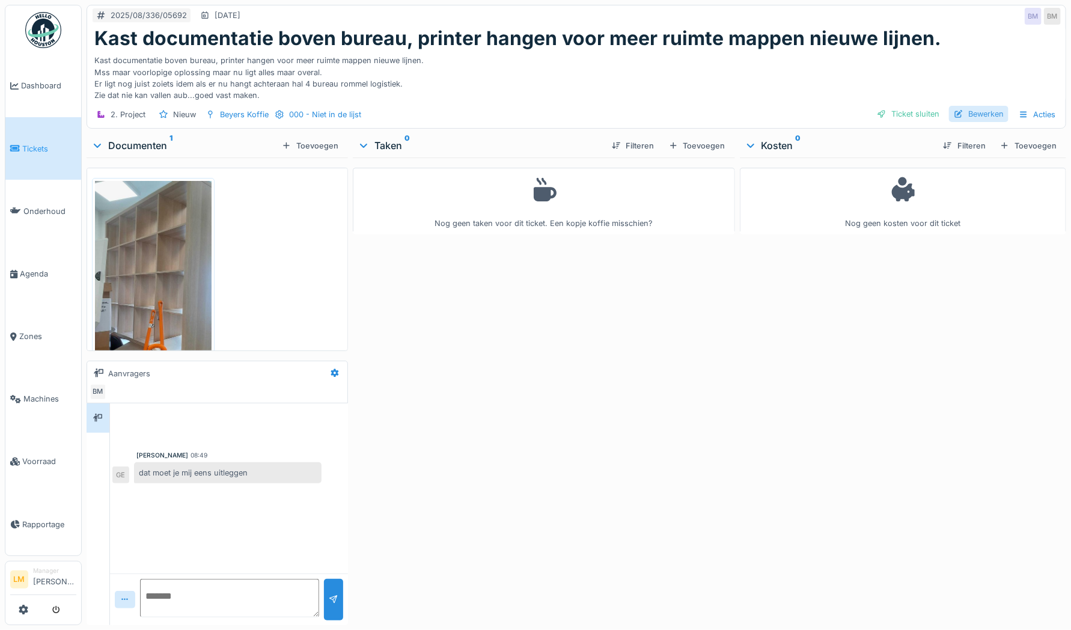
click at [978, 114] on div "Bewerken" at bounding box center [978, 114] width 59 height 16
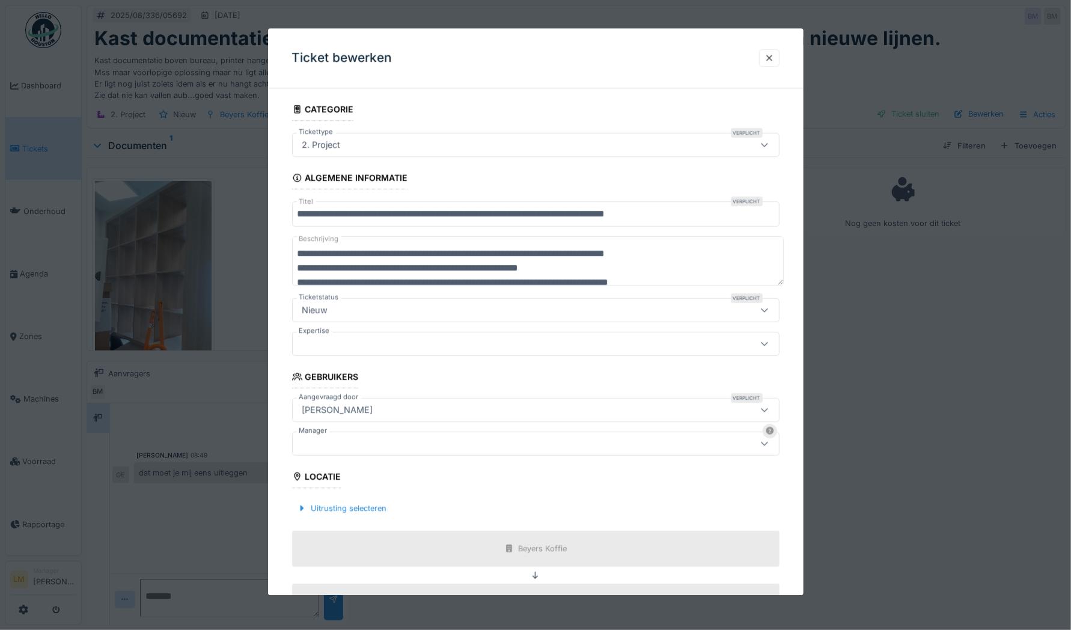
click at [434, 442] on div at bounding box center [506, 443] width 419 height 13
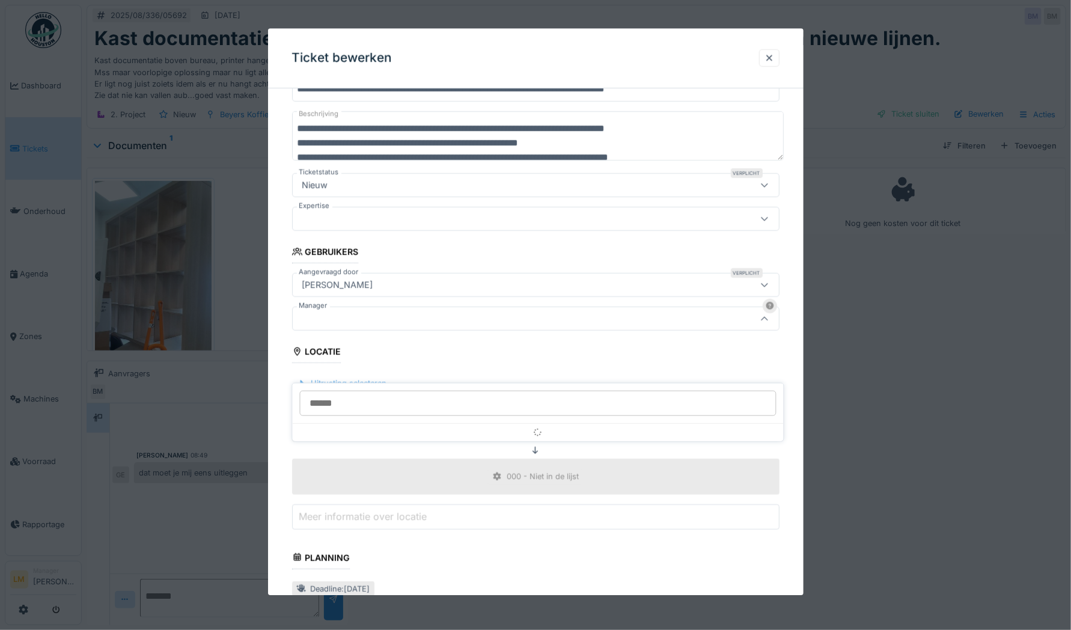
scroll to position [131, 0]
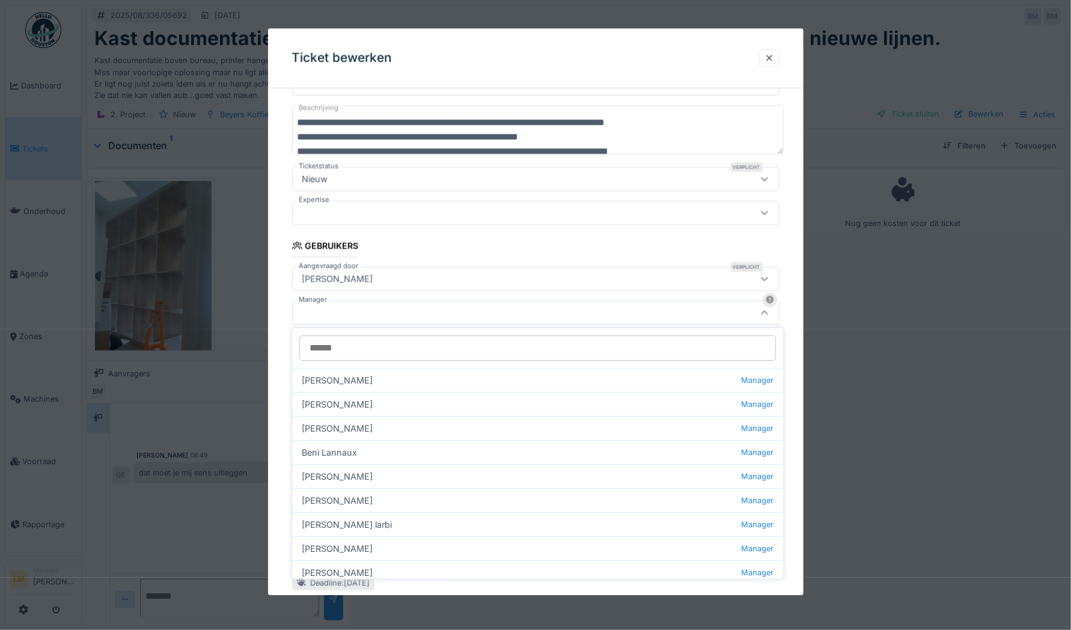
click at [380, 347] on input "Manager" at bounding box center [538, 347] width 476 height 25
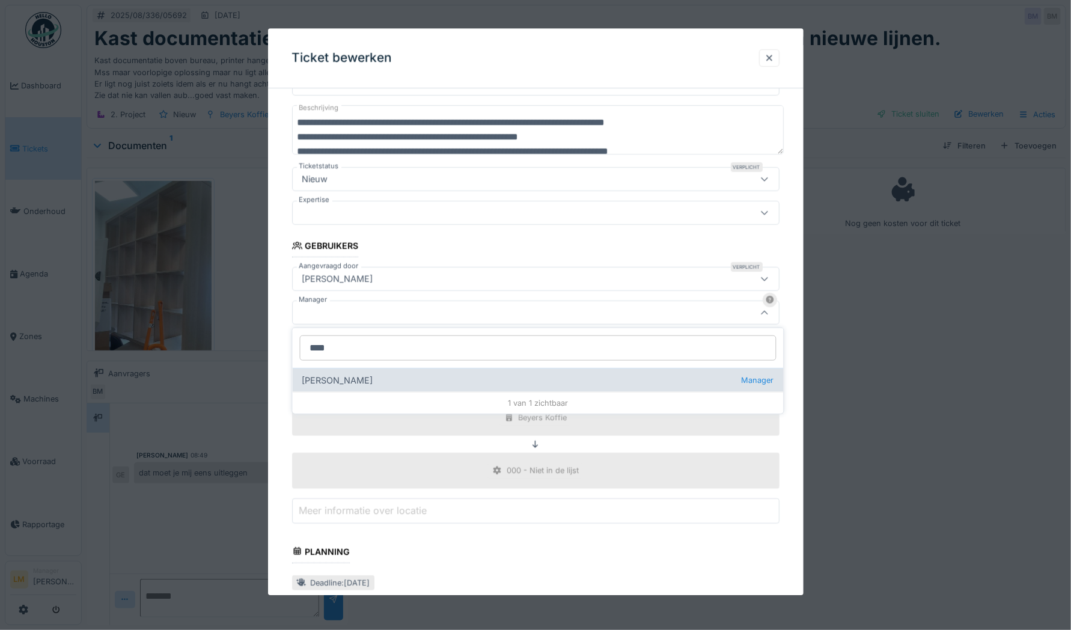
type input "****"
click at [364, 379] on div "Gino Esselens Manager" at bounding box center [538, 380] width 491 height 24
type input "****"
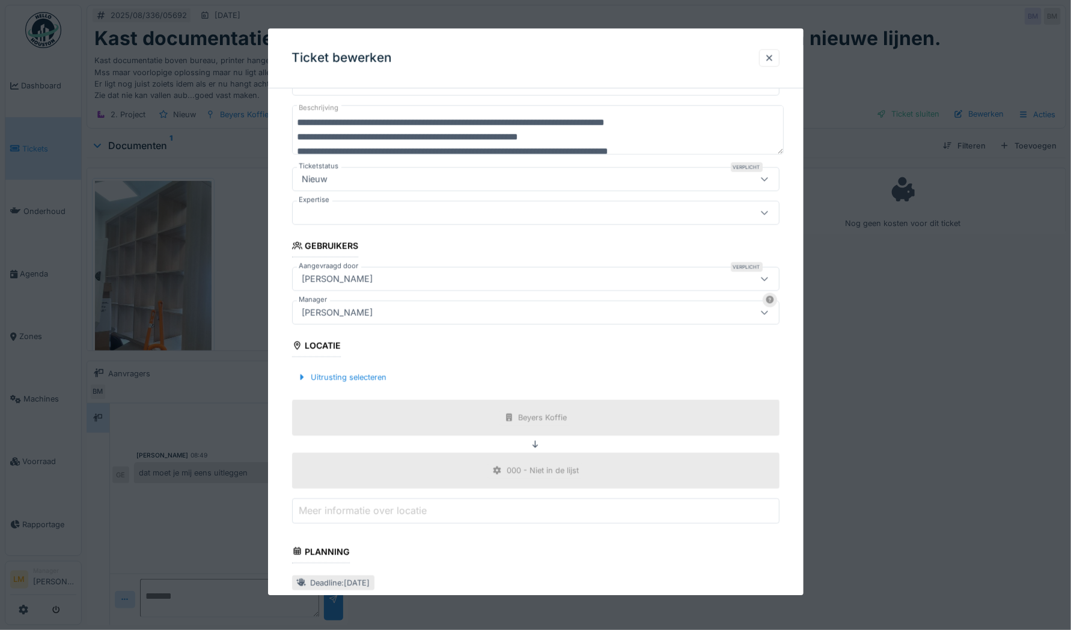
scroll to position [330, 0]
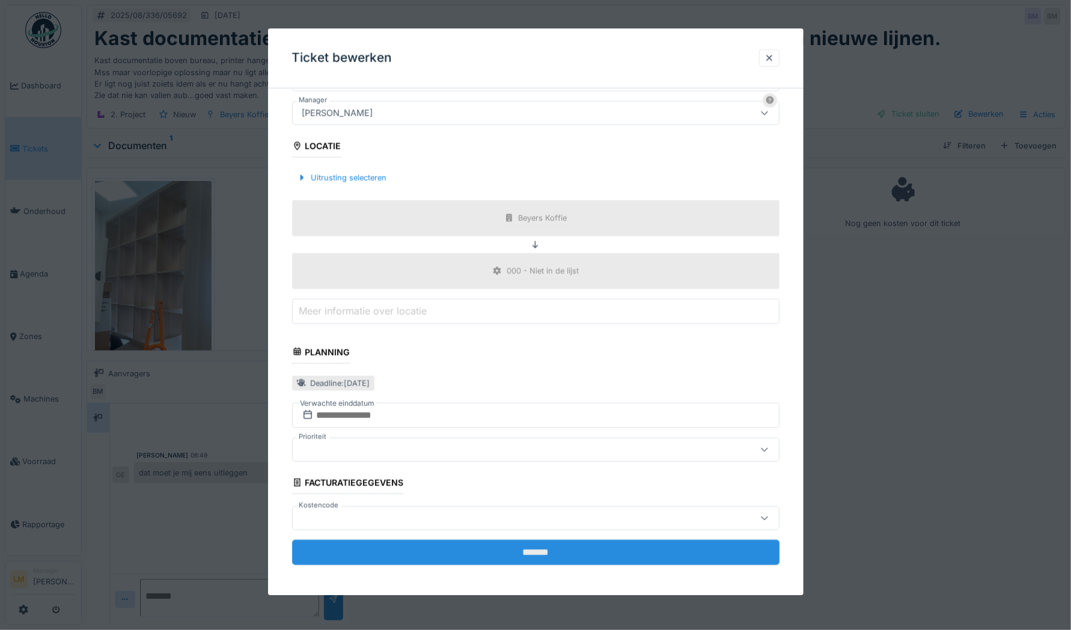
click at [493, 557] on input "*******" at bounding box center [535, 552] width 487 height 25
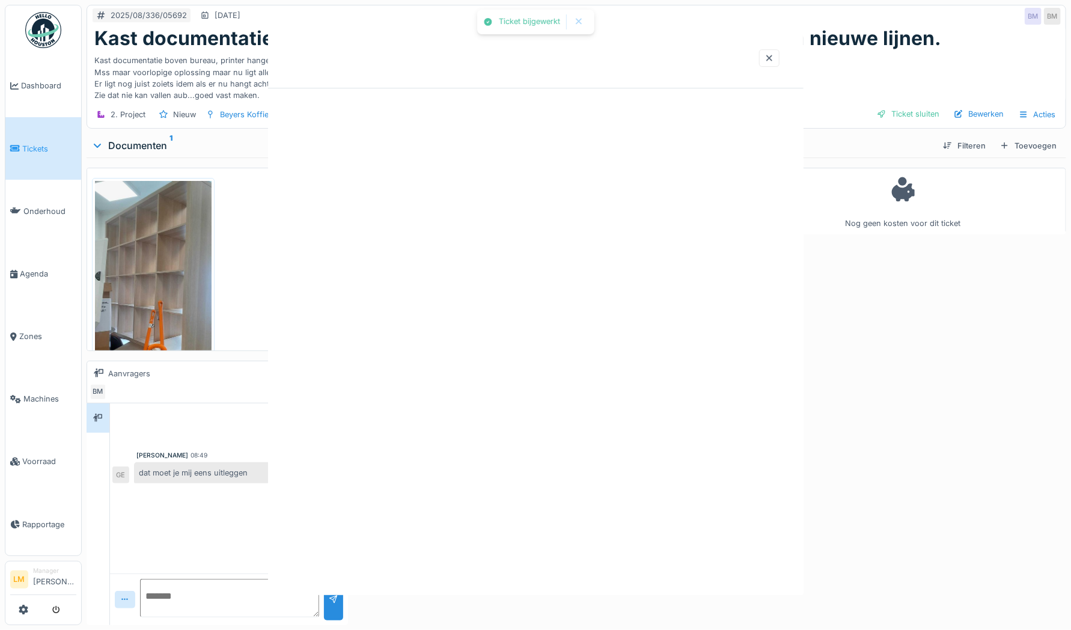
scroll to position [0, 0]
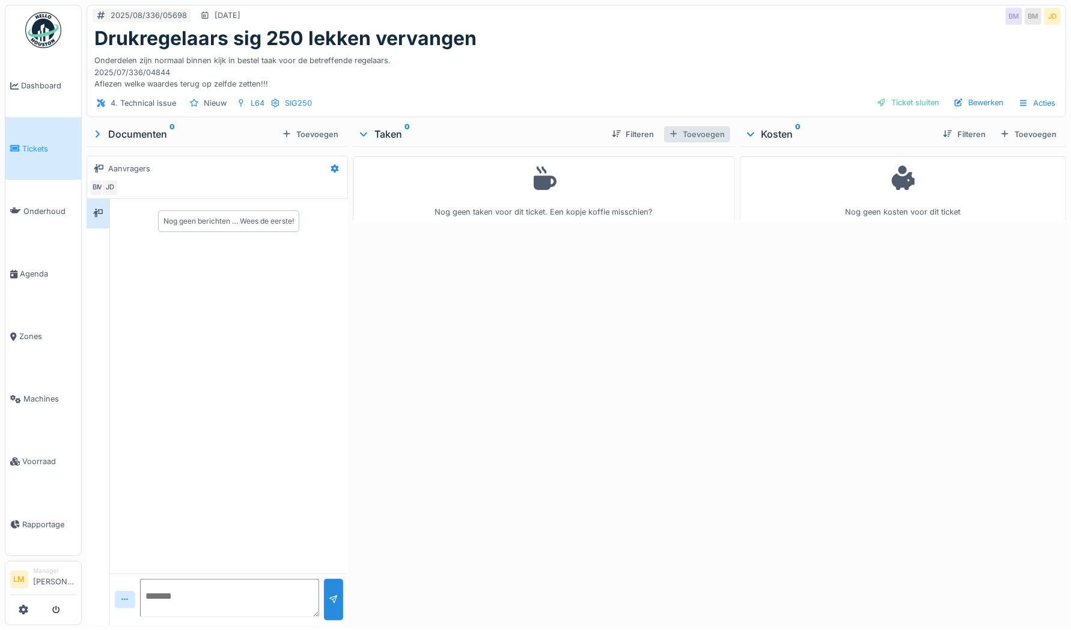
click at [673, 130] on div at bounding box center [674, 134] width 10 height 11
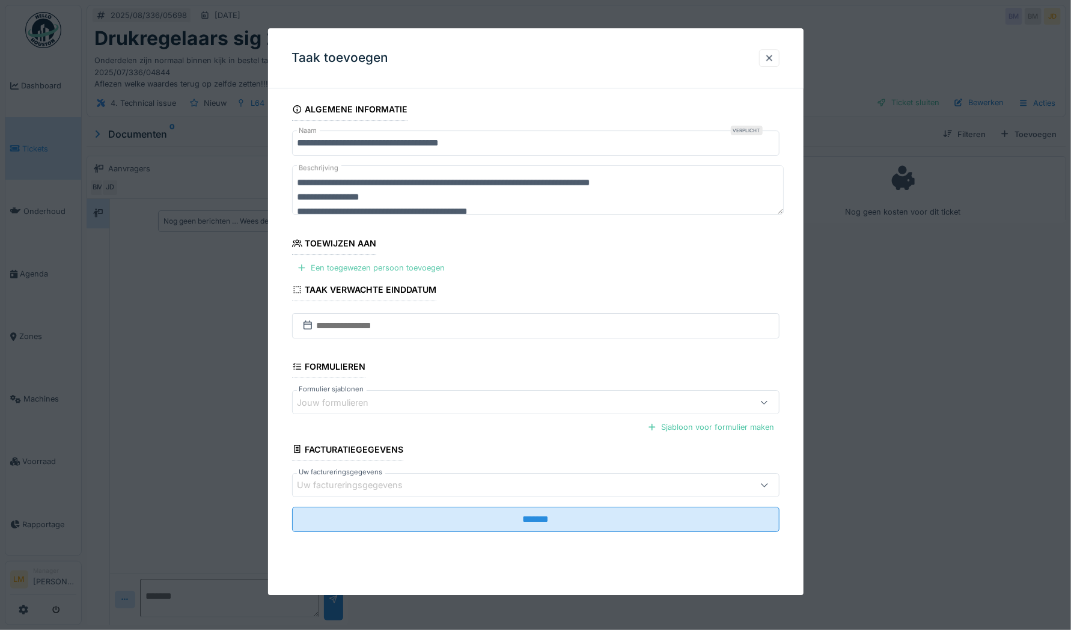
click at [411, 267] on div "Een toegewezen persoon toevoegen" at bounding box center [371, 268] width 158 height 16
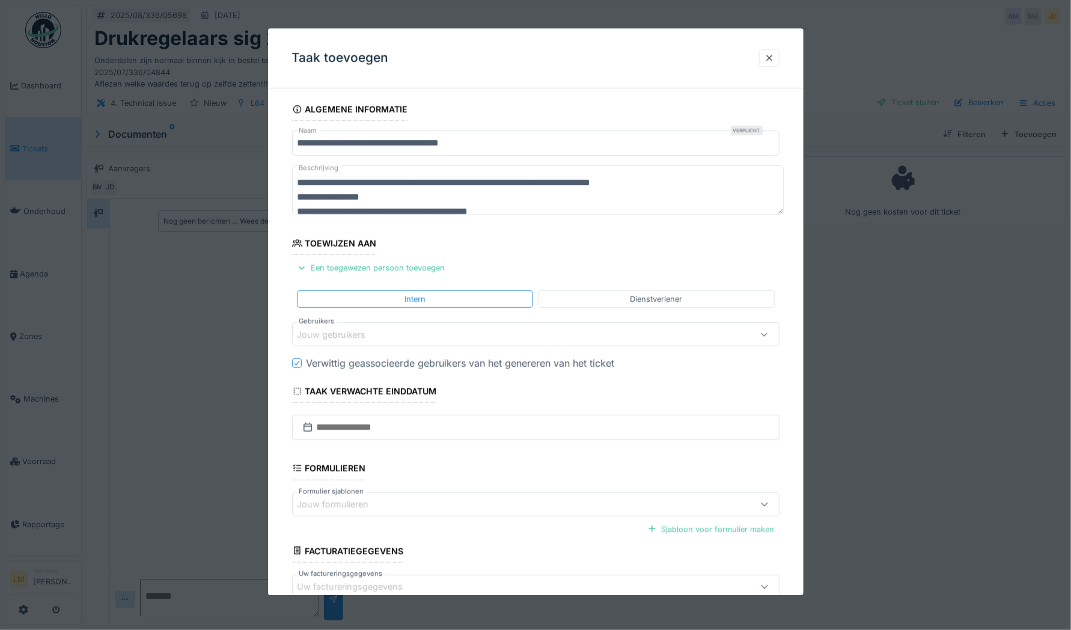
click at [403, 328] on div "Jouw gebruikers" at bounding box center [506, 334] width 419 height 13
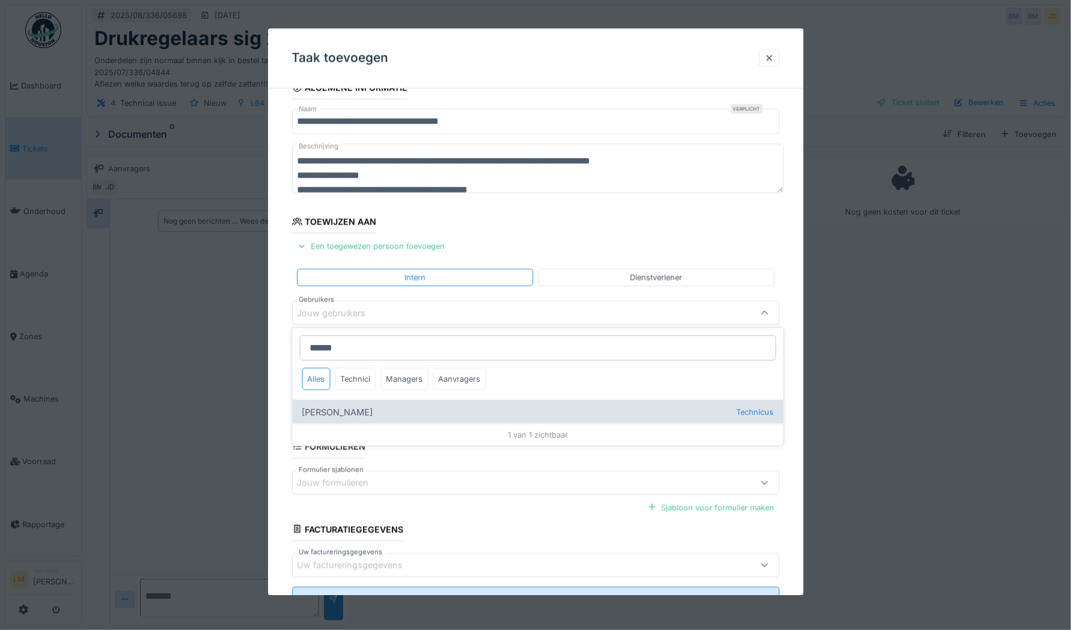
type input "******"
click at [361, 415] on div "Adrian Kostera Technicus" at bounding box center [538, 412] width 491 height 24
type input "*****"
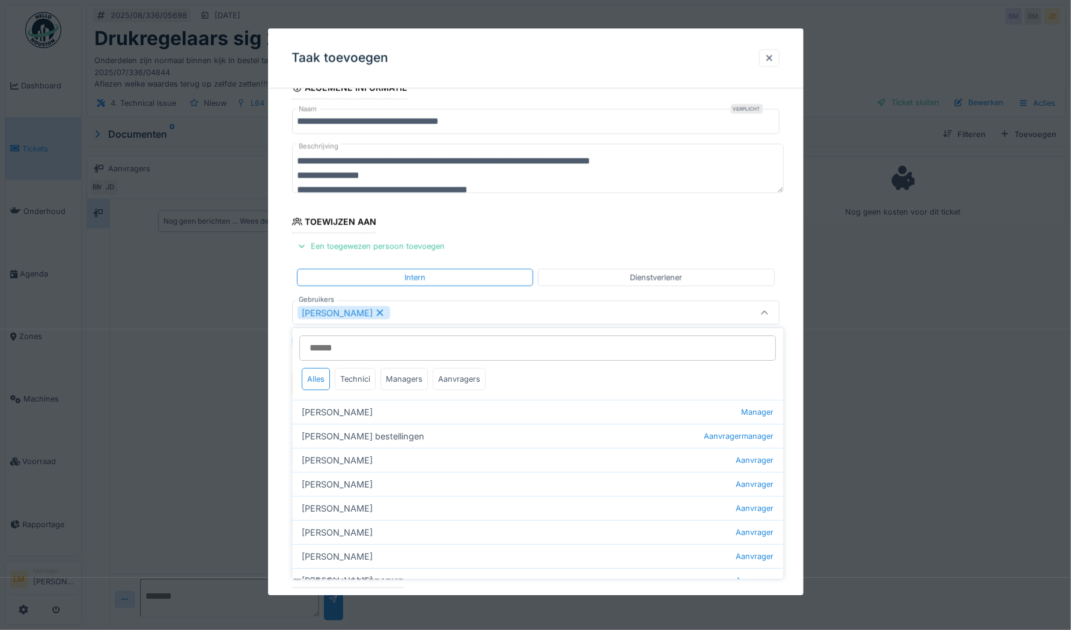
click at [466, 187] on textarea "**********" at bounding box center [538, 168] width 492 height 49
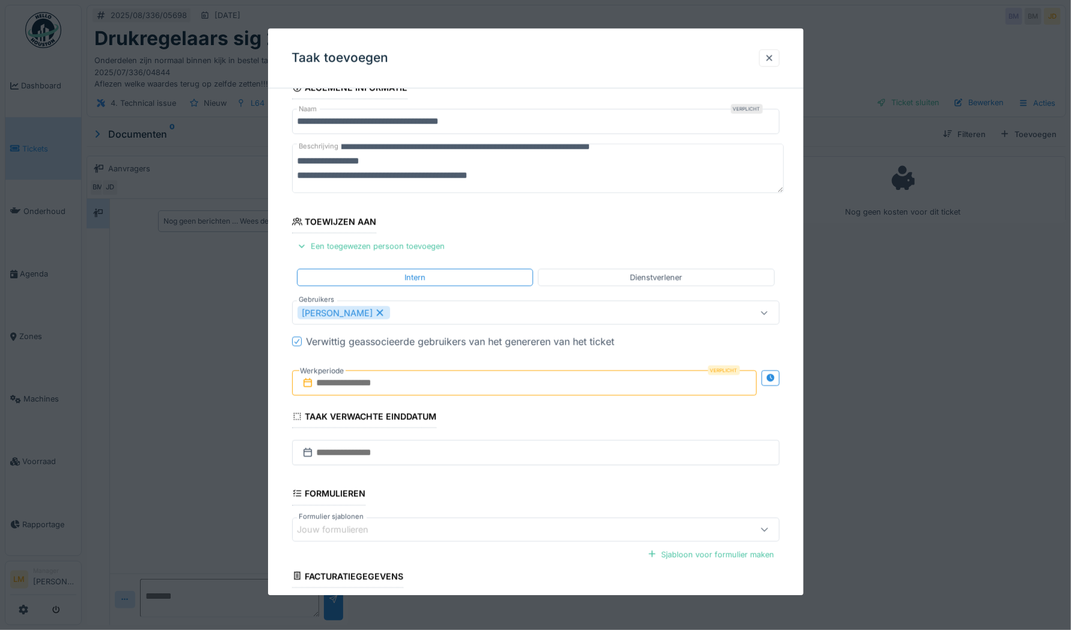
scroll to position [0, 0]
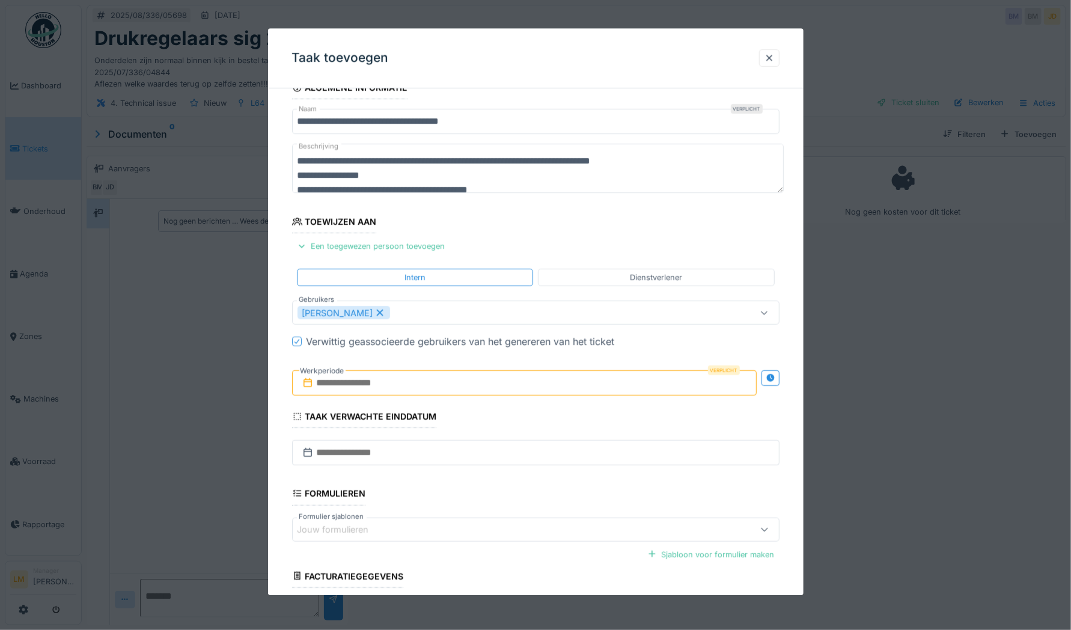
drag, startPoint x: 403, startPoint y: 162, endPoint x: 230, endPoint y: 124, distance: 177.7
click at [230, 124] on div "**********" at bounding box center [576, 315] width 989 height 630
type textarea "**********"
click at [462, 387] on input "text" at bounding box center [524, 383] width 464 height 25
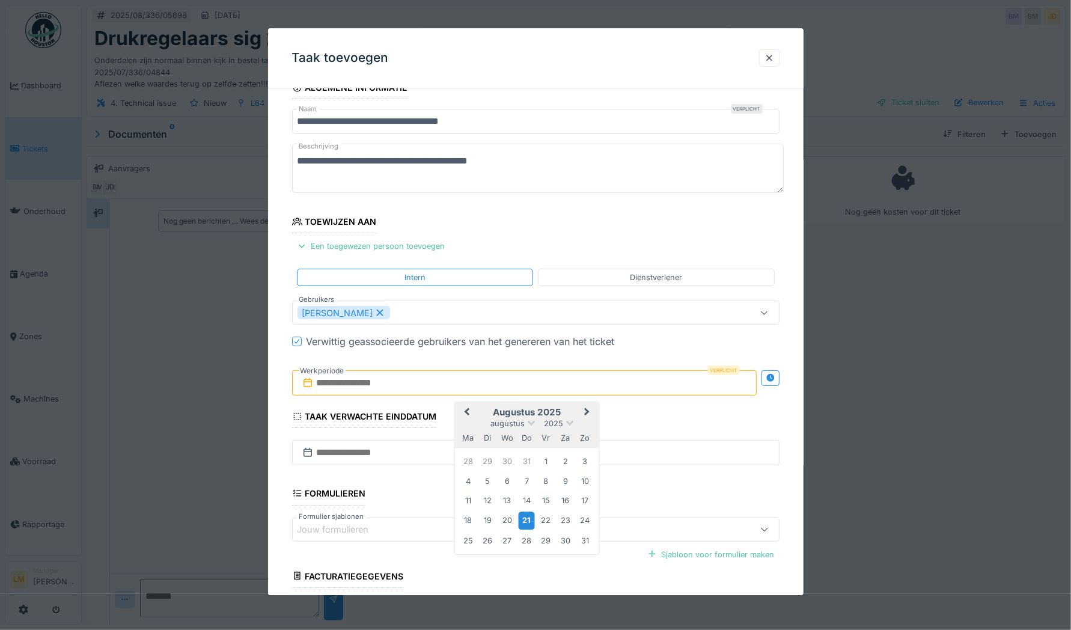
click at [529, 517] on div "21" at bounding box center [527, 520] width 16 height 17
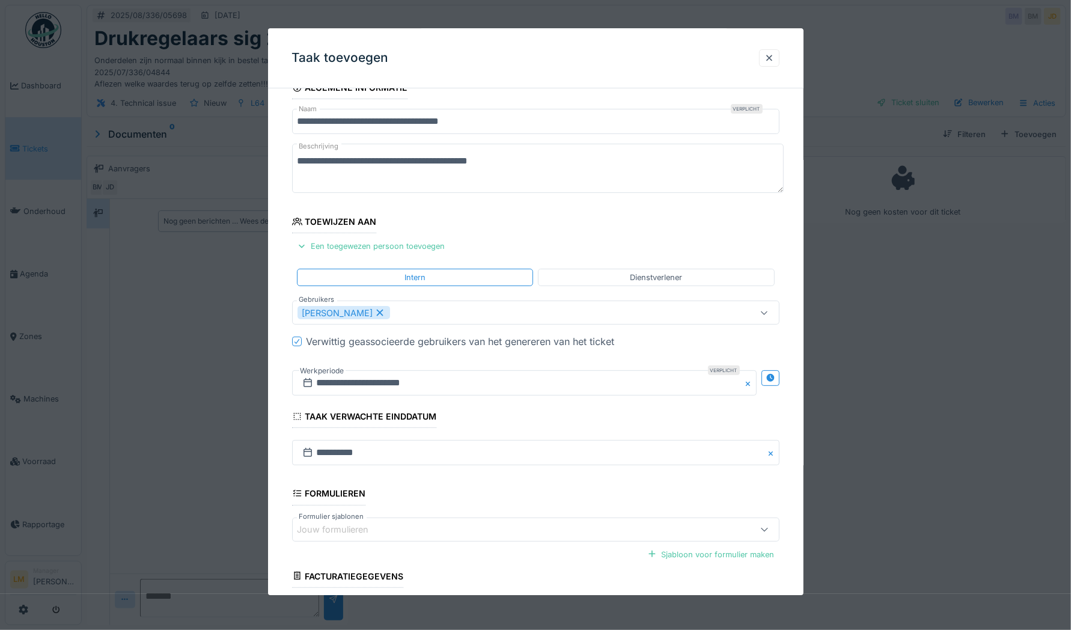
scroll to position [117, 0]
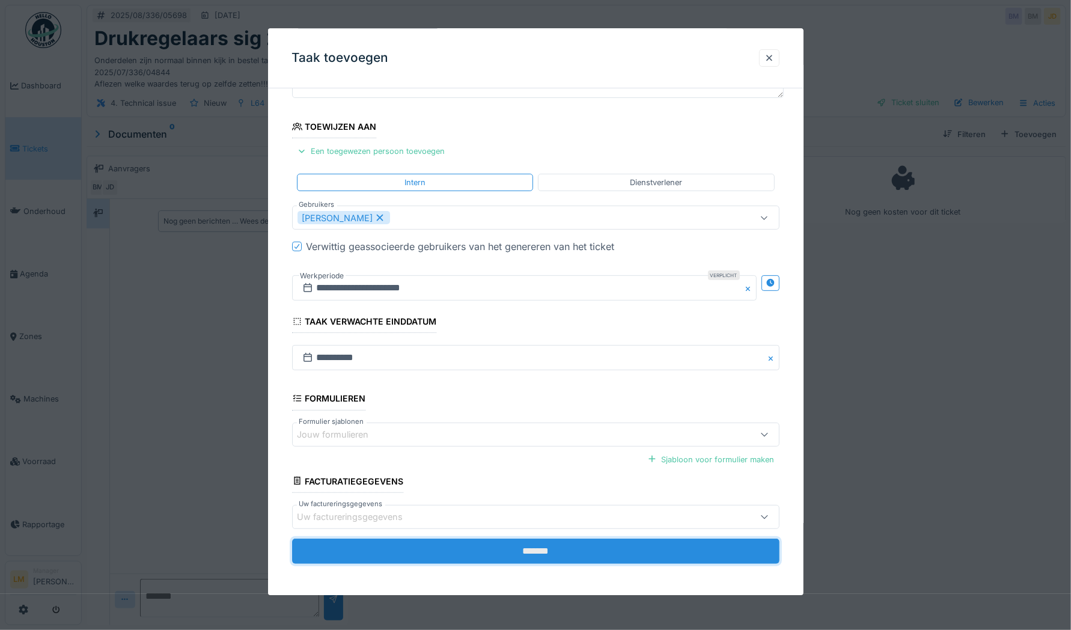
click at [512, 548] on input "*******" at bounding box center [535, 550] width 487 height 25
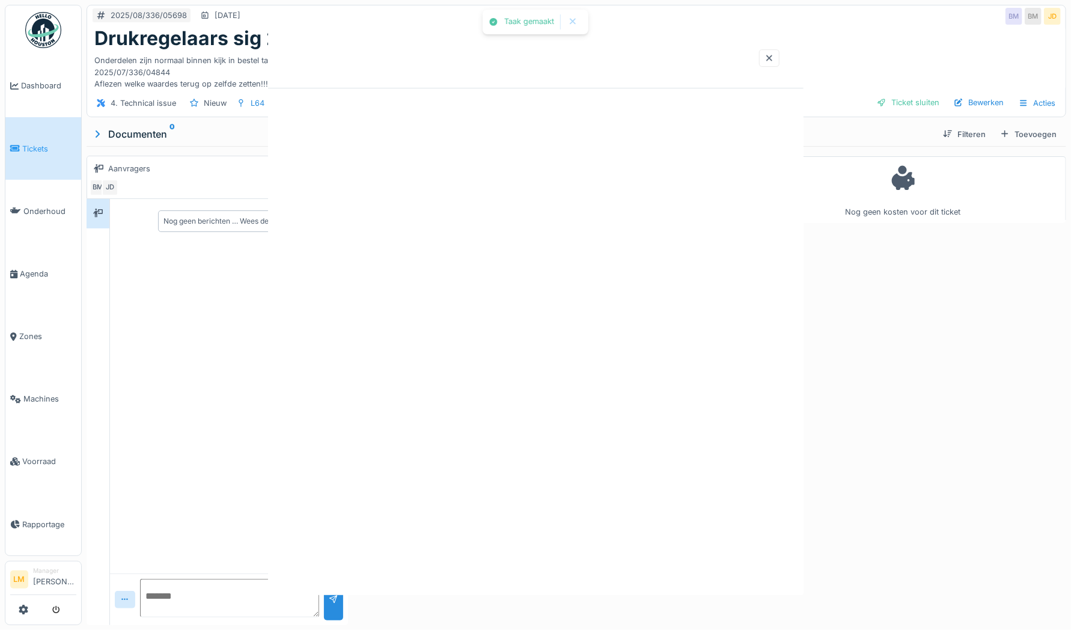
scroll to position [0, 0]
